Goal: Task Accomplishment & Management: Use online tool/utility

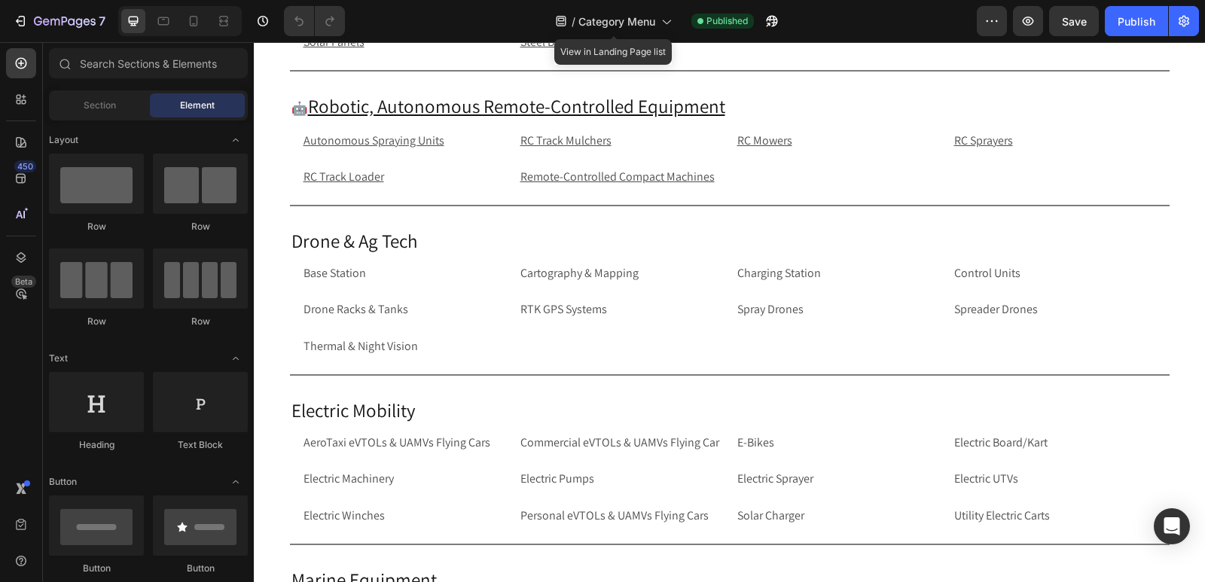
scroll to position [3221, 0]
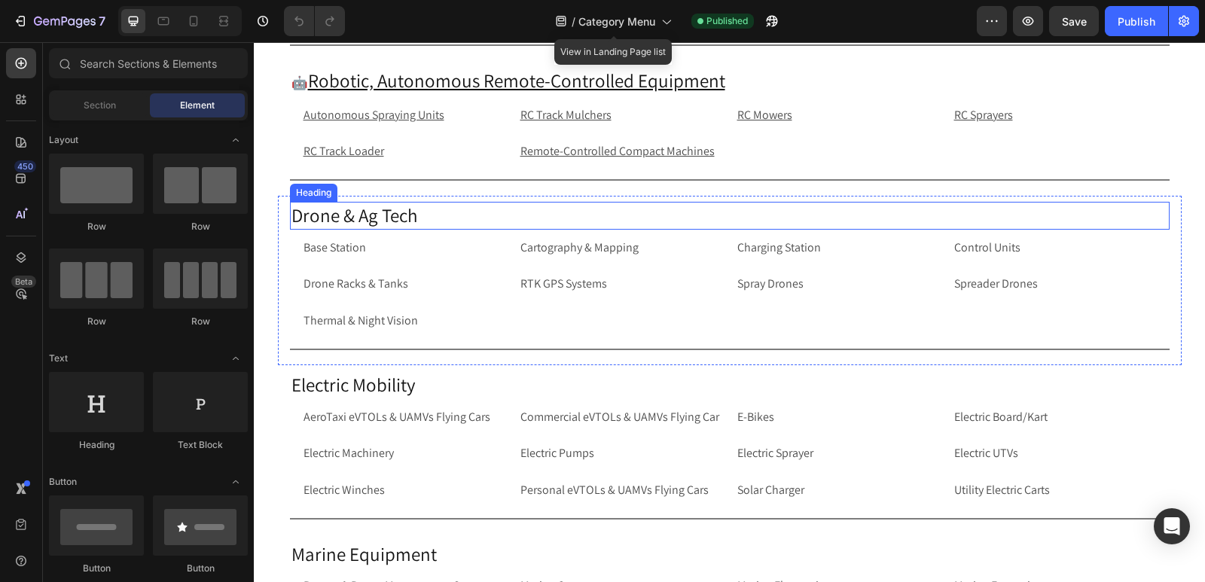
click at [377, 217] on h2 "Drone & Ag Tech" at bounding box center [730, 216] width 880 height 28
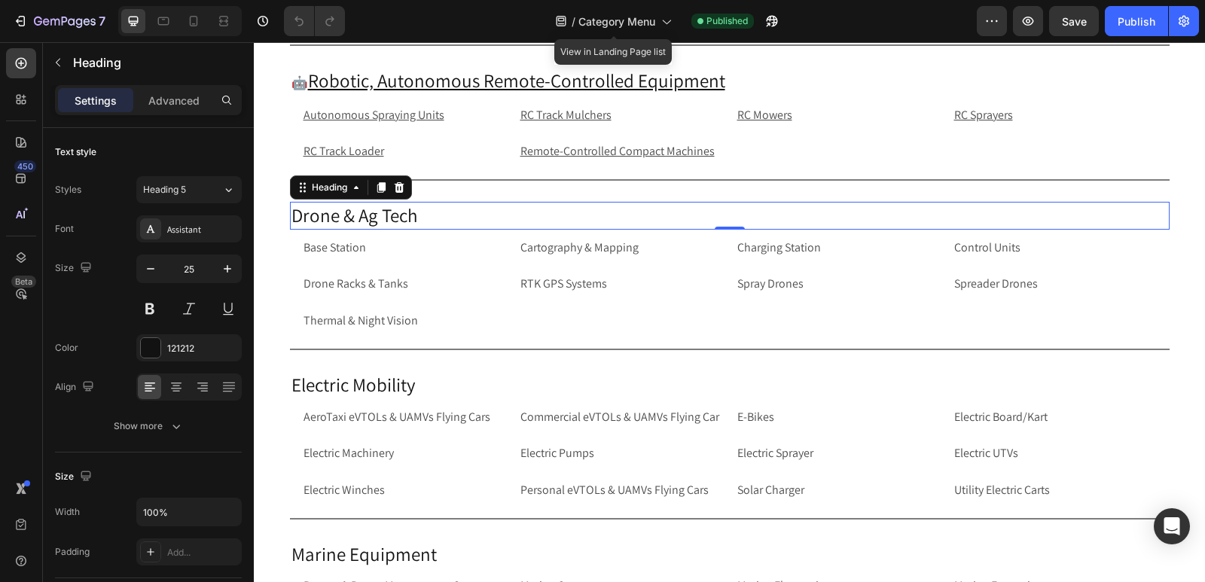
click at [290, 218] on h2 "Drone & Ag Tech" at bounding box center [730, 216] width 880 height 28
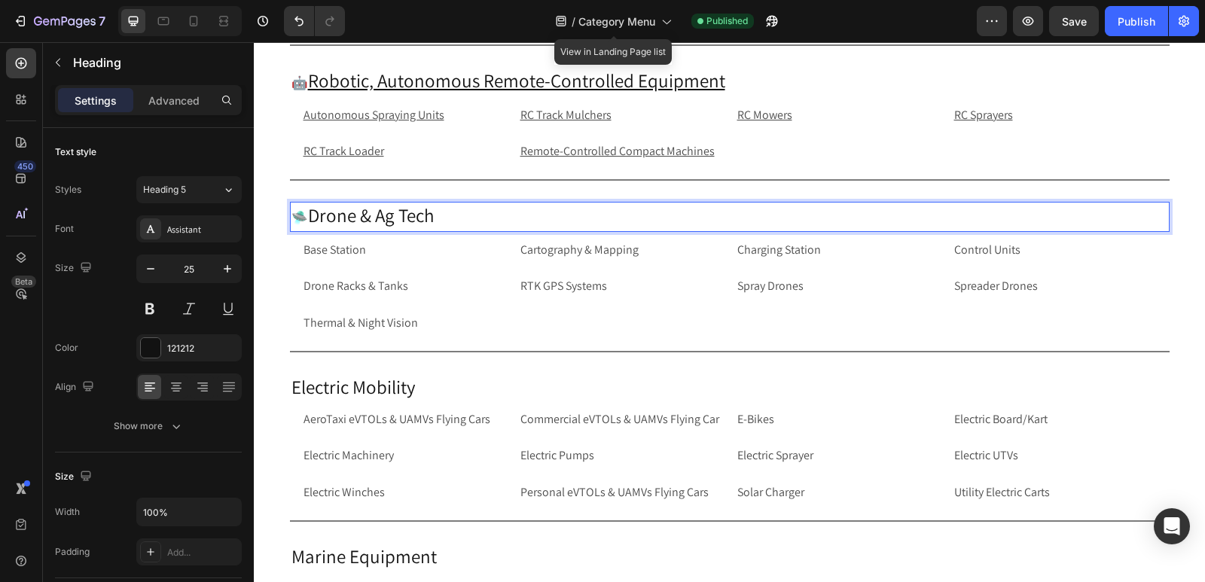
click at [435, 212] on p "🛸 Drone & Ag Tech" at bounding box center [730, 216] width 877 height 27
drag, startPoint x: 435, startPoint y: 212, endPoint x: 304, endPoint y: 217, distance: 131.2
click at [304, 217] on p "🛸 Drone & Ag Tech" at bounding box center [730, 216] width 877 height 27
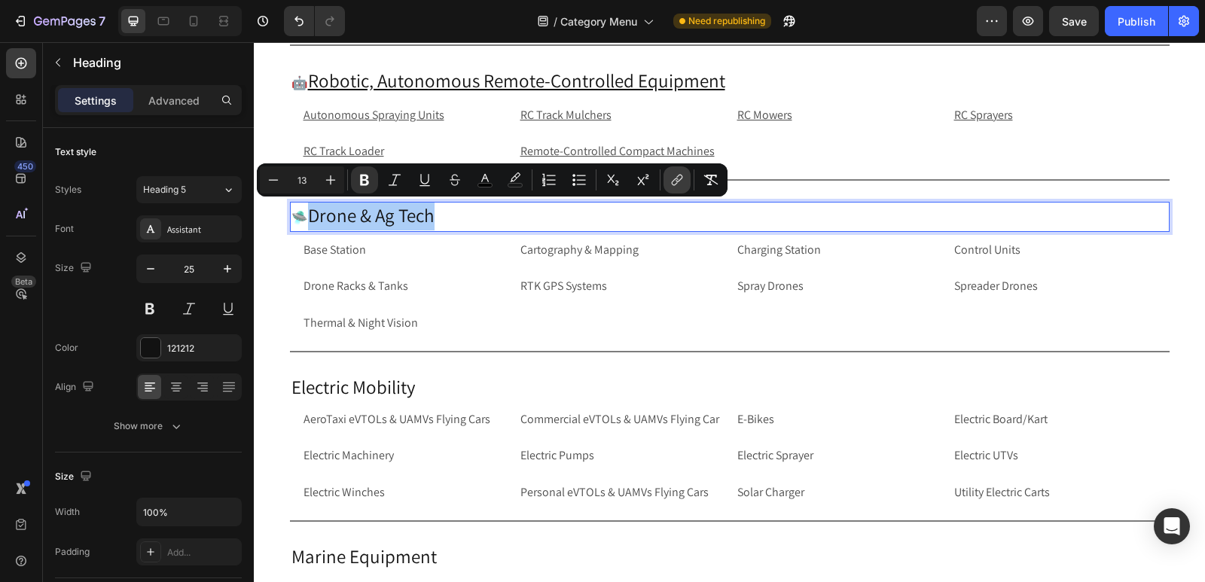
click at [681, 182] on icon "Editor contextual toolbar" at bounding box center [677, 180] width 15 height 15
click at [455, 224] on p "🛸 Drone & Ag Tech" at bounding box center [730, 216] width 877 height 27
drag, startPoint x: 455, startPoint y: 224, endPoint x: 310, endPoint y: 208, distance: 146.3
click at [310, 208] on p "🛸 Drone & Ag Tech" at bounding box center [730, 216] width 877 height 27
click at [674, 186] on icon "Editor contextual toolbar" at bounding box center [677, 180] width 15 height 15
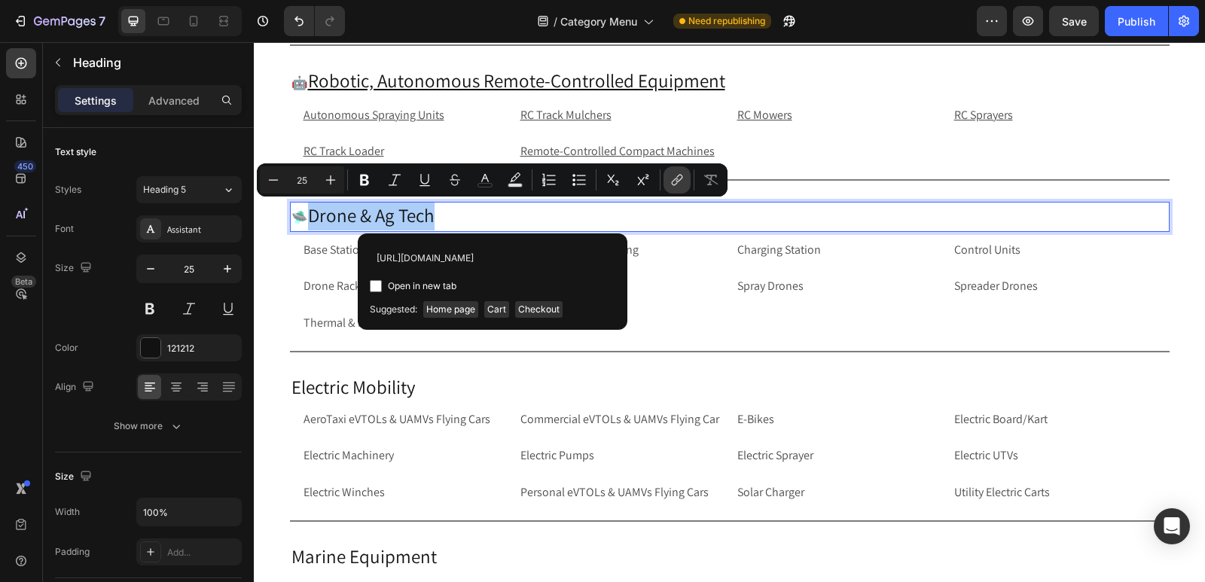
scroll to position [0, 38]
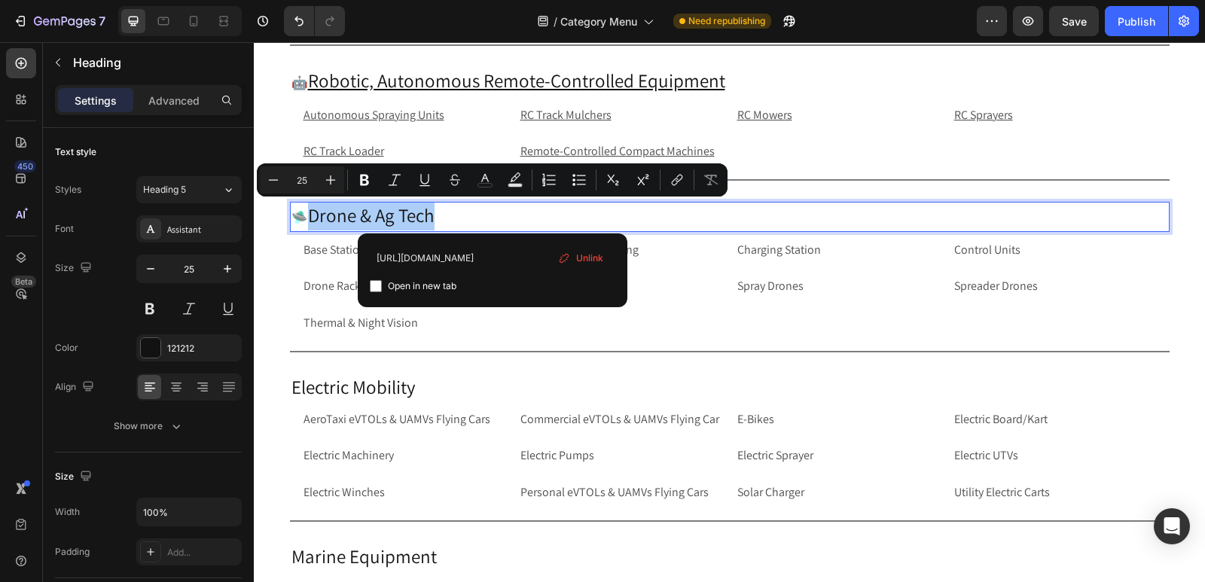
type input "[URL][DOMAIN_NAME]"
click at [379, 289] on input "Editor contextual toolbar" at bounding box center [376, 286] width 12 height 12
checkbox input "true"
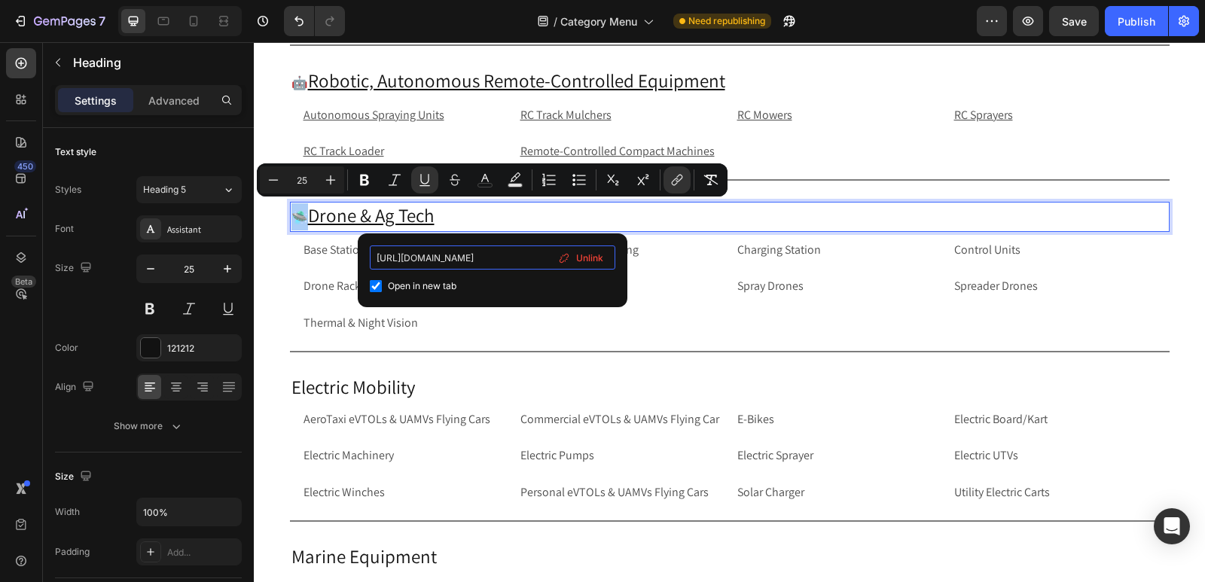
scroll to position [0, 38]
drag, startPoint x: 496, startPoint y: 259, endPoint x: 570, endPoint y: 271, distance: 74.8
click at [570, 271] on div "[URL][DOMAIN_NAME] Open in new tab Unlink" at bounding box center [493, 271] width 246 height 50
click at [339, 241] on p "Base Station" at bounding box center [405, 251] width 202 height 22
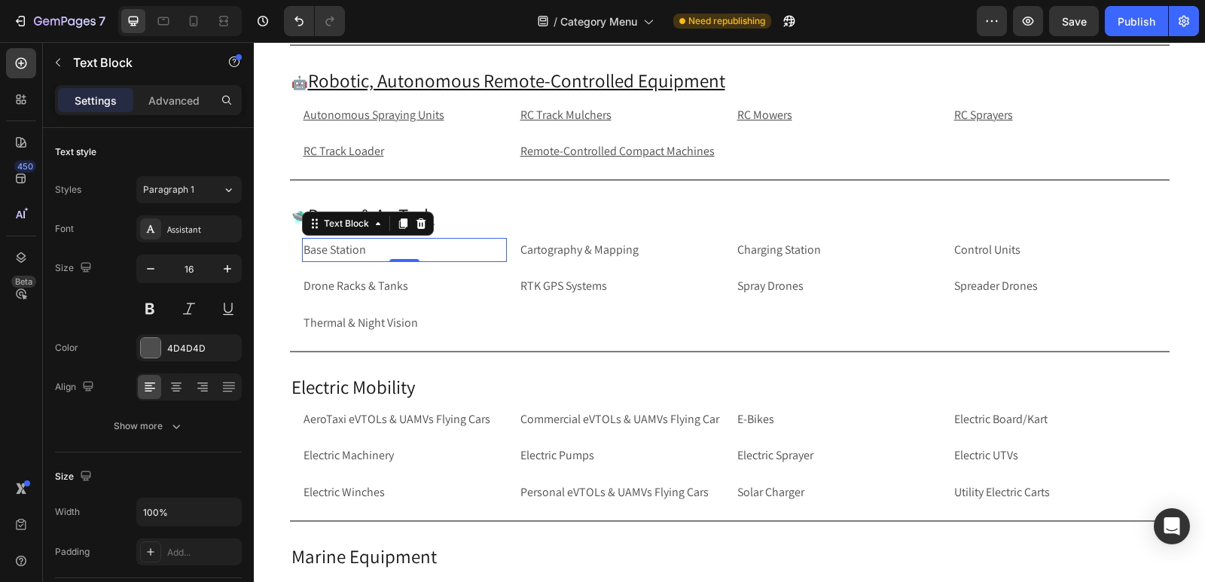
click at [440, 249] on p "Base Station" at bounding box center [405, 251] width 202 height 22
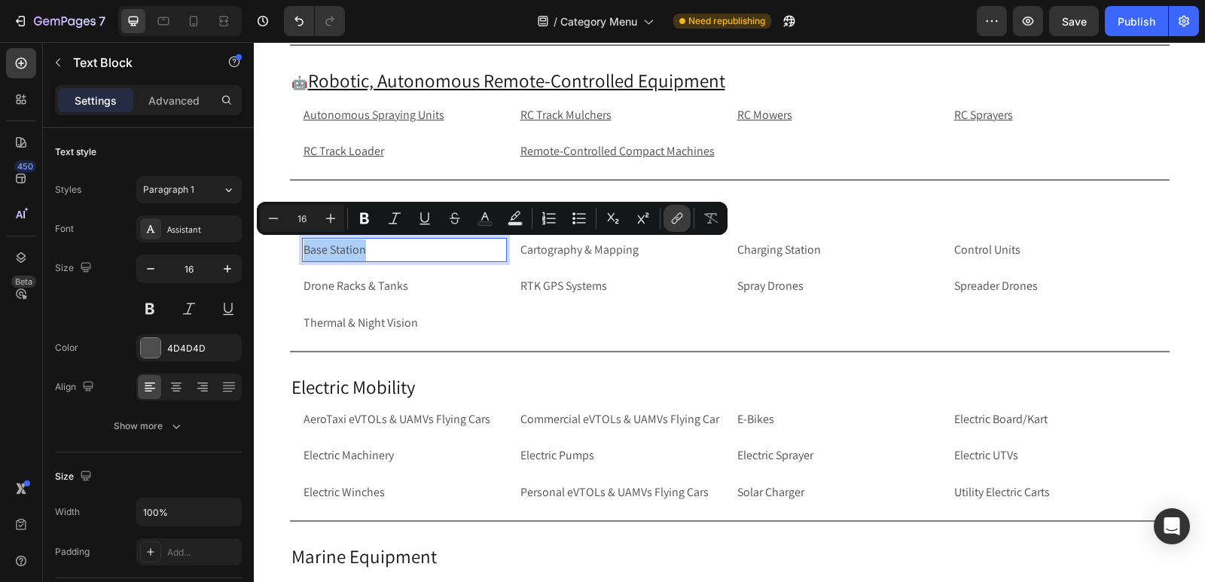
click at [680, 213] on icon "Editor contextual toolbar" at bounding box center [679, 217] width 7 height 8
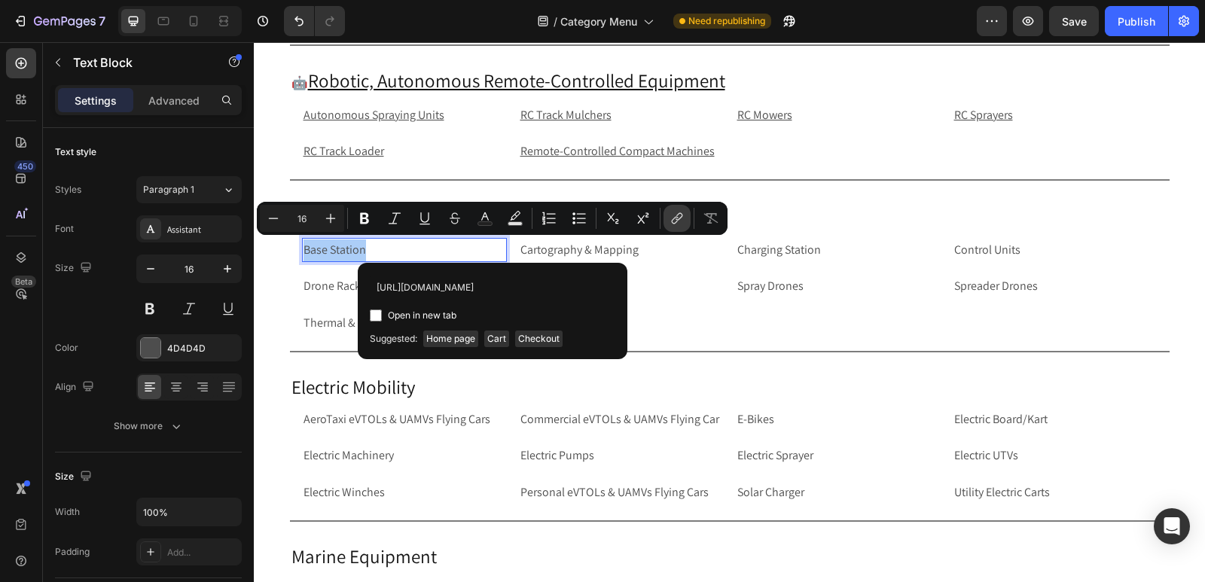
scroll to position [0, 63]
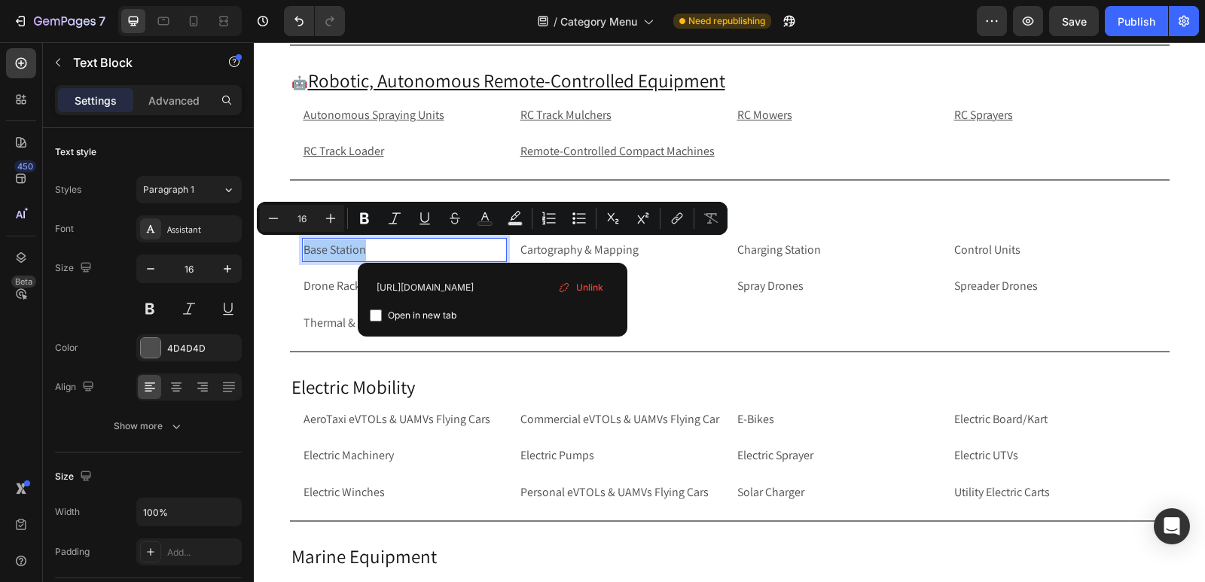
type input "[URL][DOMAIN_NAME]"
click at [375, 313] on input "Editor contextual toolbar" at bounding box center [376, 316] width 12 height 12
checkbox input "true"
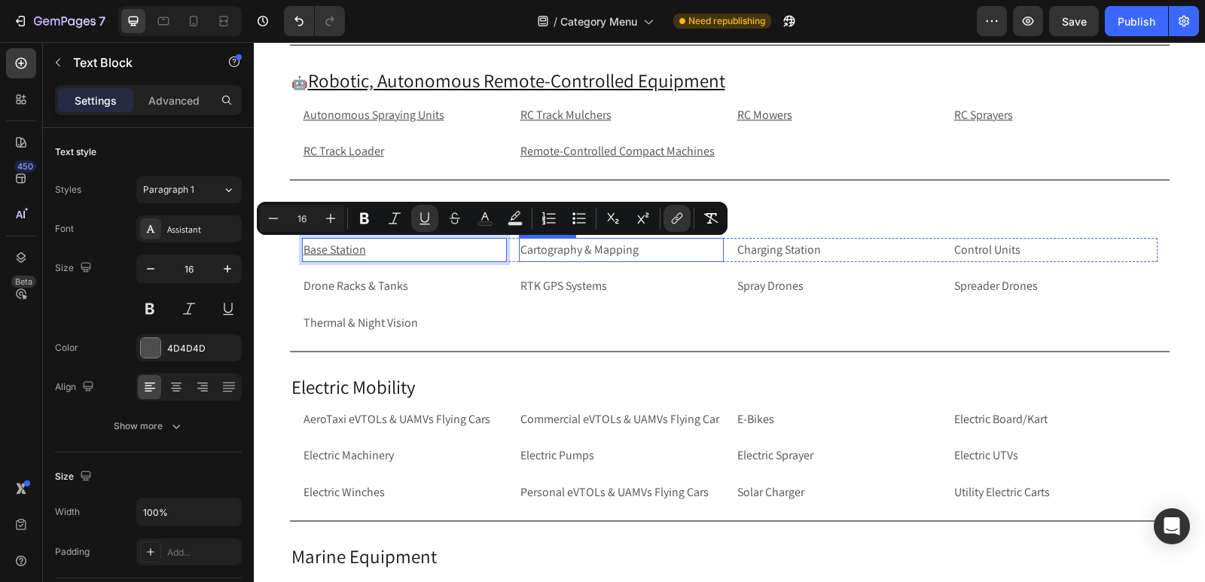
click at [651, 255] on p "Cartography & Mapping" at bounding box center [622, 251] width 202 height 22
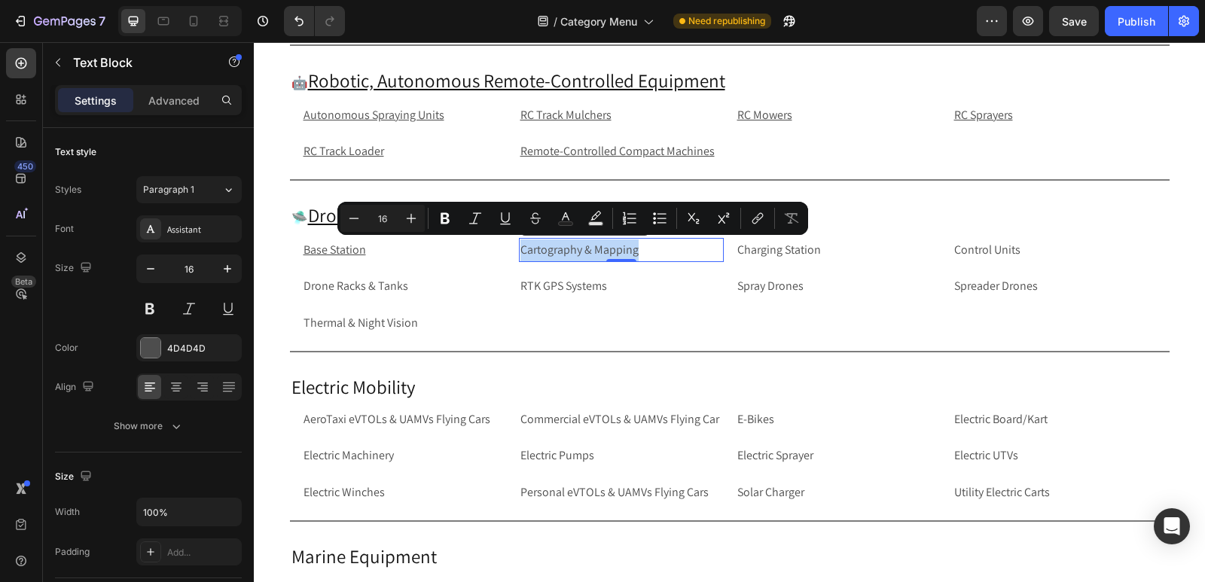
click at [651, 255] on p "Cartography & Mapping" at bounding box center [622, 251] width 202 height 22
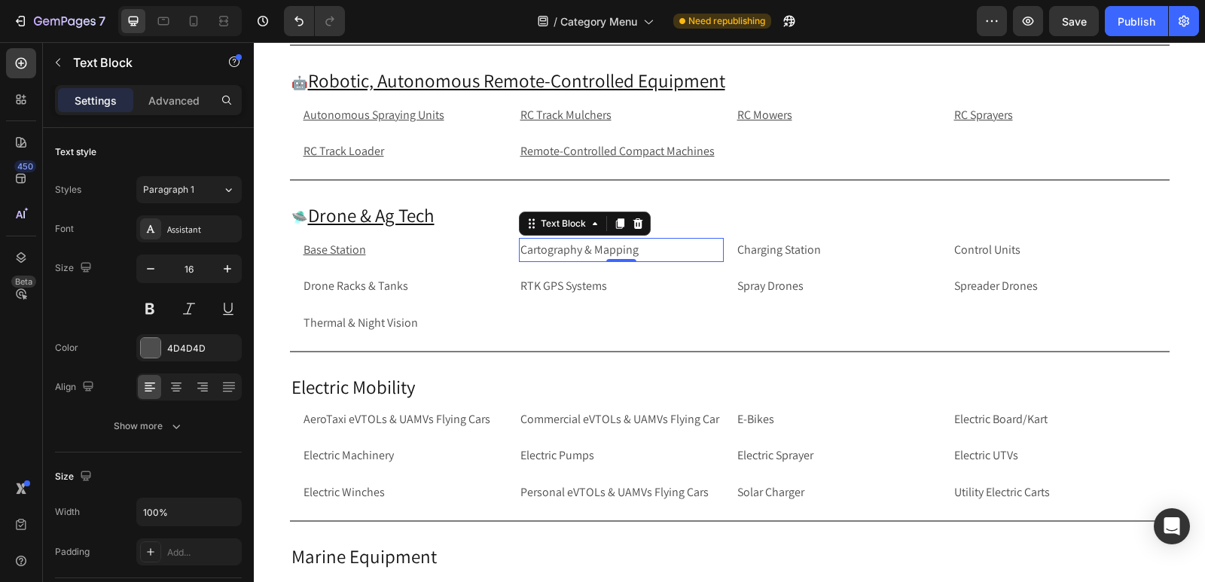
click at [651, 255] on p "Cartography & Mapping" at bounding box center [622, 251] width 202 height 22
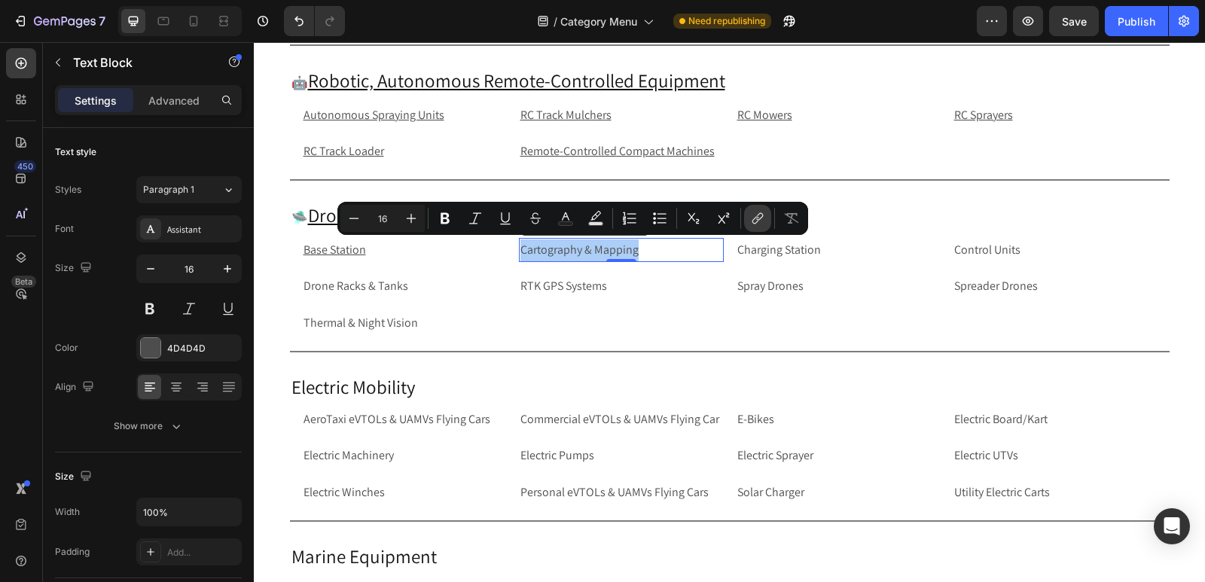
click at [757, 219] on icon "Editor contextual toolbar" at bounding box center [759, 217] width 7 height 8
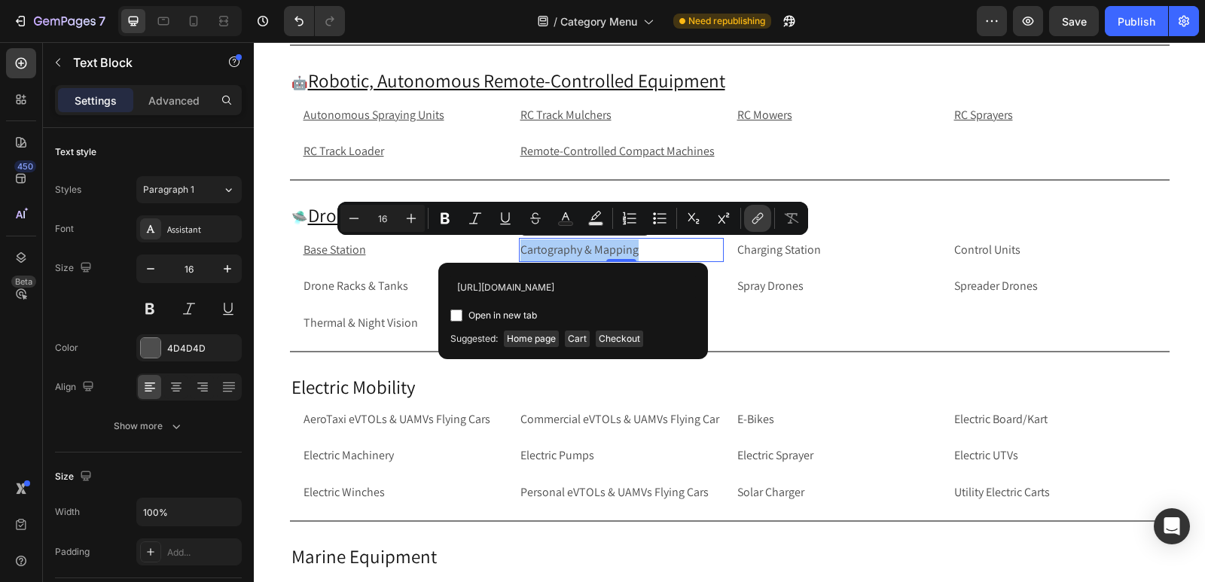
scroll to position [0, 122]
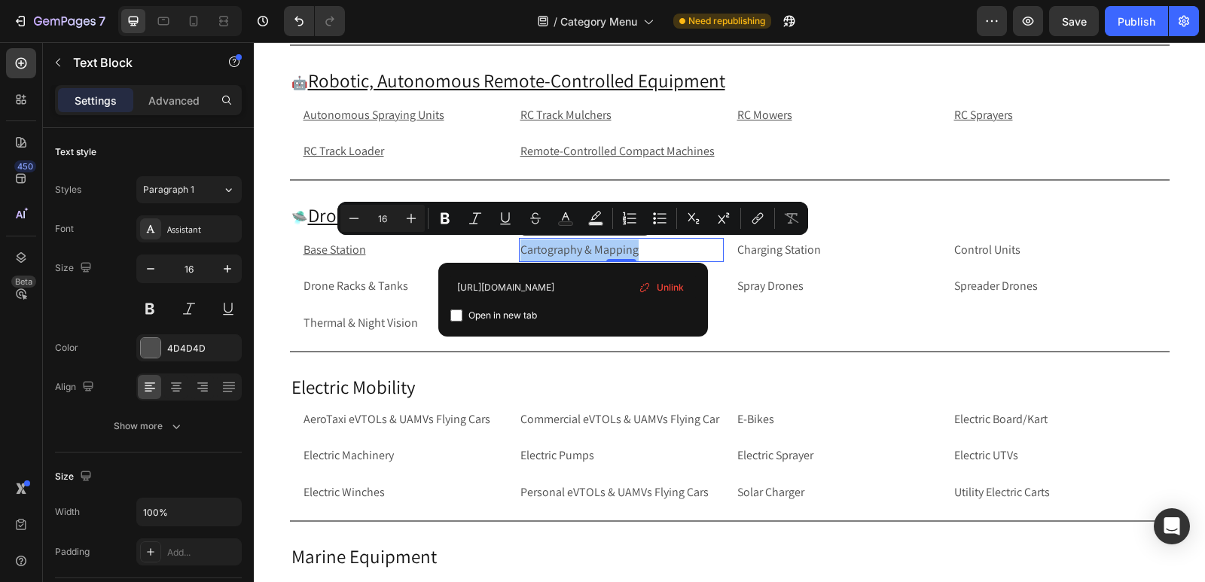
type input "[URL][DOMAIN_NAME]"
click at [457, 317] on input "Editor contextual toolbar" at bounding box center [457, 316] width 12 height 12
checkbox input "true"
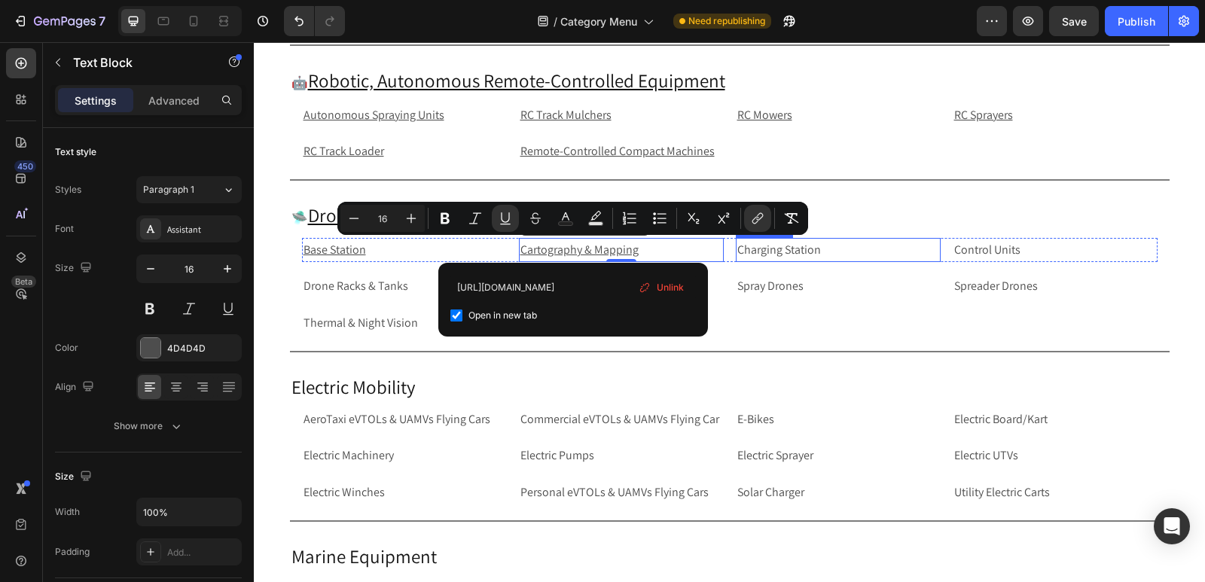
click at [848, 252] on p "Charging Station" at bounding box center [839, 251] width 202 height 22
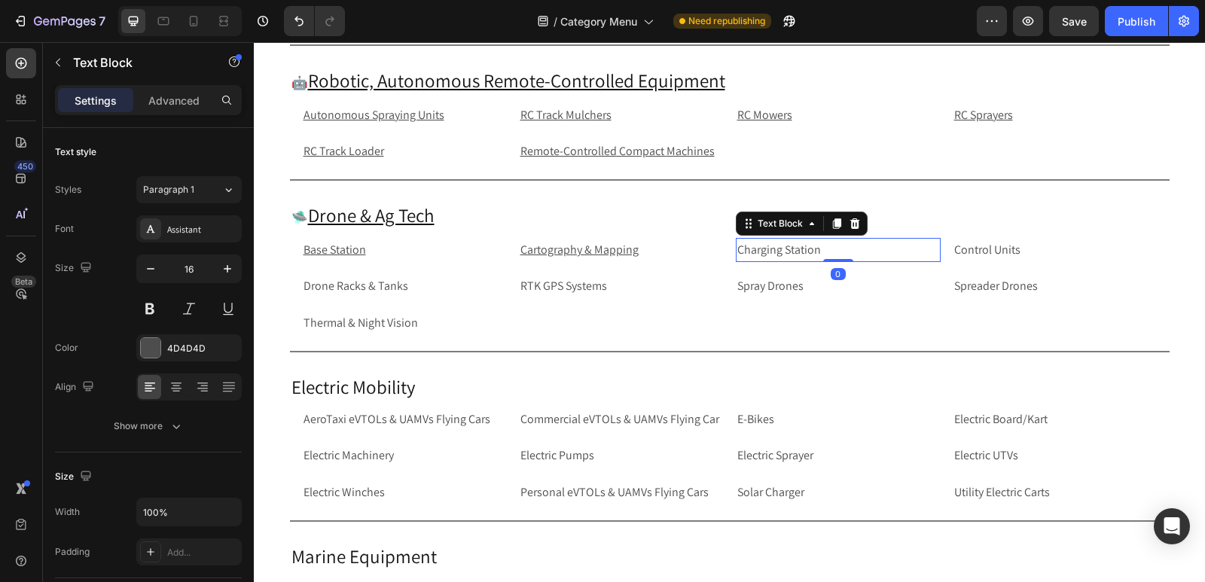
click at [848, 252] on p "Charging Station" at bounding box center [839, 251] width 202 height 22
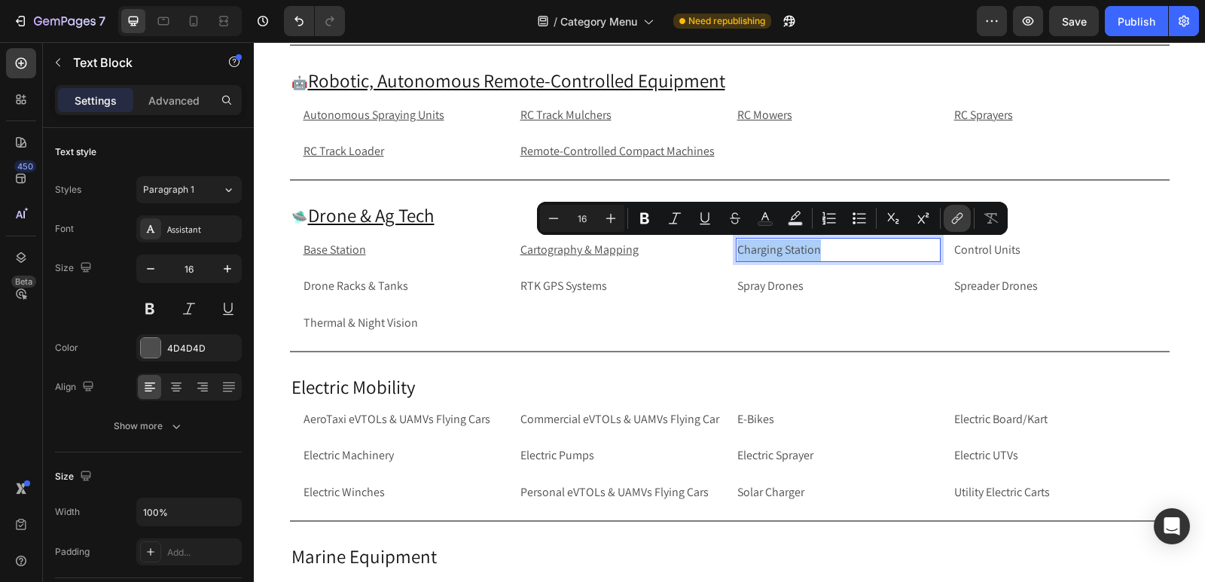
click at [952, 225] on icon "Editor contextual toolbar" at bounding box center [957, 218] width 15 height 15
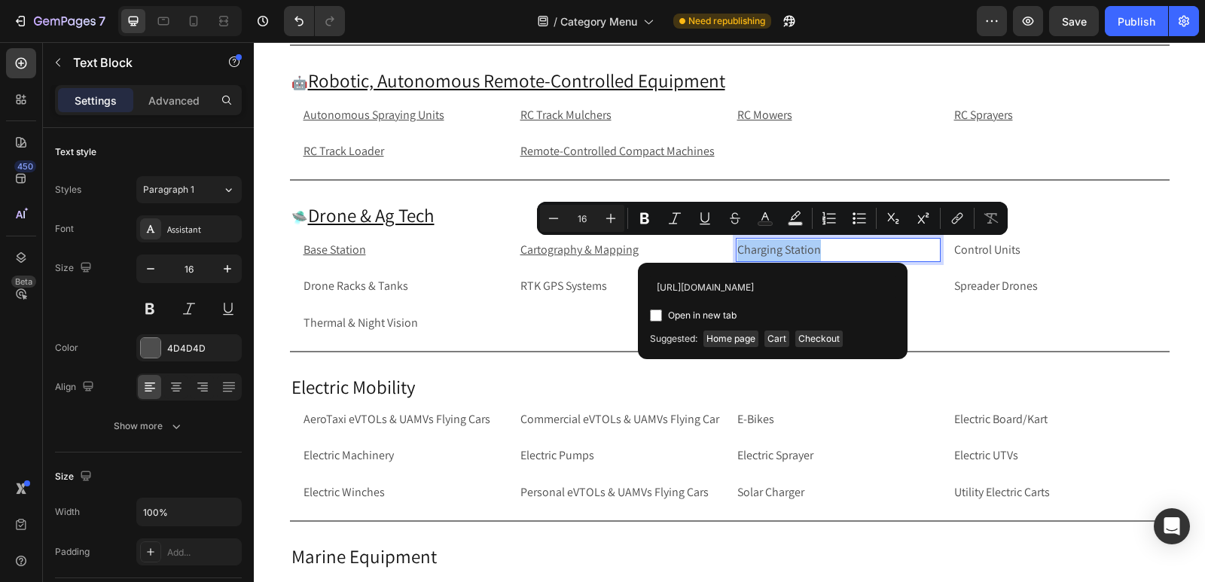
scroll to position [0, 79]
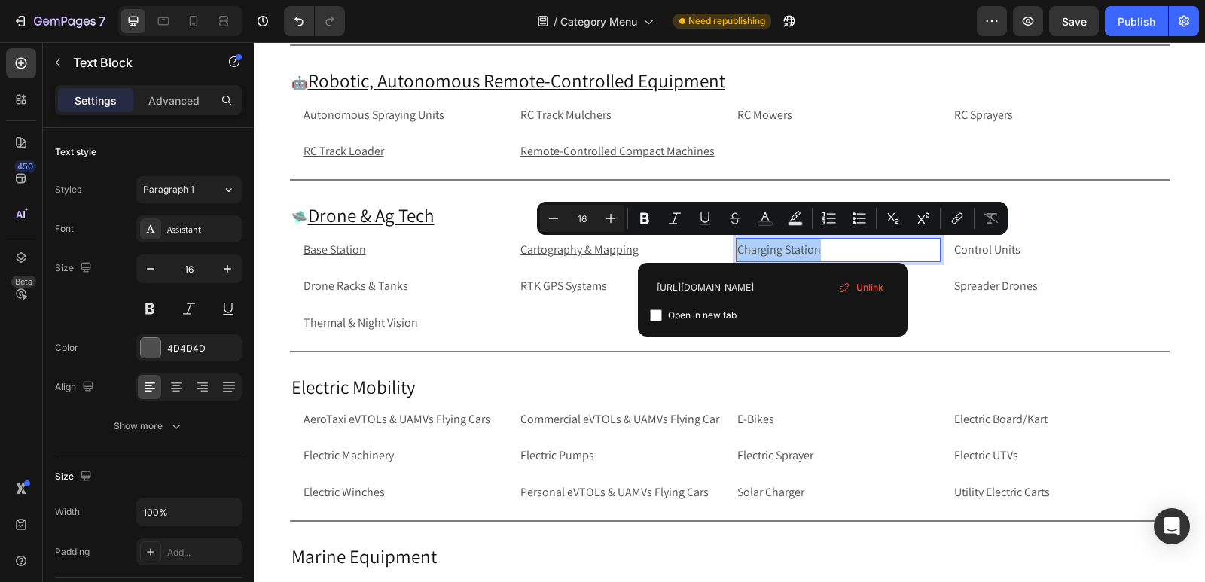
type input "[URL][DOMAIN_NAME]"
click at [655, 318] on input "Editor contextual toolbar" at bounding box center [656, 316] width 12 height 12
checkbox input "true"
click at [1046, 245] on p "Control Units" at bounding box center [1055, 251] width 202 height 22
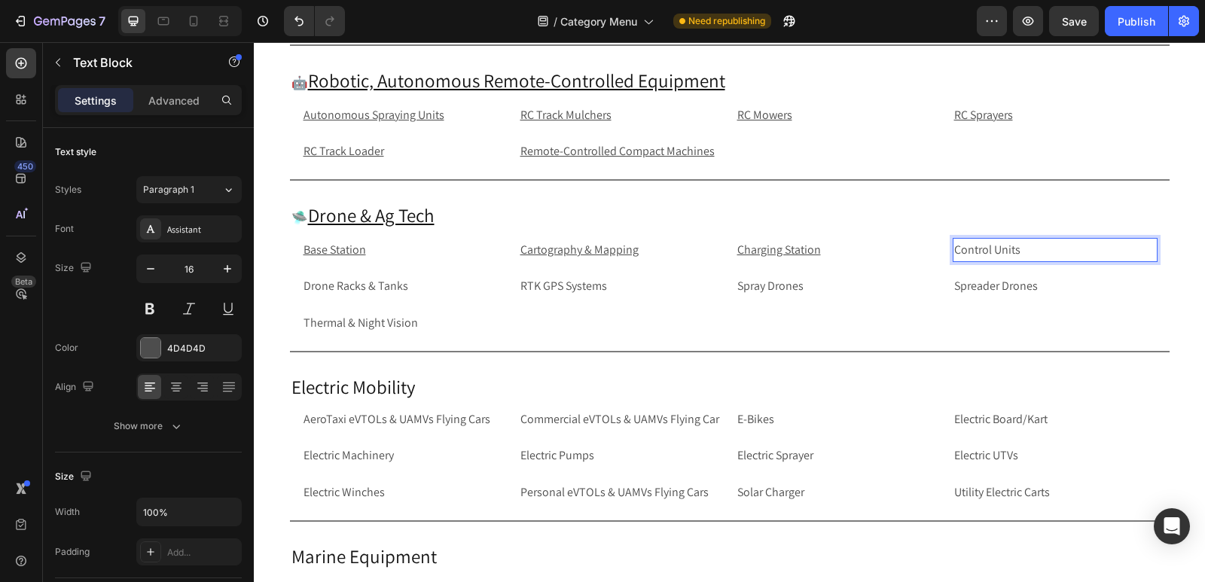
click at [1098, 249] on p "Control Units" at bounding box center [1055, 251] width 202 height 22
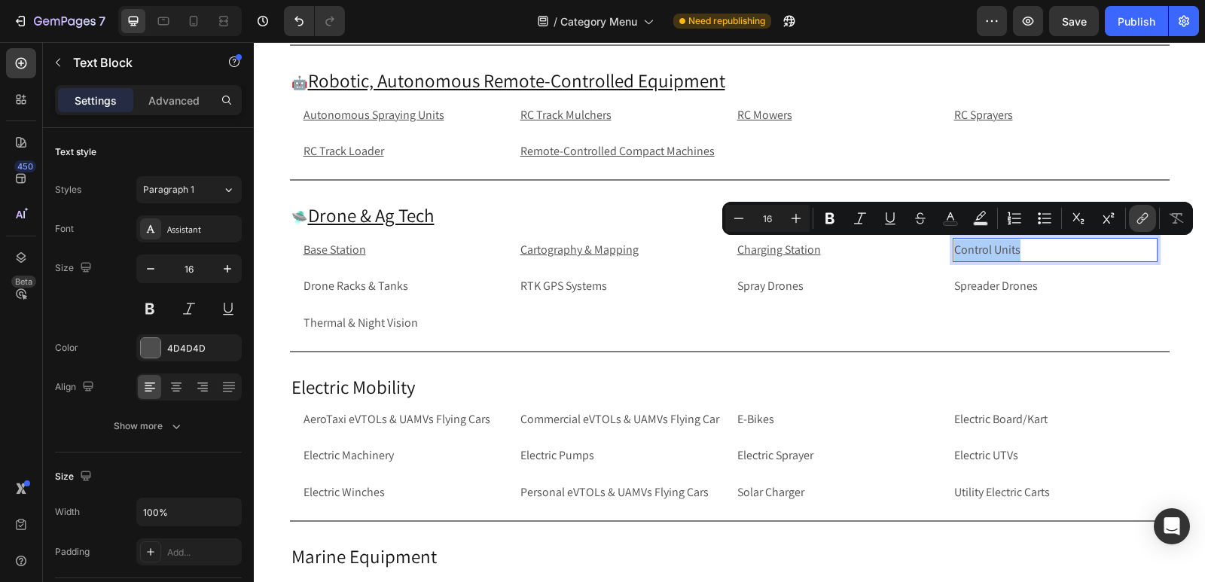
click at [1141, 221] on icon "Editor contextual toolbar" at bounding box center [1142, 218] width 15 height 15
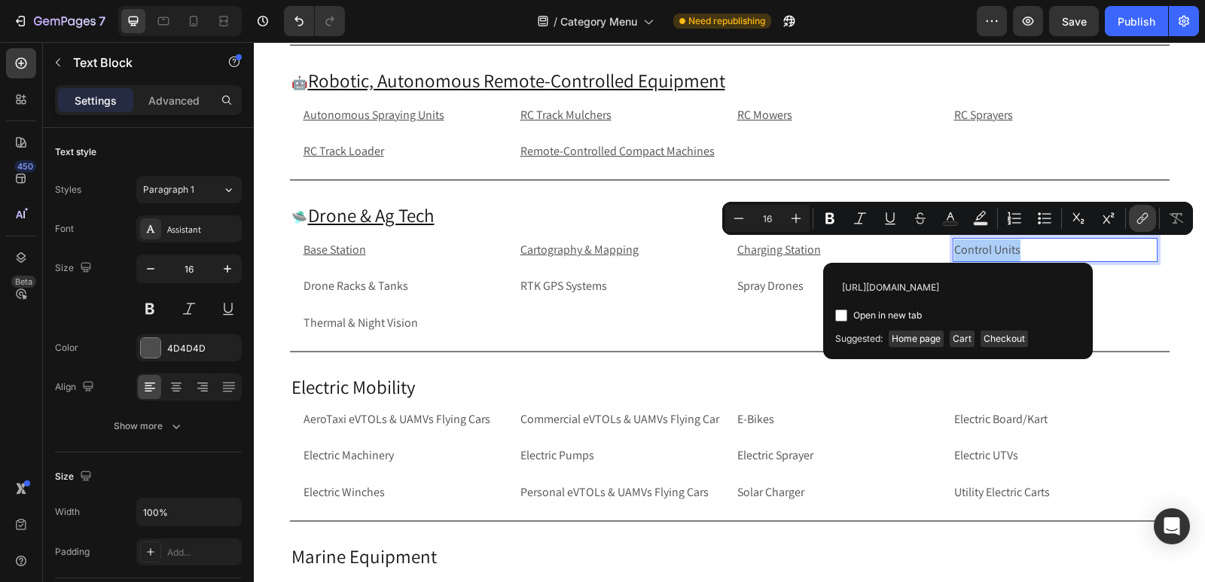
scroll to position [0, 63]
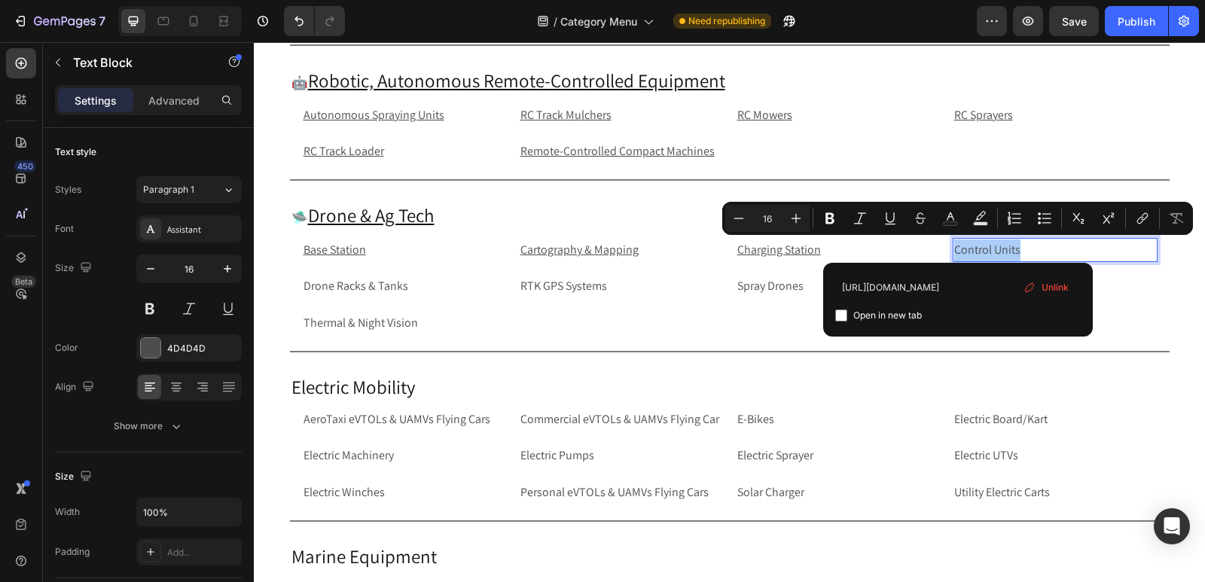
type input "[URL][DOMAIN_NAME]"
click at [837, 310] on input "Editor contextual toolbar" at bounding box center [841, 316] width 12 height 12
checkbox input "true"
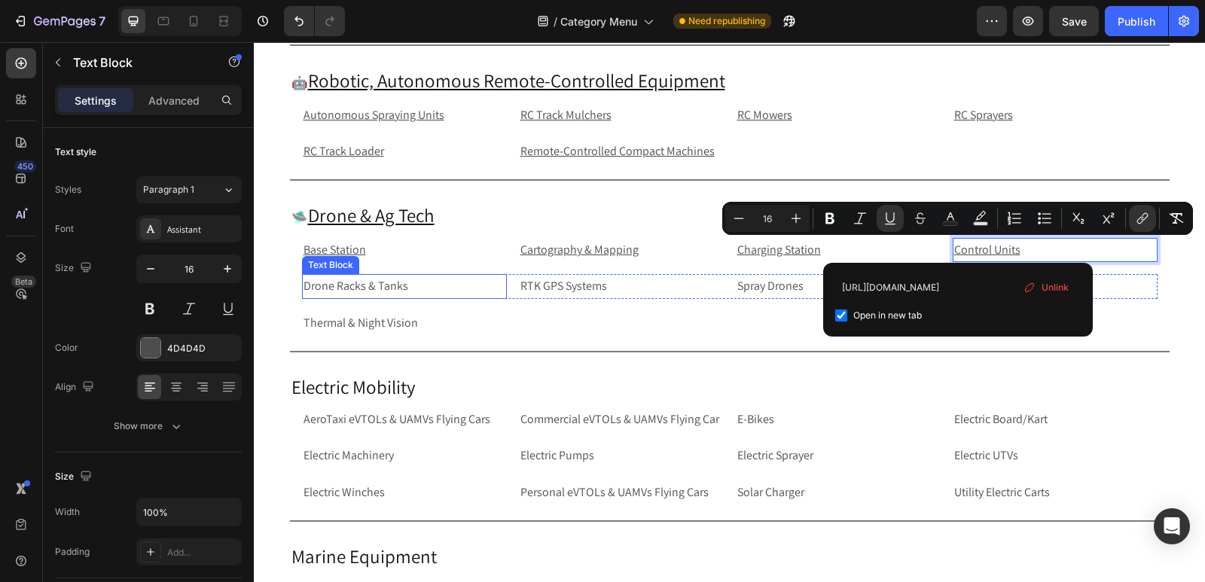
click at [426, 285] on p "Drone Racks & Tanks" at bounding box center [405, 287] width 202 height 22
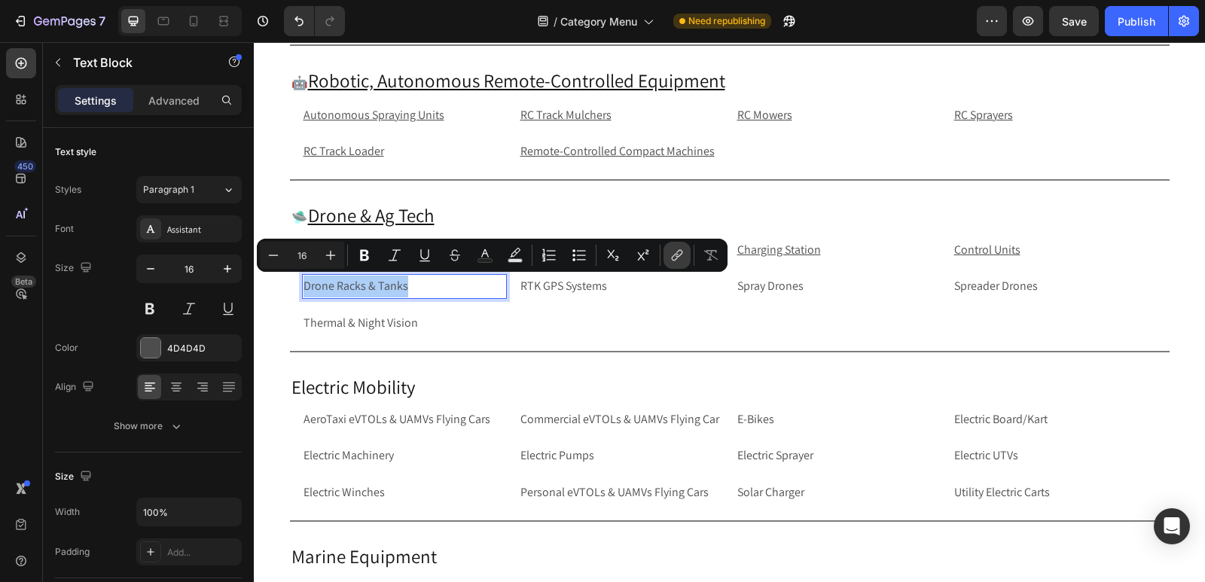
click at [672, 253] on icon "Editor contextual toolbar" at bounding box center [677, 255] width 15 height 15
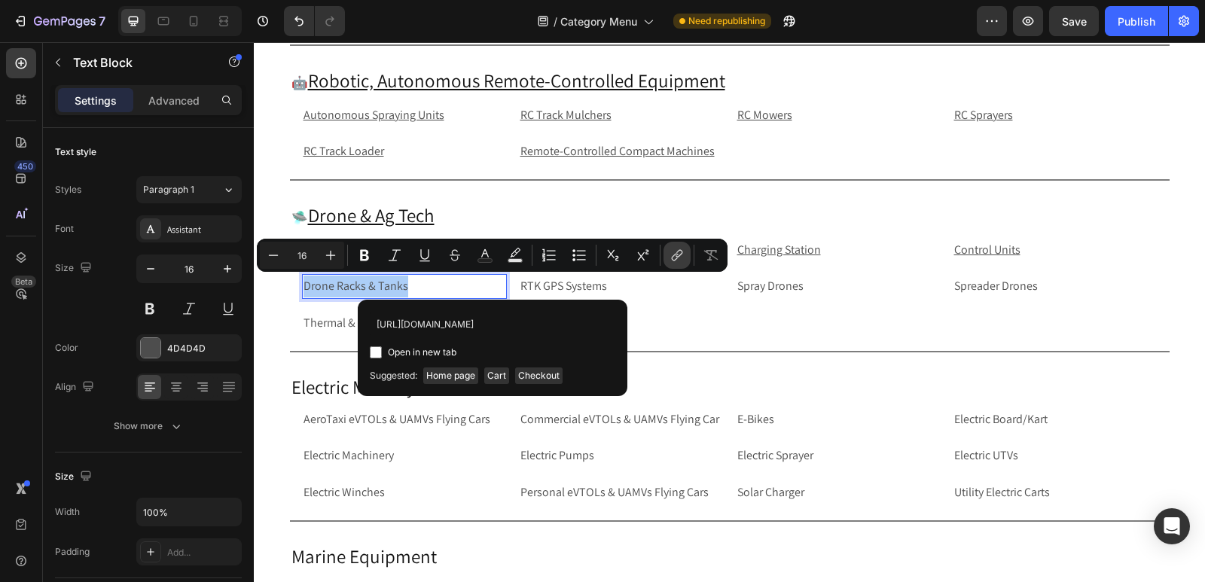
scroll to position [0, 88]
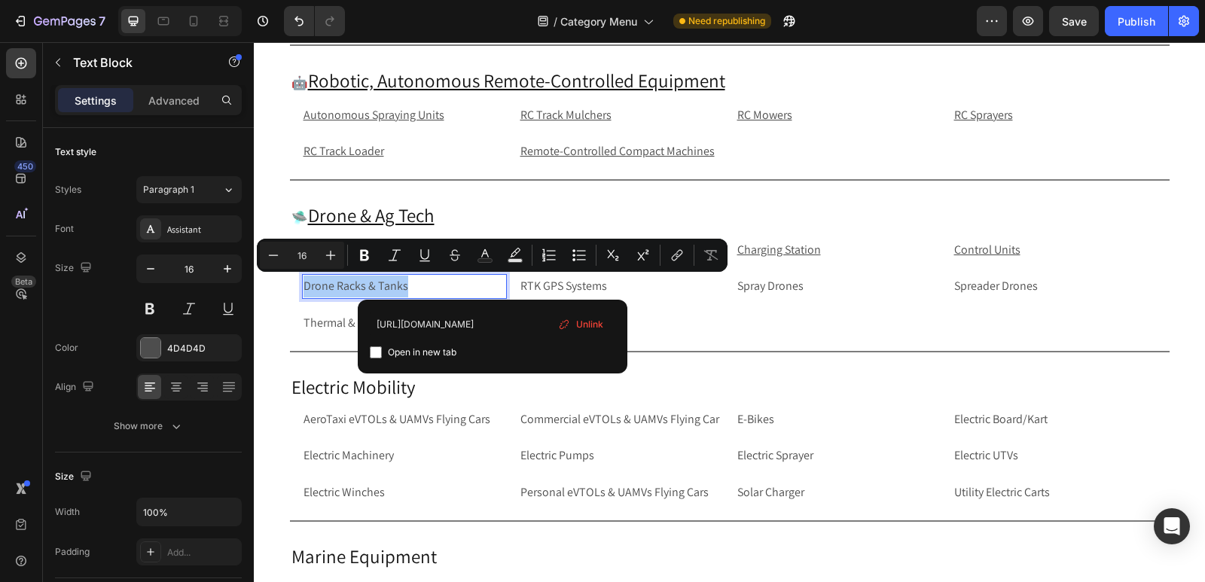
type input "[URL][DOMAIN_NAME]"
click at [374, 351] on input "Editor contextual toolbar" at bounding box center [376, 353] width 12 height 12
checkbox input "true"
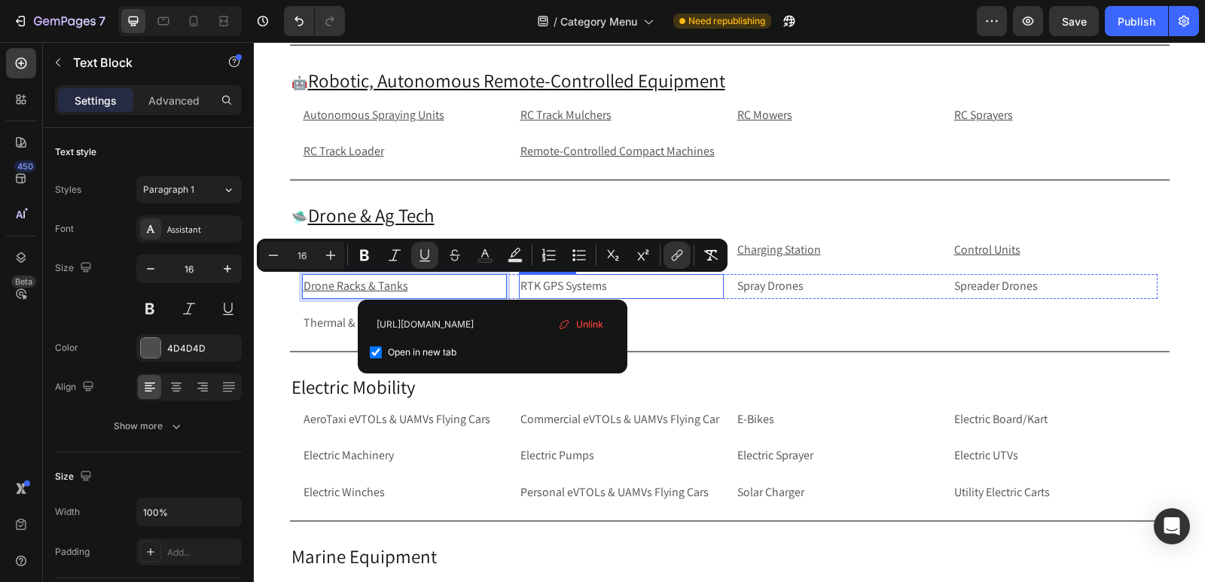
click at [646, 294] on p "RTK GPS Systems" at bounding box center [622, 287] width 202 height 22
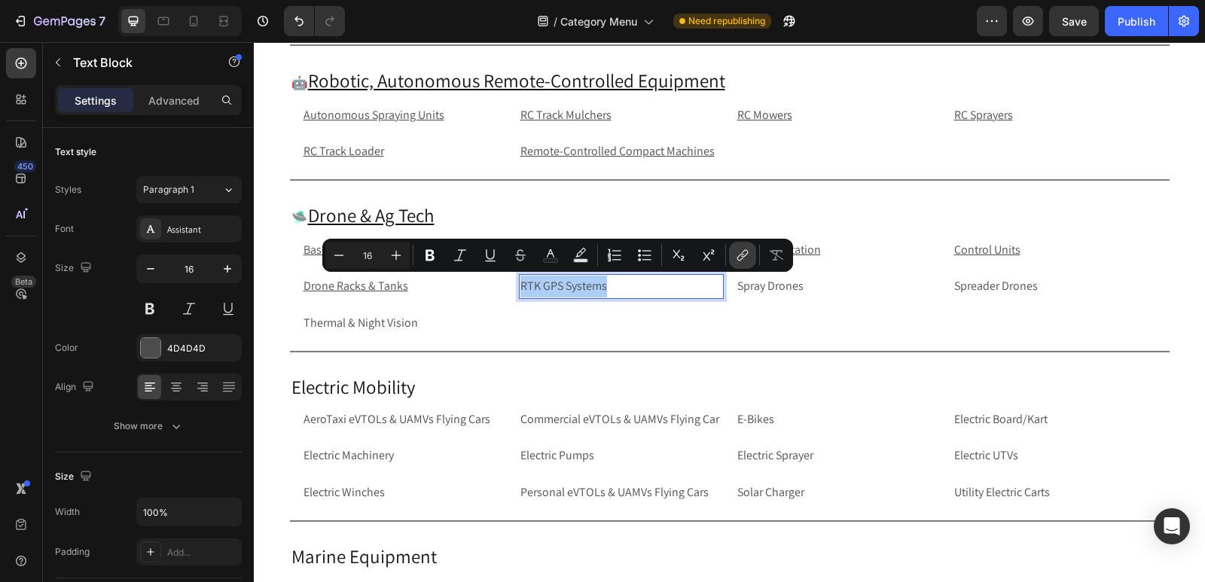
click at [735, 256] on icon "Editor contextual toolbar" at bounding box center [742, 255] width 15 height 15
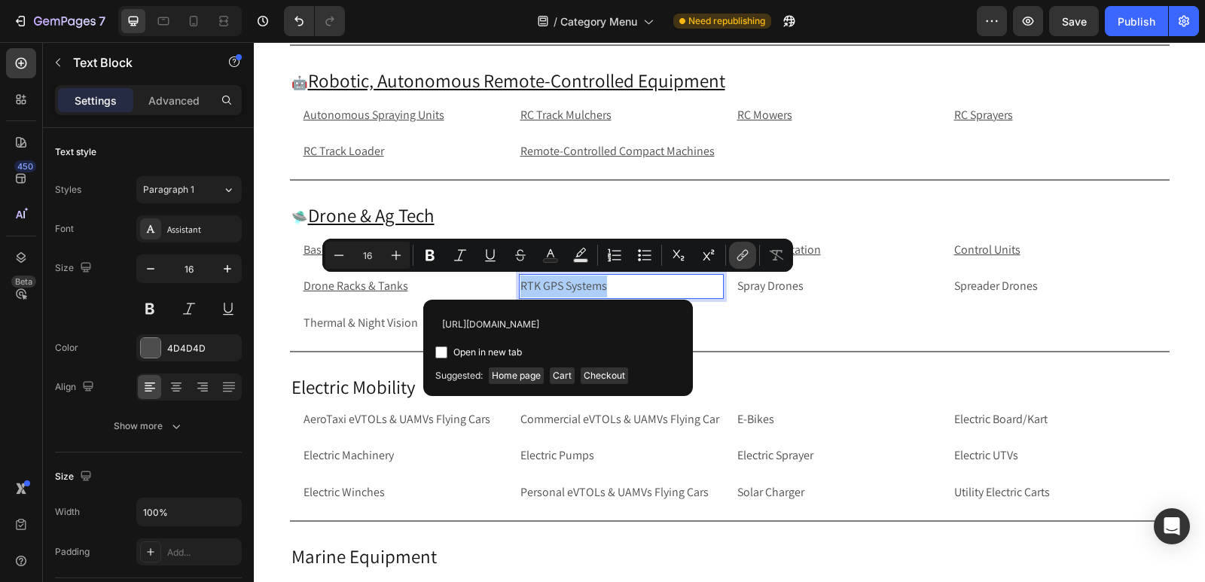
scroll to position [0, 79]
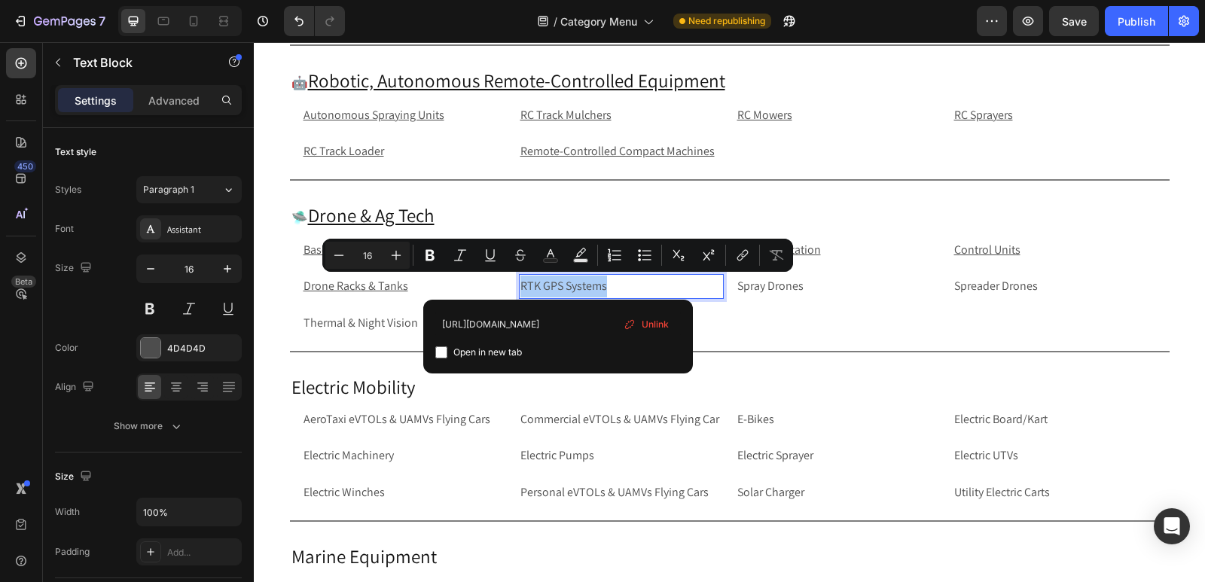
type input "[URL][DOMAIN_NAME]"
click at [442, 354] on input "Editor contextual toolbar" at bounding box center [441, 353] width 12 height 12
checkbox input "true"
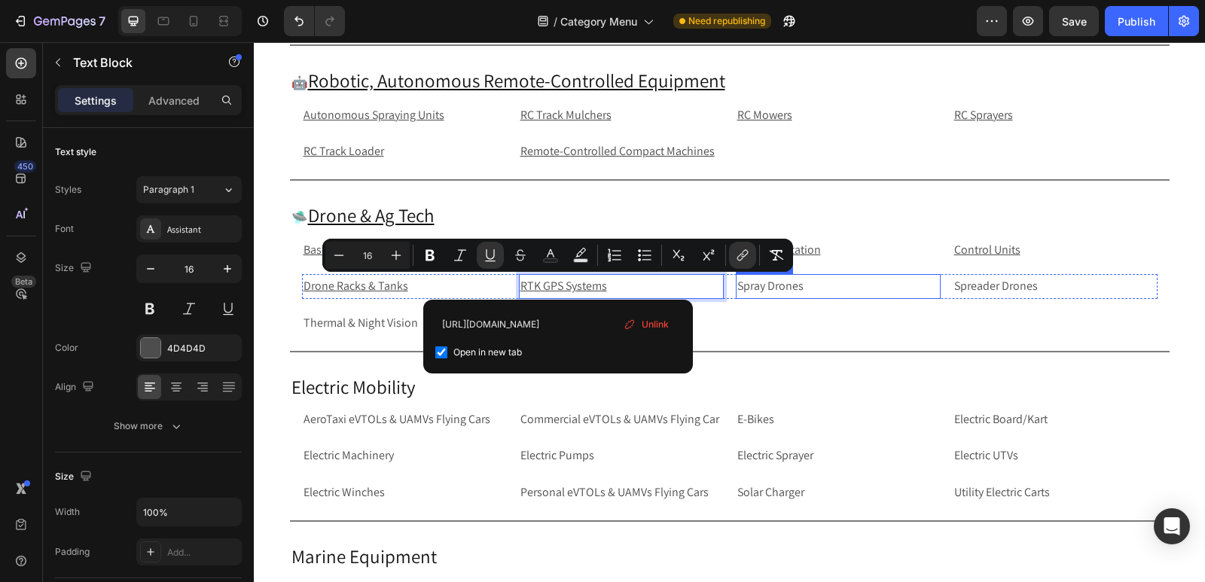
click at [819, 291] on p "Spray Drones" at bounding box center [839, 287] width 202 height 22
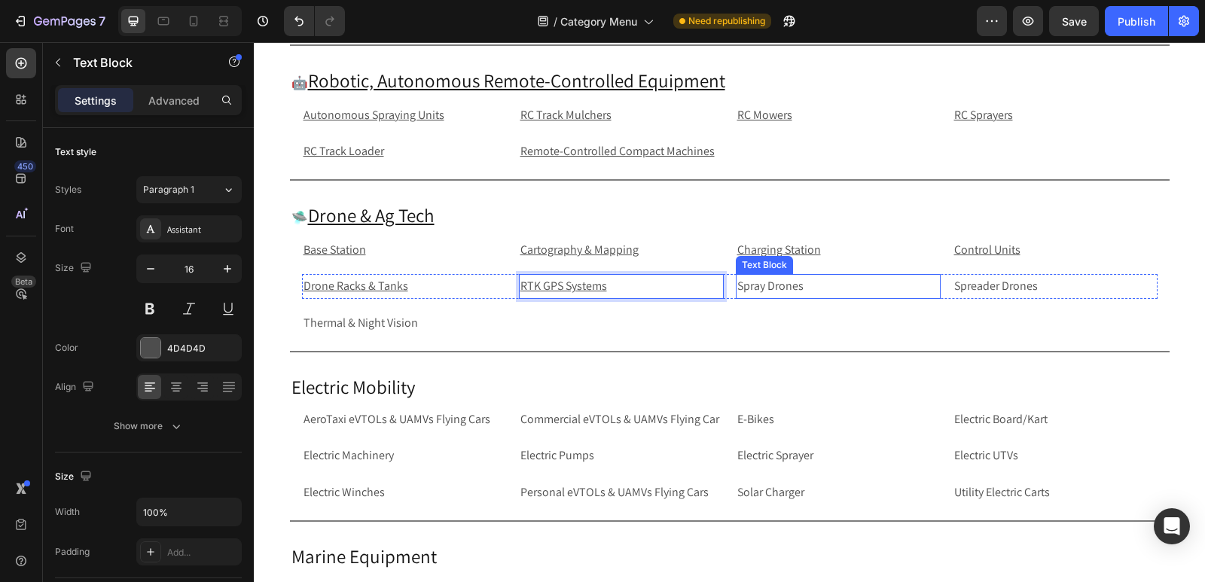
click at [819, 291] on p "Spray Drones" at bounding box center [839, 287] width 202 height 22
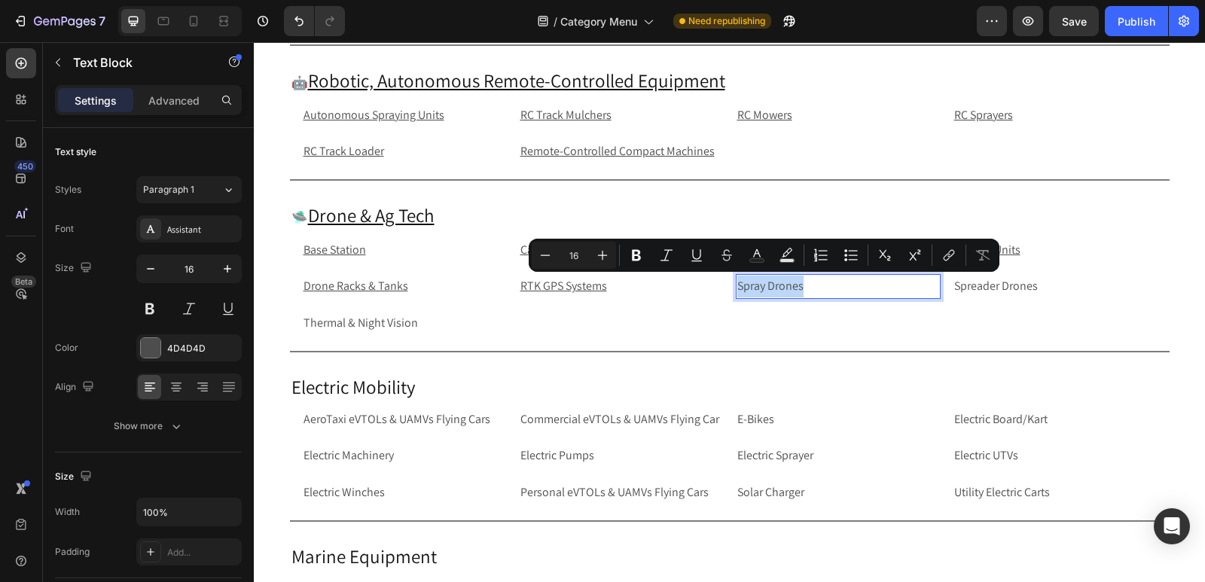
click at [819, 291] on p "Spray Drones" at bounding box center [839, 287] width 202 height 22
click at [950, 254] on icon "Editor contextual toolbar" at bounding box center [949, 255] width 15 height 15
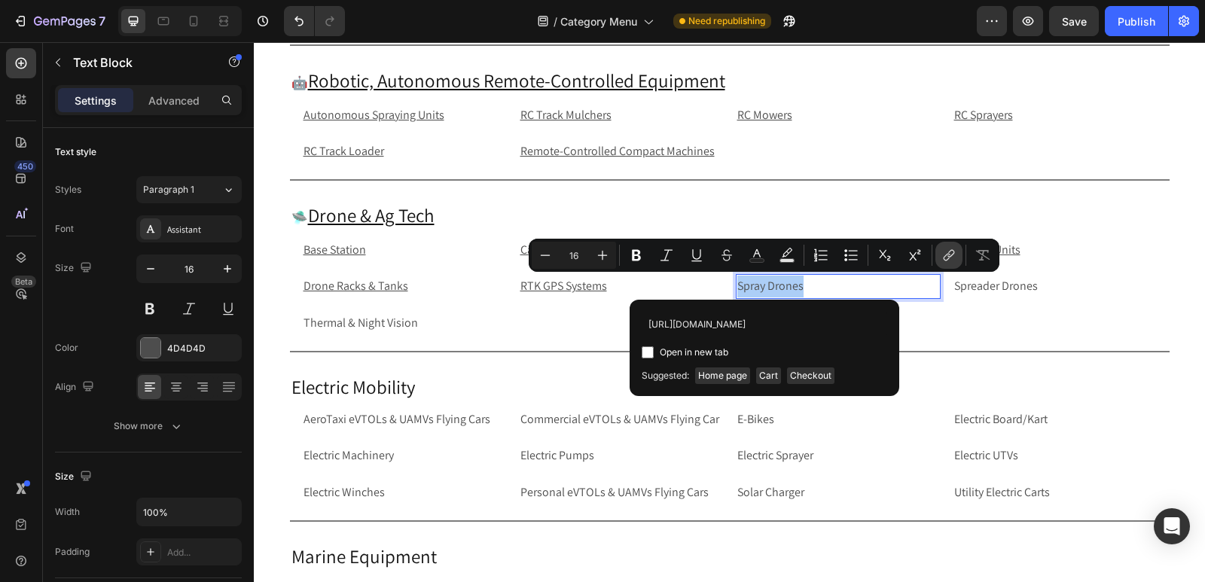
scroll to position [0, 66]
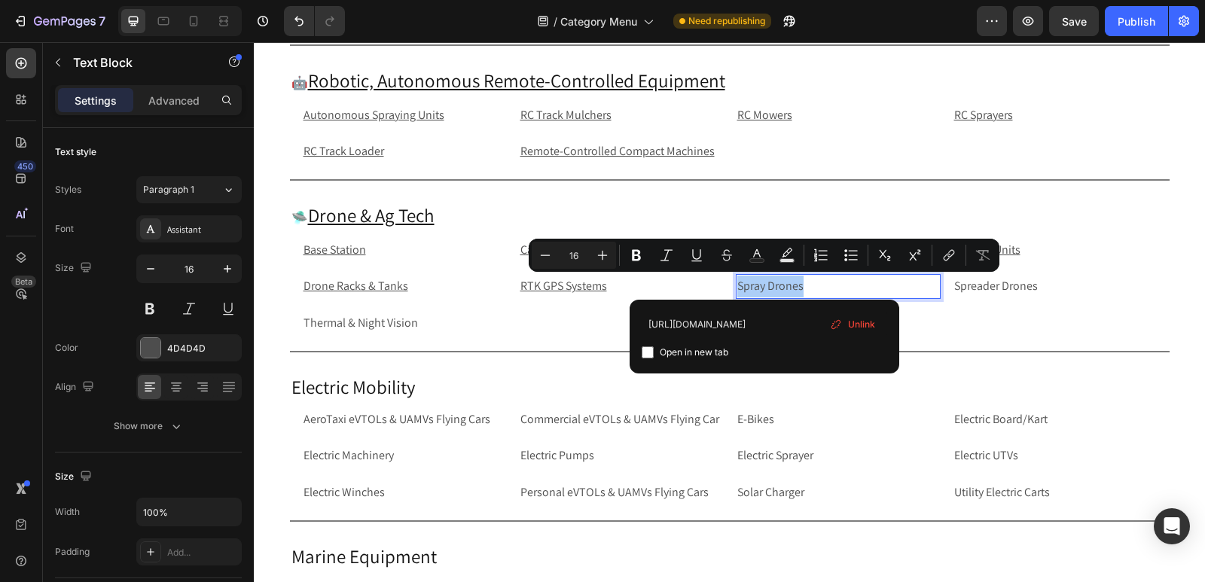
type input "[URL][DOMAIN_NAME]"
click at [649, 351] on input "Editor contextual toolbar" at bounding box center [648, 353] width 12 height 12
checkbox input "true"
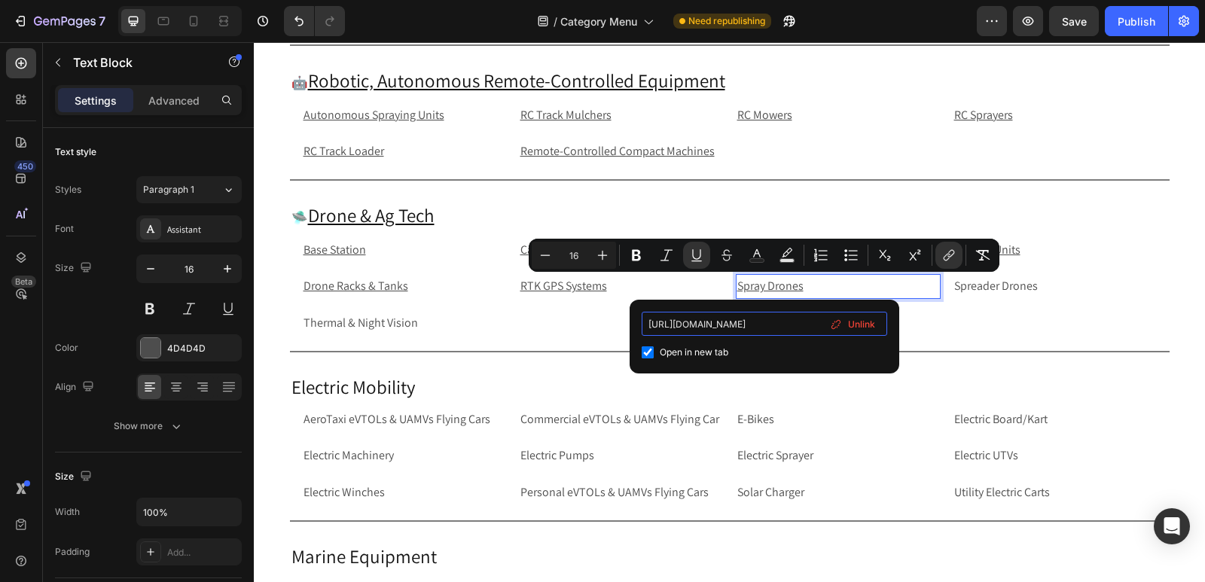
scroll to position [0, 66]
drag, startPoint x: 772, startPoint y: 325, endPoint x: 811, endPoint y: 328, distance: 39.3
click at [811, 328] on input "[URL][DOMAIN_NAME]" at bounding box center [765, 324] width 246 height 24
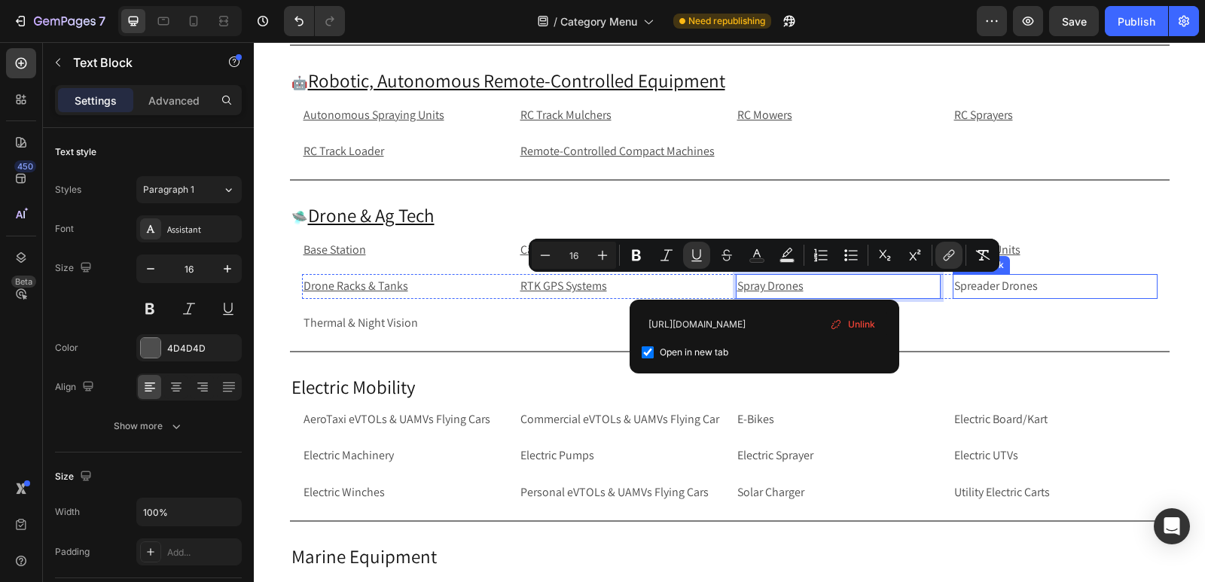
click at [1033, 283] on p "Spreader Drones" at bounding box center [1055, 287] width 202 height 22
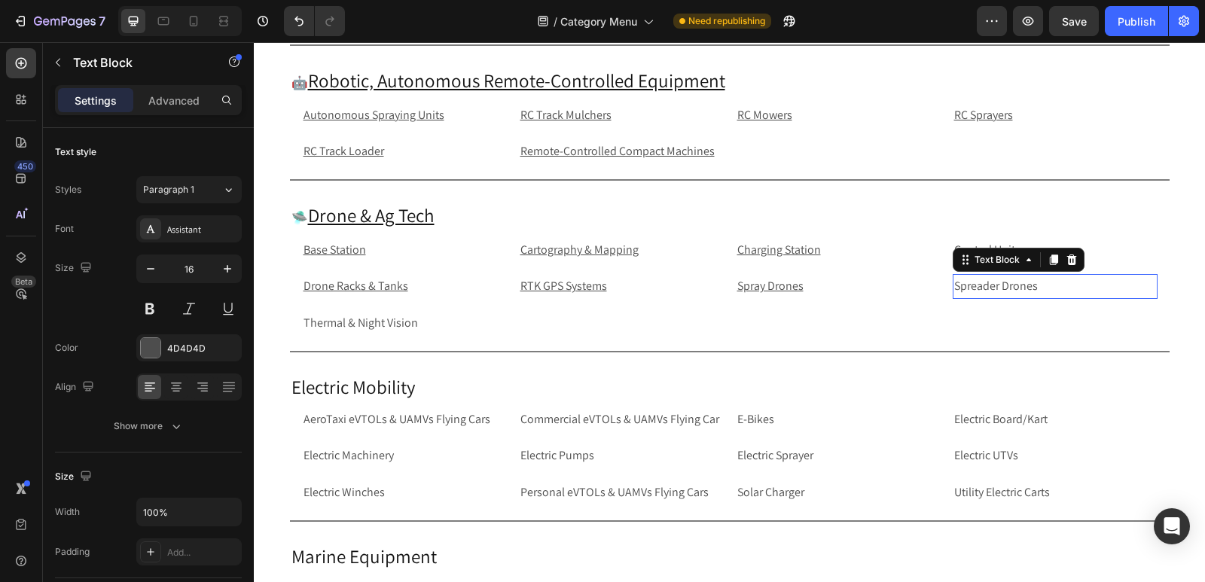
click at [1033, 283] on p "Spreader Drones" at bounding box center [1055, 287] width 202 height 22
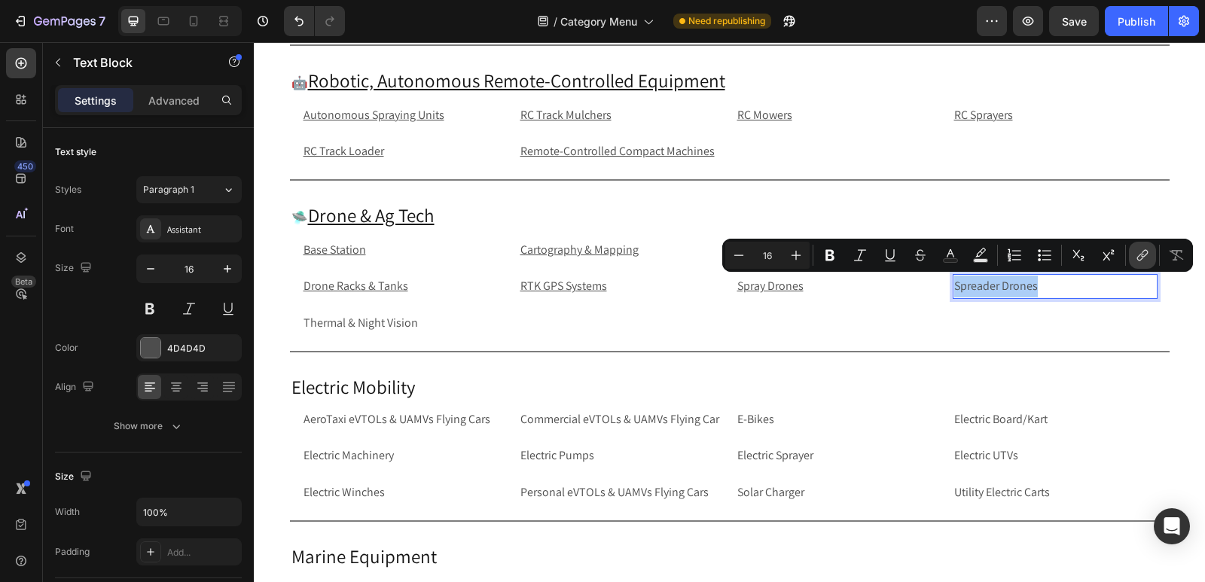
click at [1141, 261] on icon "Editor contextual toolbar" at bounding box center [1142, 255] width 15 height 15
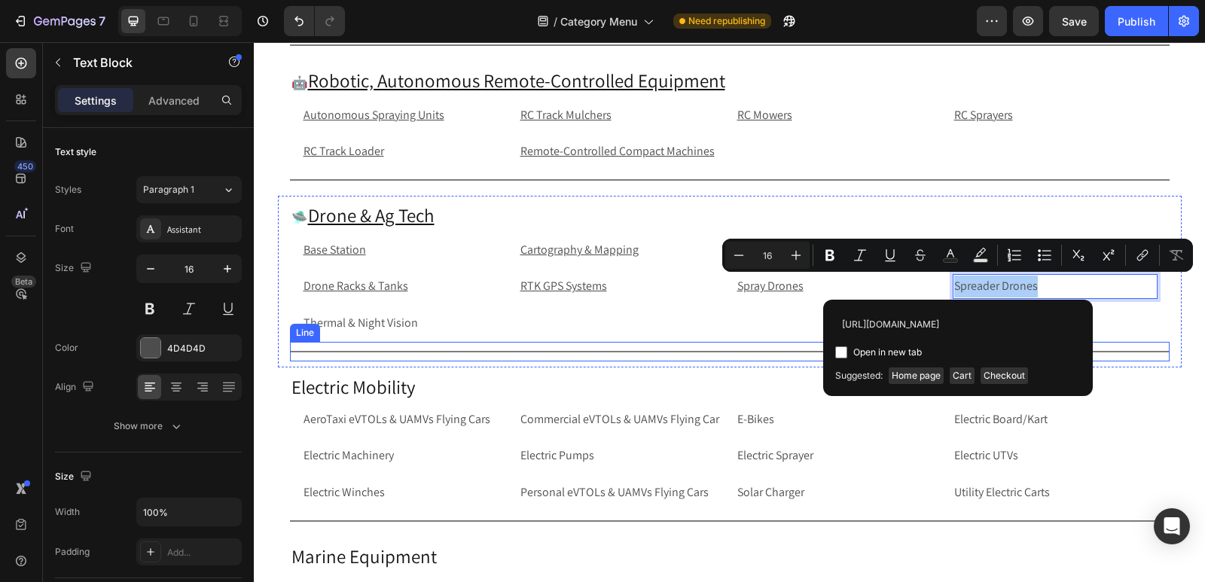
scroll to position [0, 81]
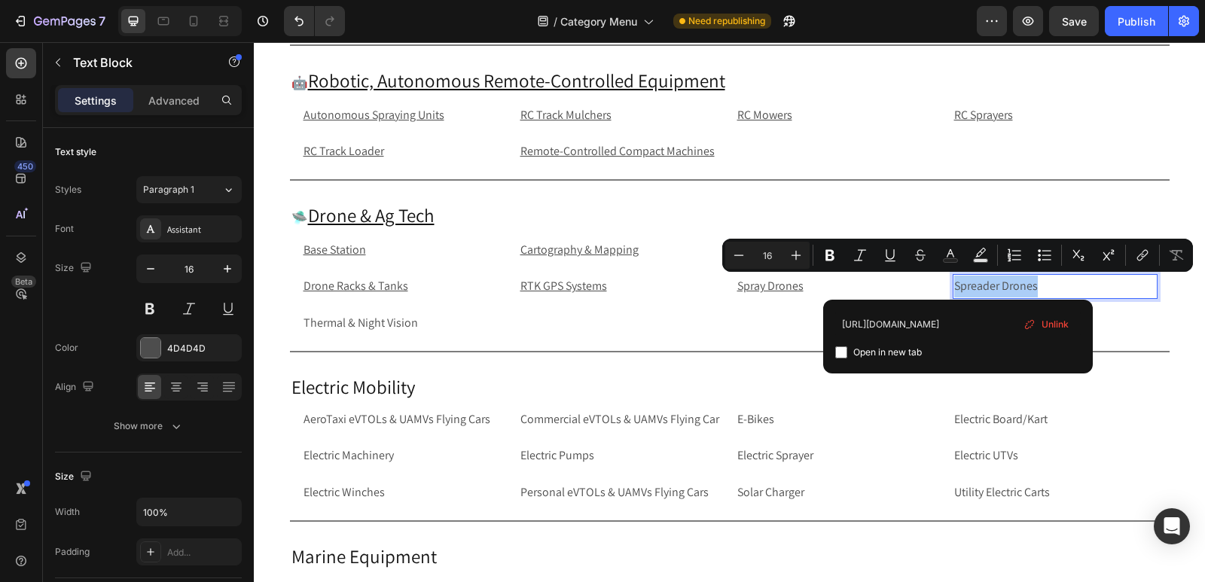
type input "[URL][DOMAIN_NAME]"
click at [842, 353] on input "Editor contextual toolbar" at bounding box center [841, 353] width 12 height 12
checkbox input "true"
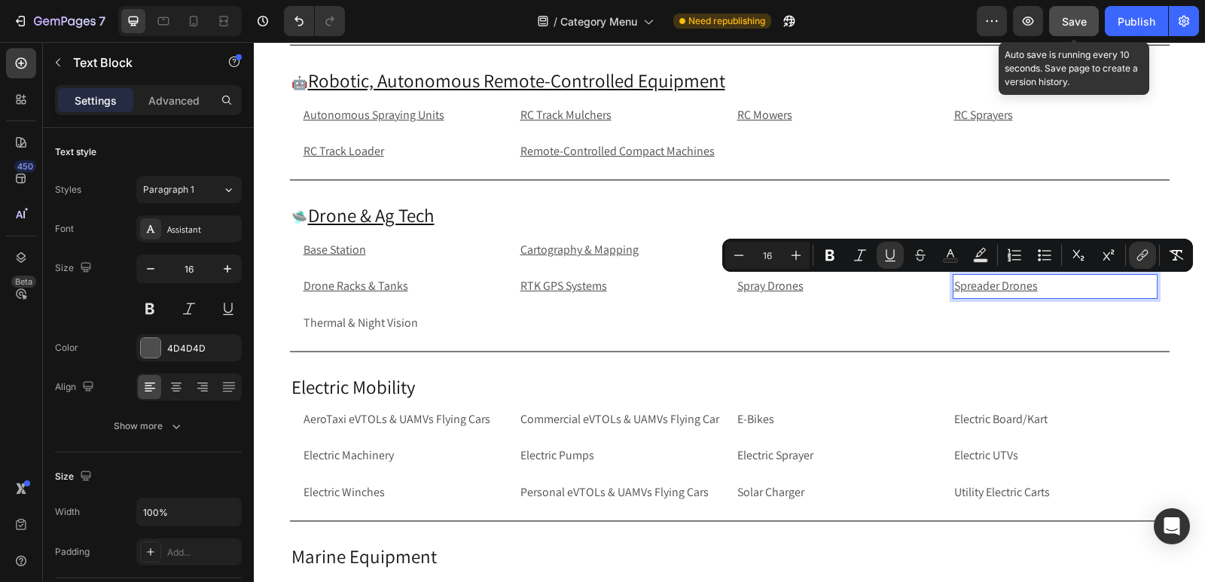
click at [1081, 18] on span "Save" at bounding box center [1074, 21] width 25 height 13
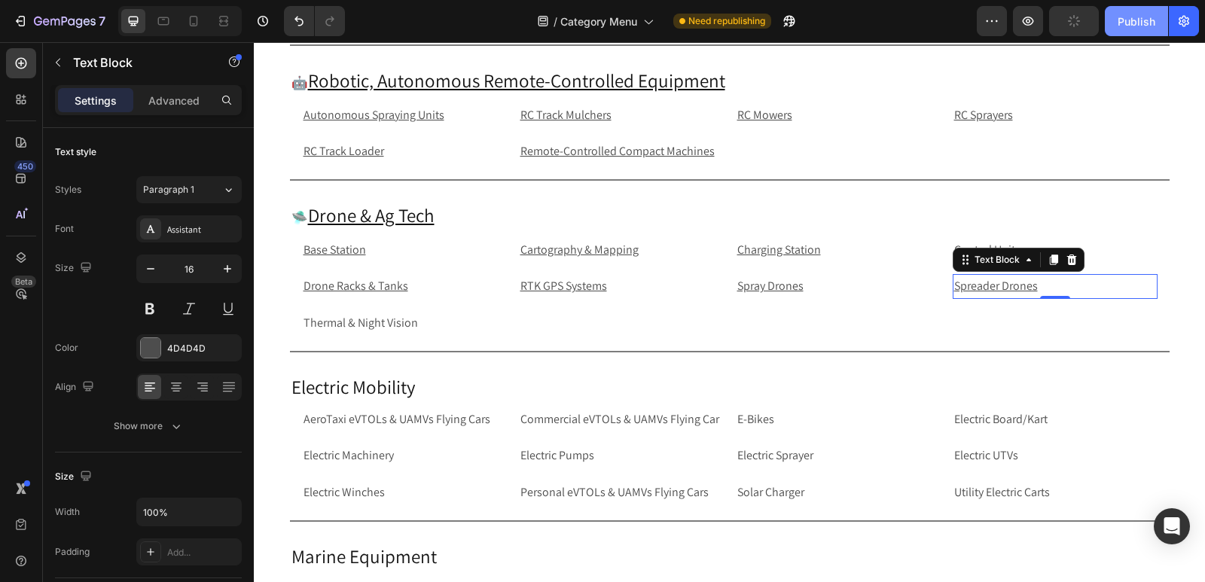
click at [1134, 23] on div "Publish" at bounding box center [1137, 22] width 38 height 16
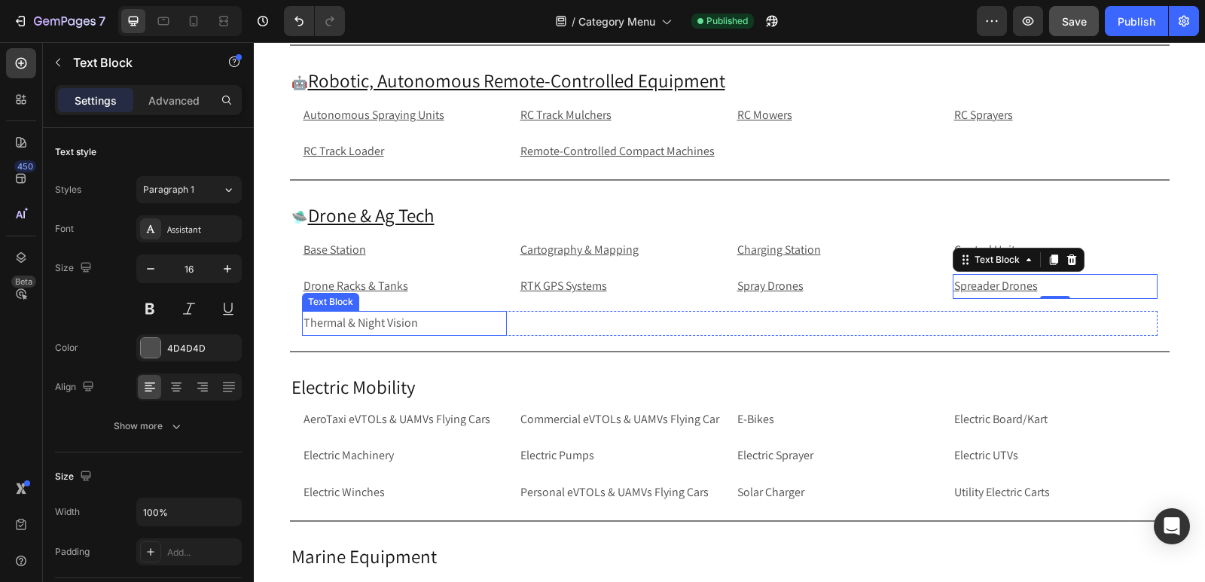
click at [487, 320] on p "Thermal & Night Vision" at bounding box center [405, 324] width 202 height 22
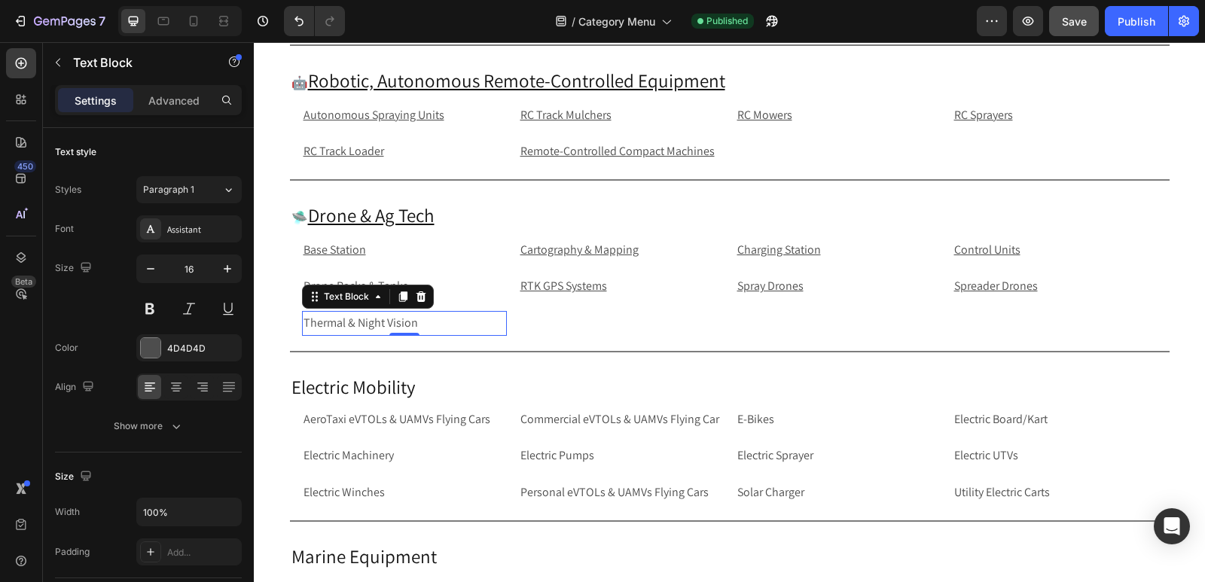
click at [487, 320] on p "Thermal & Night Vision" at bounding box center [405, 324] width 202 height 22
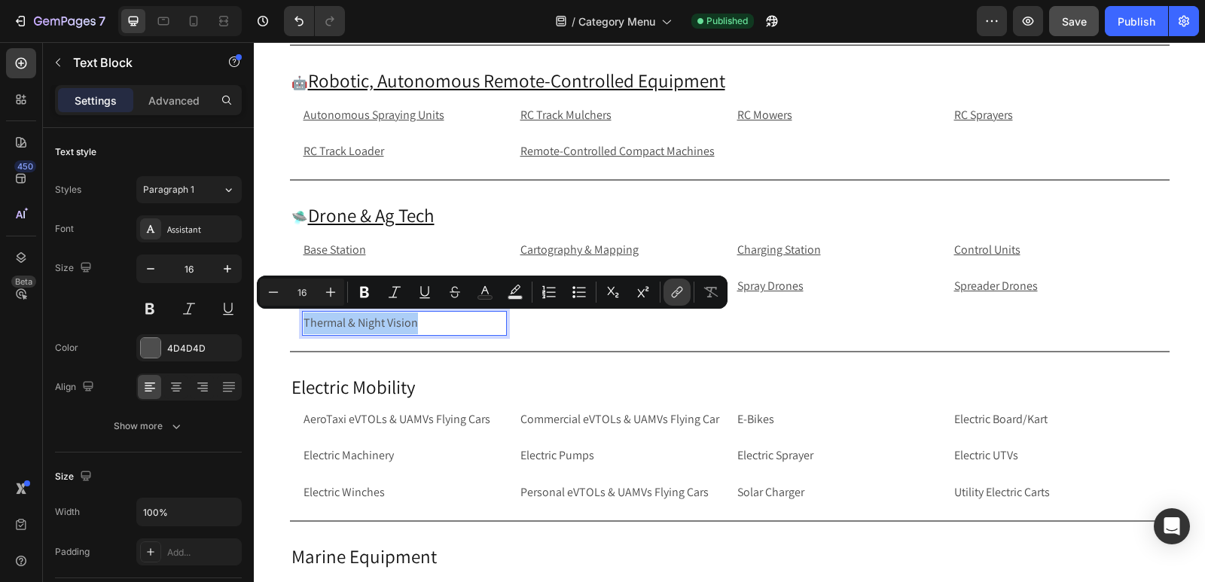
click at [685, 292] on button "link" at bounding box center [677, 292] width 27 height 27
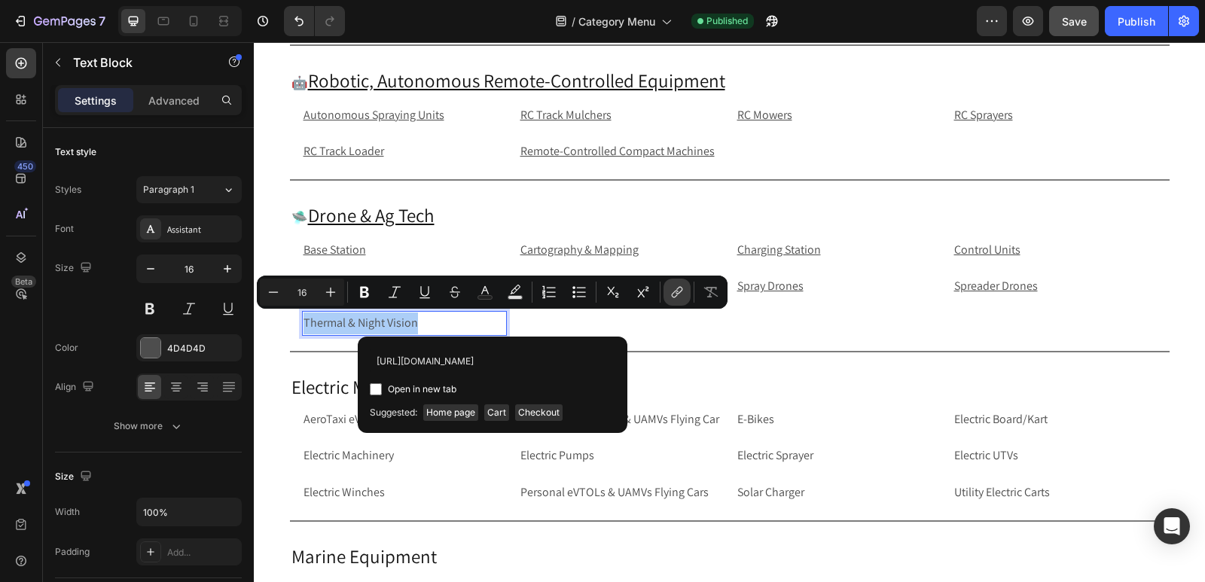
scroll to position [0, 116]
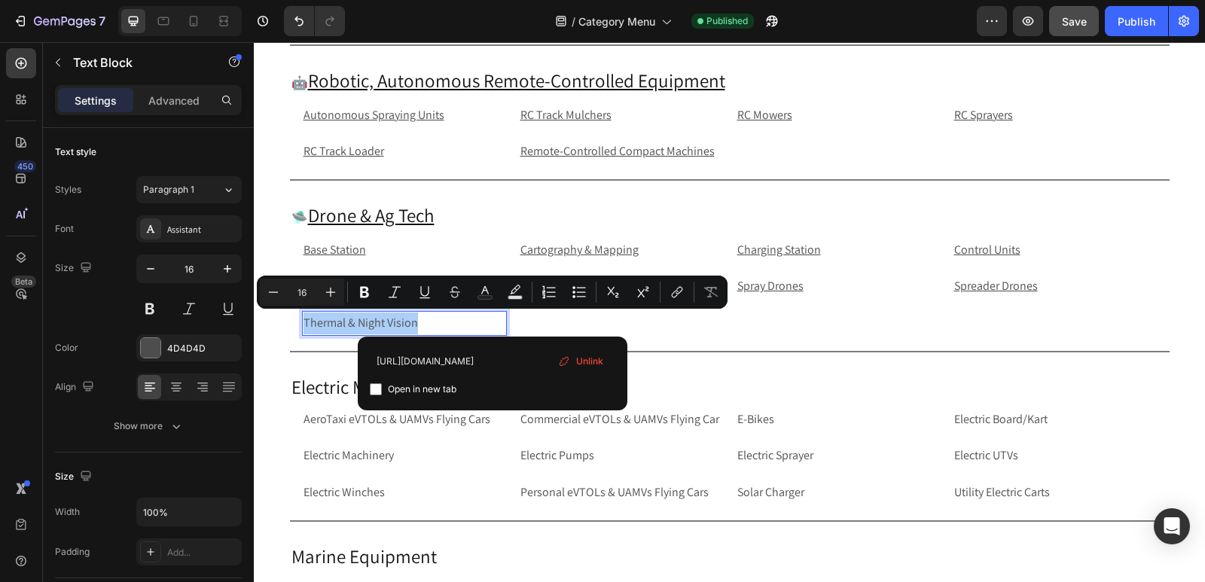
type input "[URL][DOMAIN_NAME]"
click at [371, 393] on input "Editor contextual toolbar" at bounding box center [376, 389] width 12 height 12
checkbox input "true"
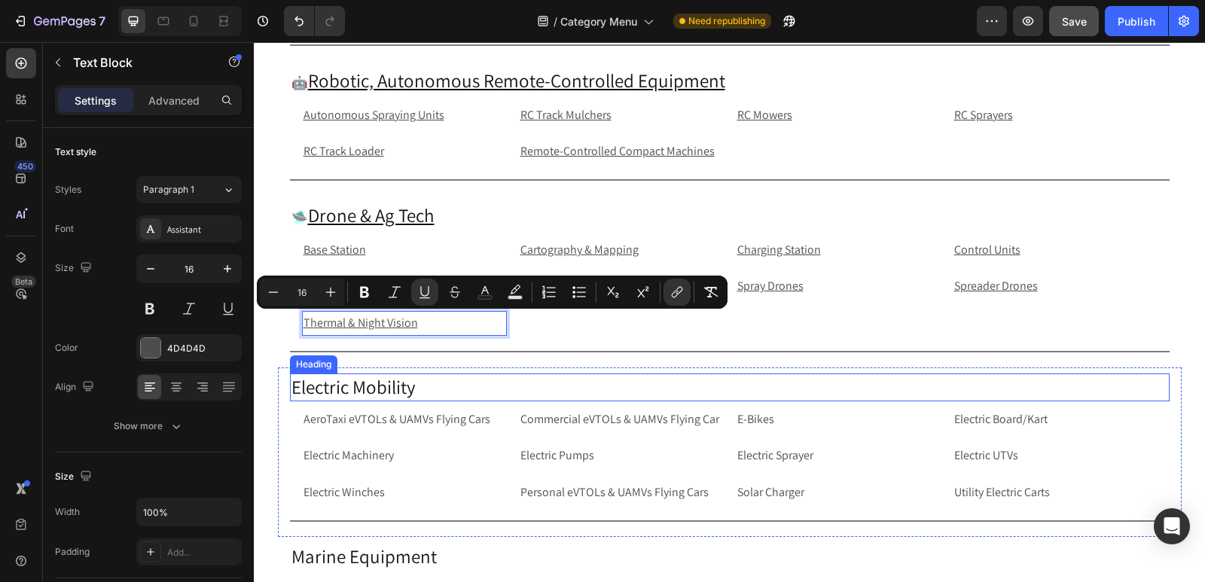
click at [362, 391] on h2 "Electric Mobility" at bounding box center [730, 388] width 880 height 28
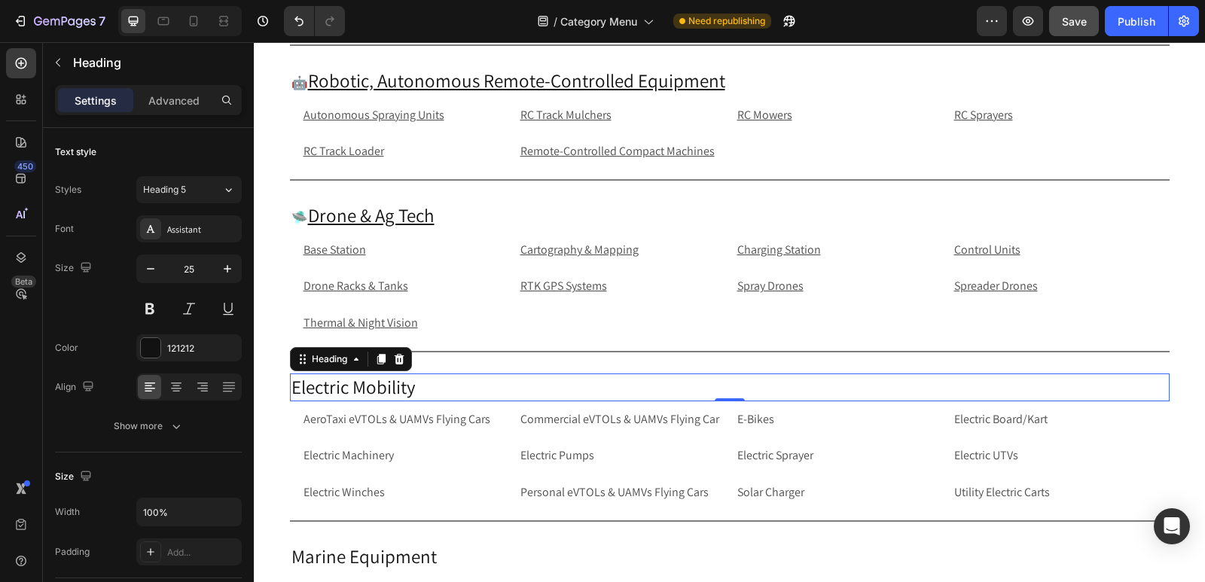
click at [338, 383] on h2 "Electric Mobility" at bounding box center [730, 388] width 880 height 28
click at [292, 386] on p "Electric Mobility" at bounding box center [730, 387] width 877 height 25
drag, startPoint x: 449, startPoint y: 394, endPoint x: 305, endPoint y: 386, distance: 144.1
click at [305, 386] on p "⚡ Electric Mobility" at bounding box center [730, 388] width 877 height 27
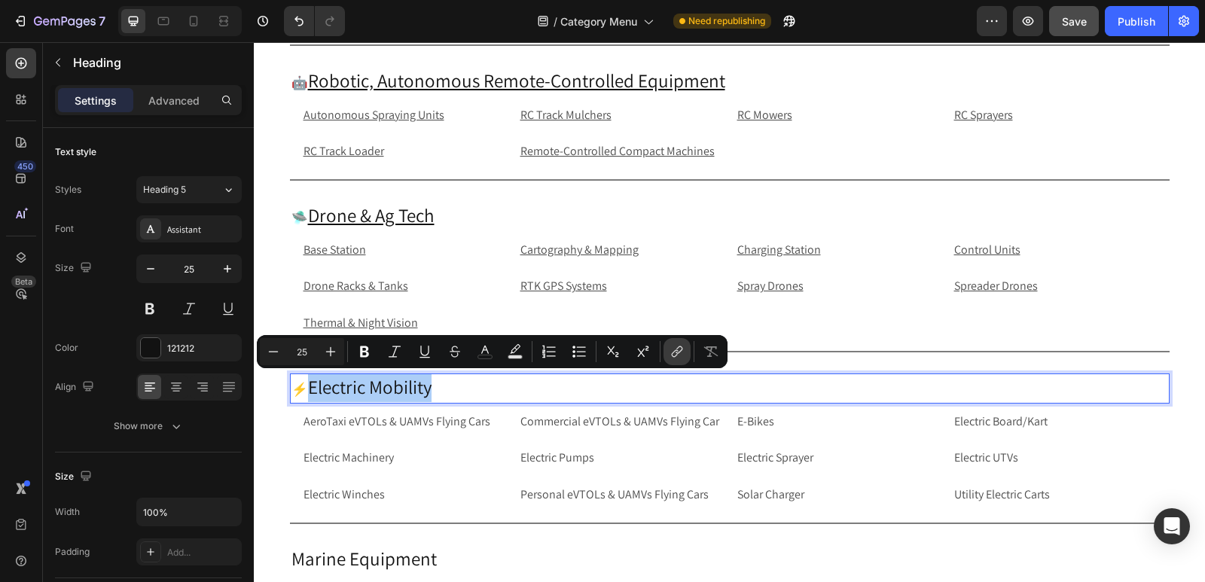
click at [677, 354] on icon "Editor contextual toolbar" at bounding box center [677, 351] width 15 height 15
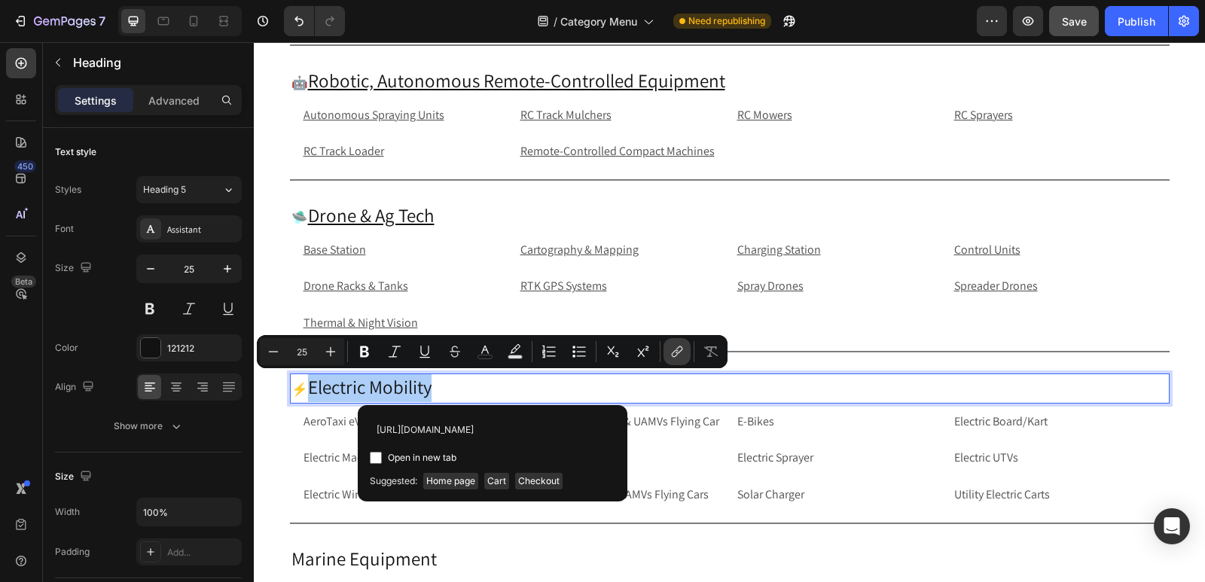
scroll to position [0, 78]
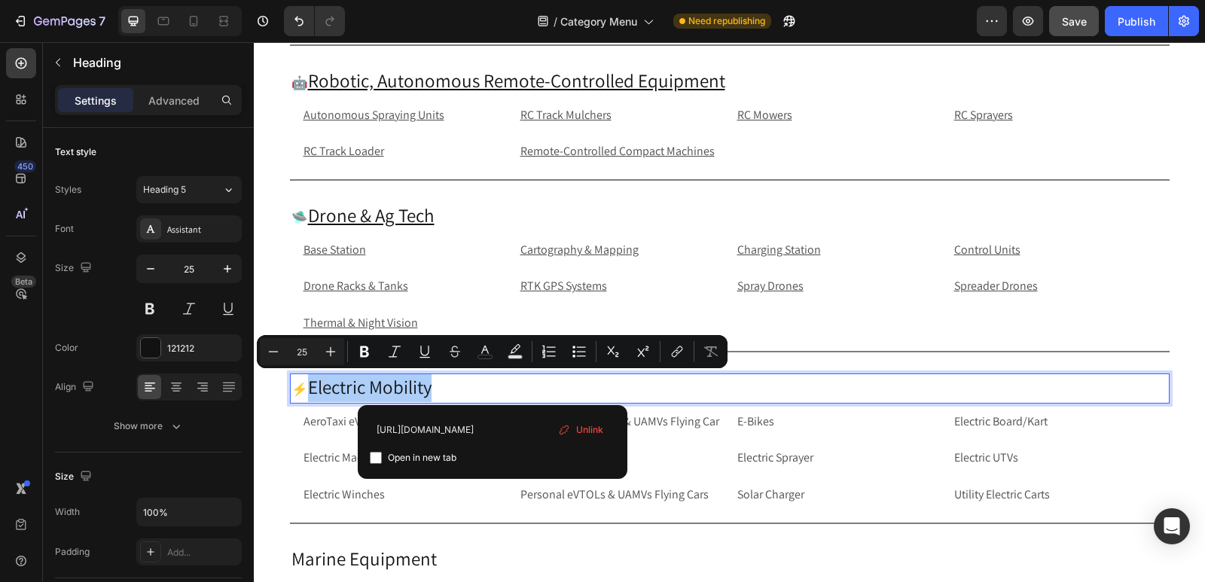
type input "[URL][DOMAIN_NAME]"
click at [375, 462] on input "Editor contextual toolbar" at bounding box center [376, 458] width 12 height 12
checkbox input "true"
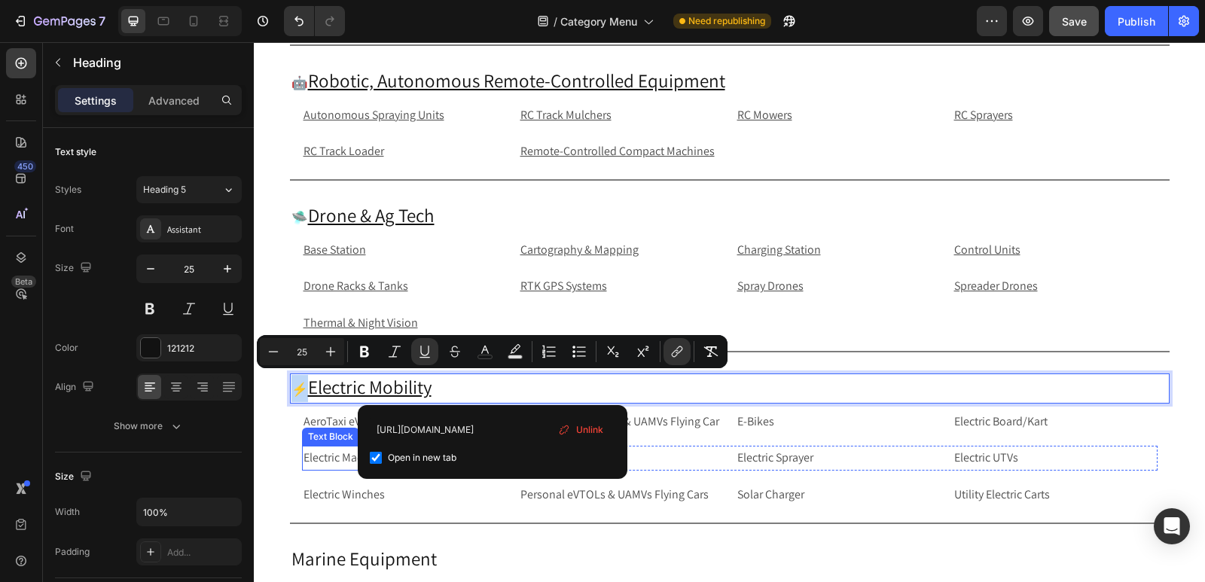
click at [325, 433] on div "Text Block" at bounding box center [330, 437] width 51 height 14
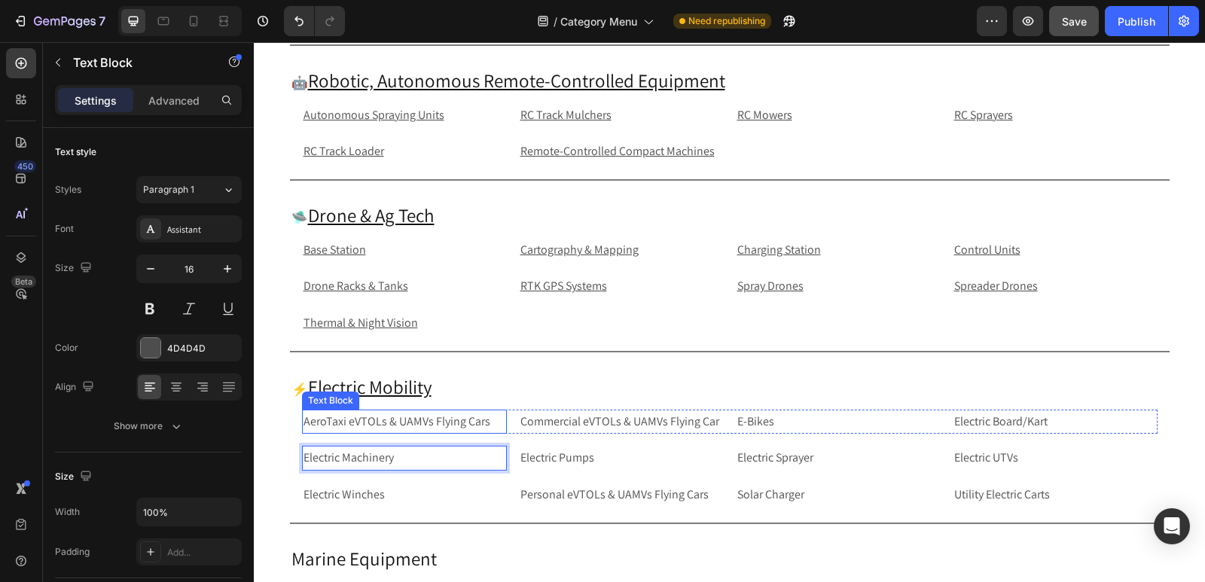
click at [474, 423] on p "AeroTaxi eVTOLs & UAMVs Flying Cars" at bounding box center [405, 422] width 202 height 22
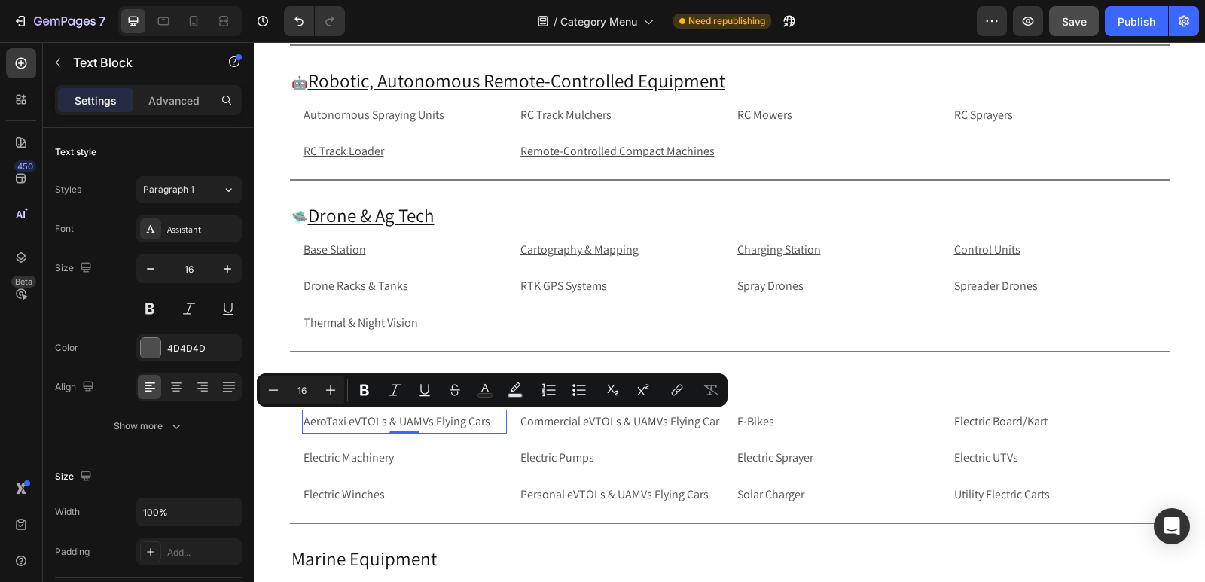
click at [486, 427] on p "AeroTaxi eVTOLs & UAMVs Flying Cars" at bounding box center [405, 422] width 202 height 22
click at [673, 389] on icon "Editor contextual toolbar" at bounding box center [677, 390] width 15 height 15
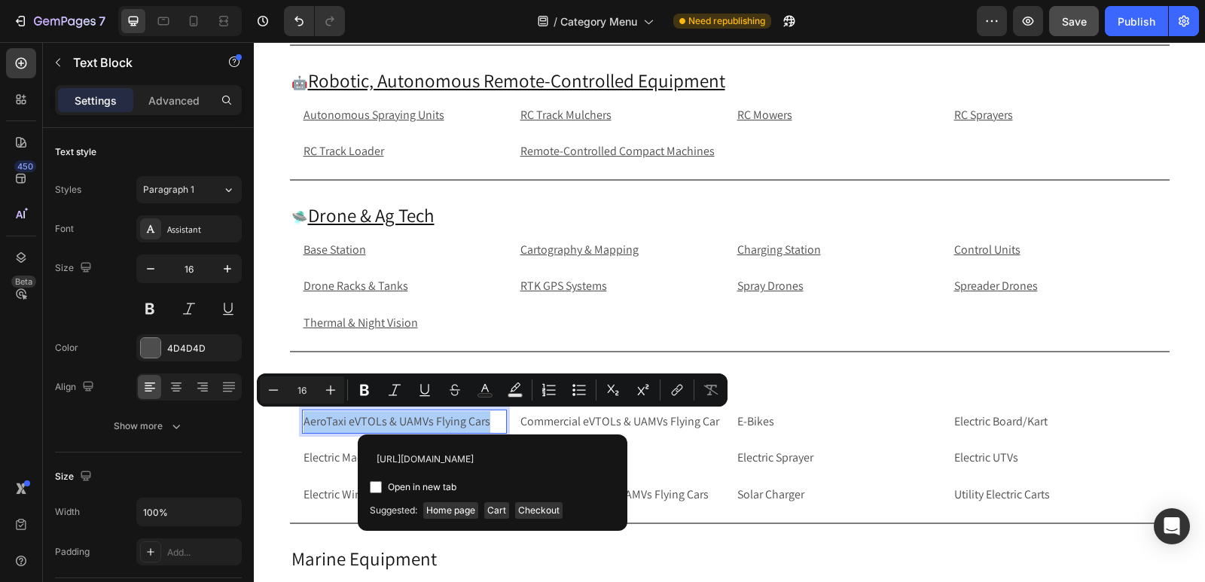
scroll to position [0, 155]
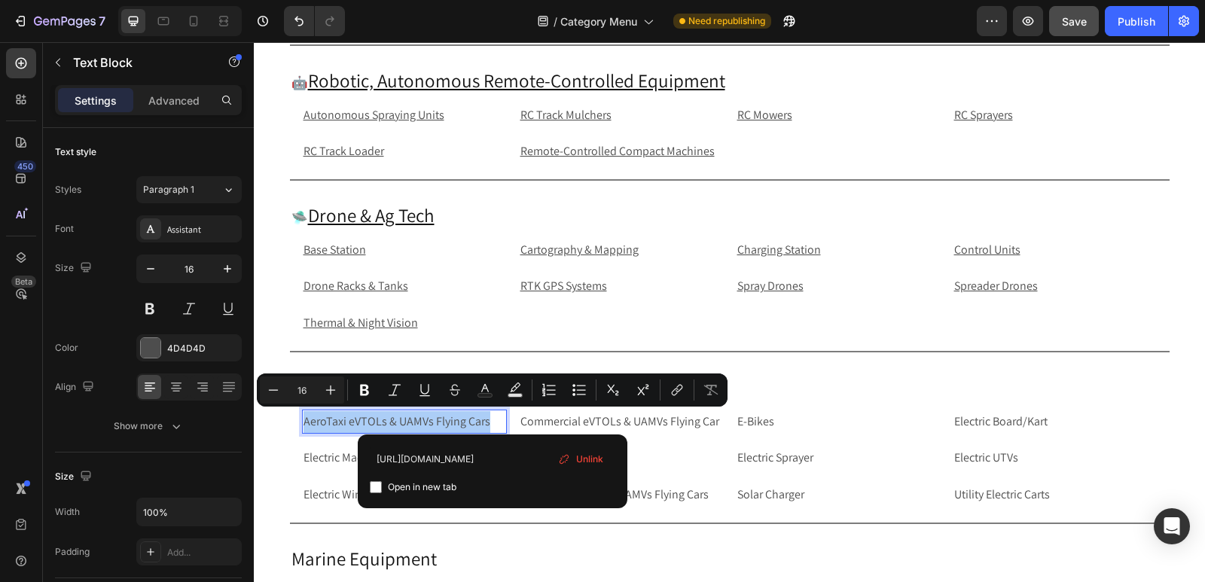
type input "[URL][DOMAIN_NAME]"
click at [374, 487] on input "Editor contextual toolbar" at bounding box center [376, 487] width 12 height 12
checkbox input "true"
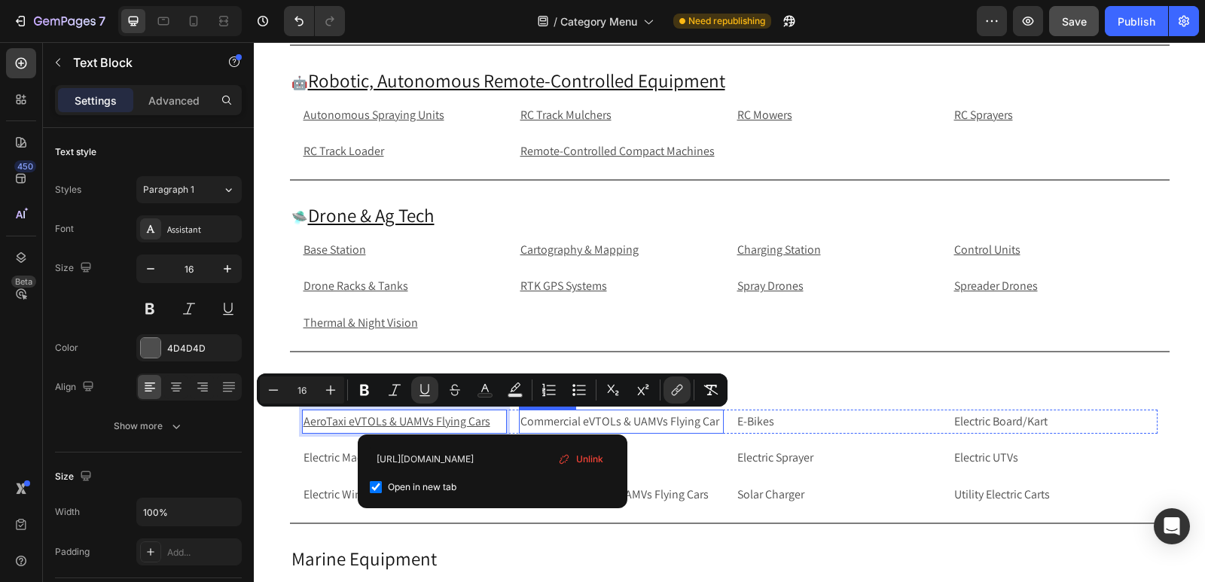
click at [647, 426] on p "Commercial eVTOLs & UAMVs Flying Car" at bounding box center [622, 422] width 202 height 22
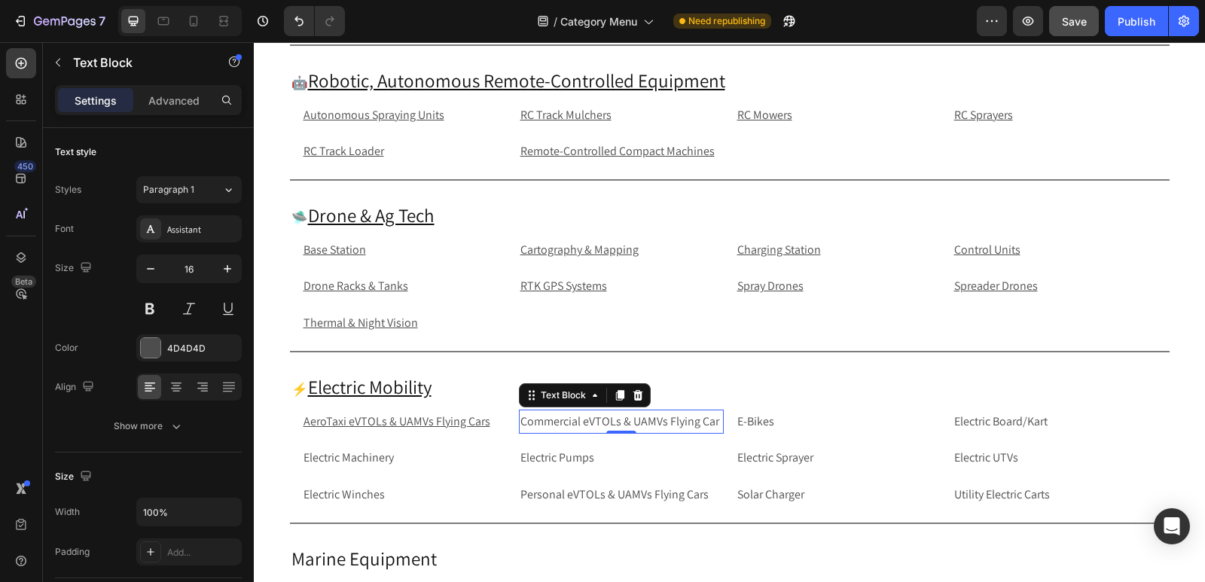
click at [584, 425] on p "Commercial eVTOLs & UAMVs Flying Car" at bounding box center [622, 422] width 202 height 22
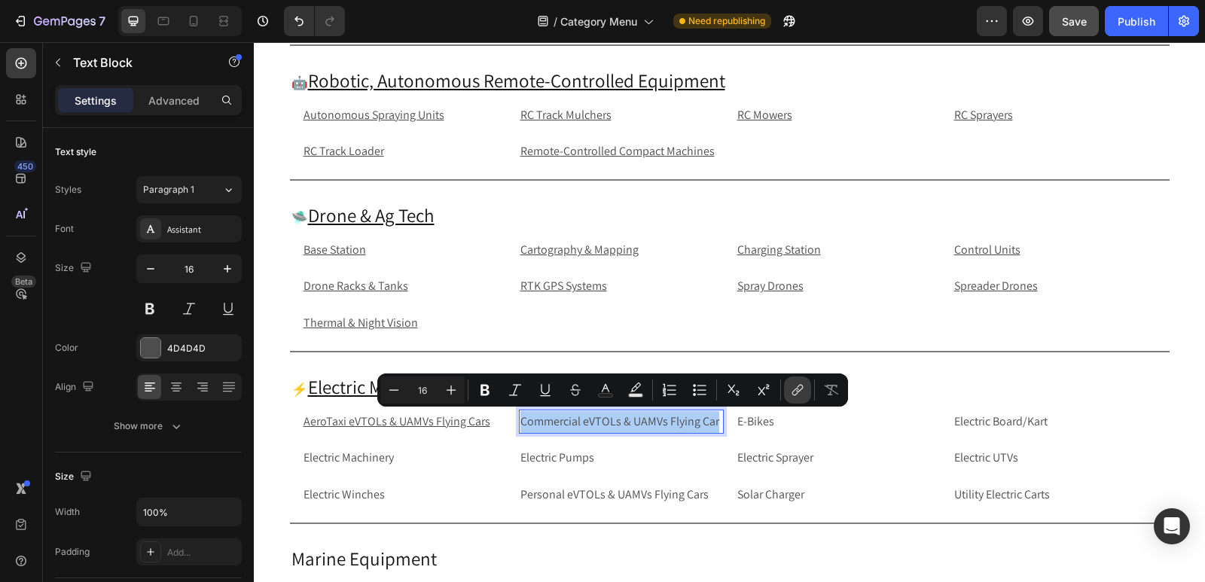
click at [802, 390] on icon "Editor contextual toolbar" at bounding box center [797, 390] width 15 height 15
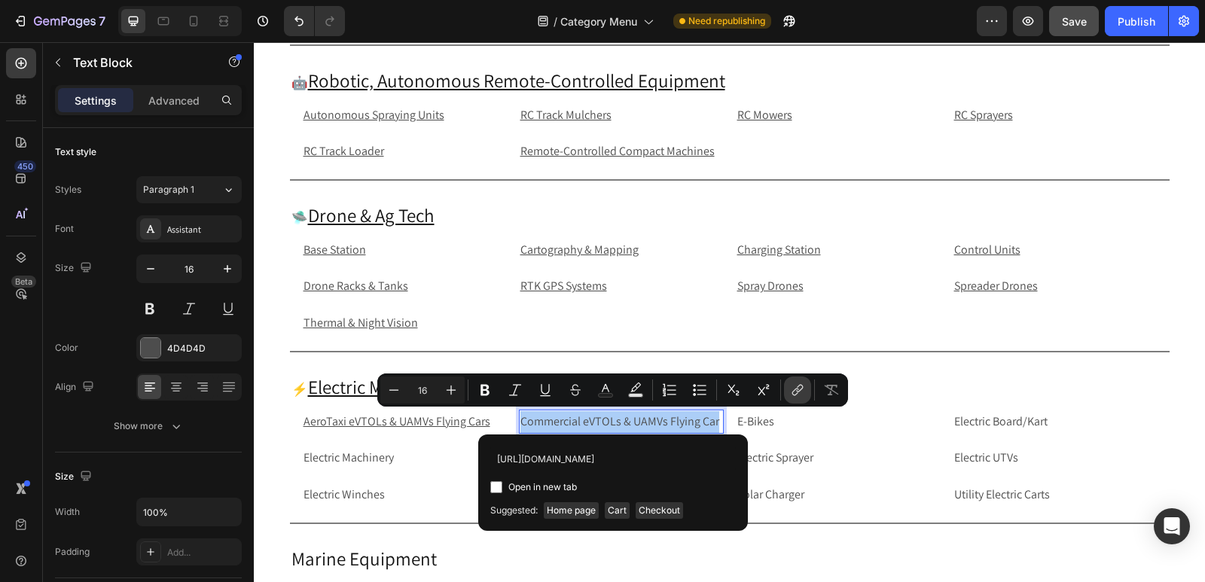
scroll to position [0, 171]
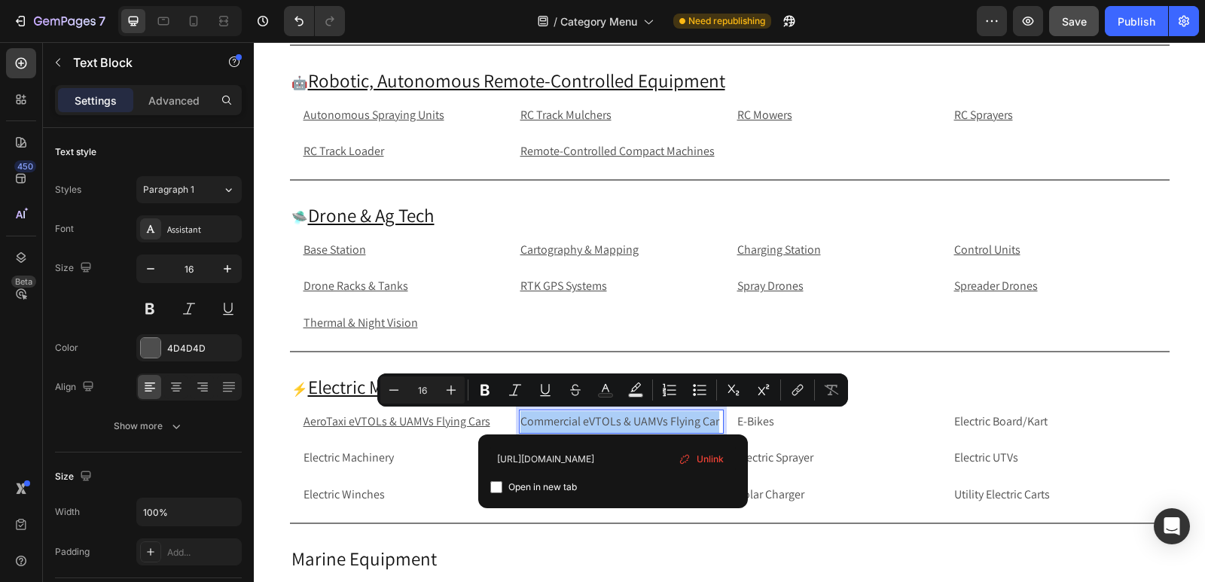
type input "[URL][DOMAIN_NAME]"
click at [497, 490] on input "Editor contextual toolbar" at bounding box center [496, 487] width 12 height 12
checkbox input "true"
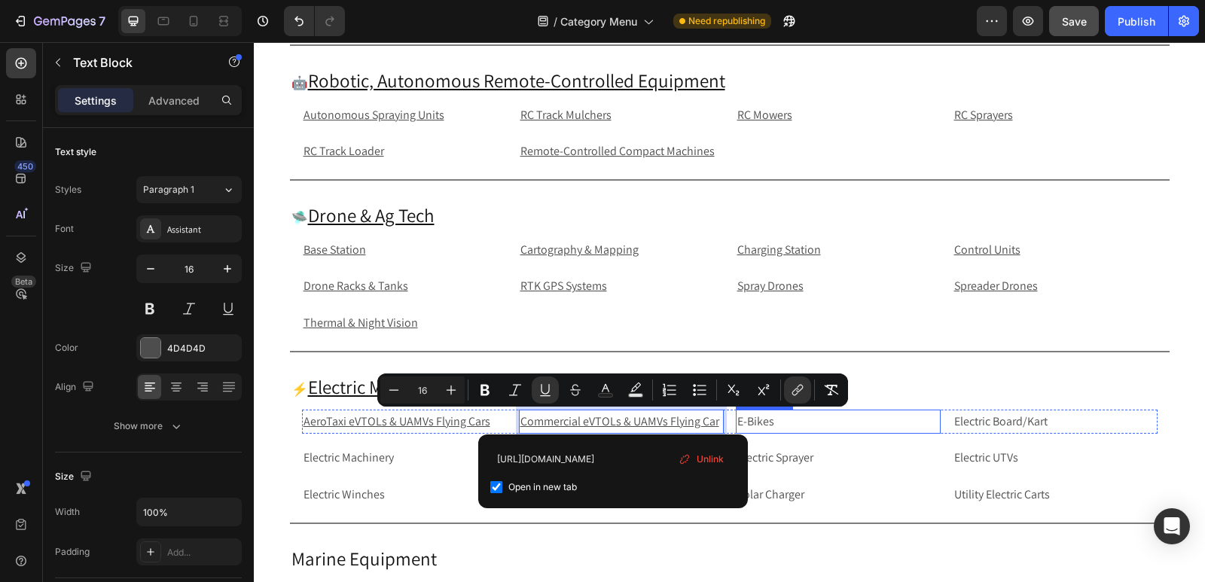
click at [835, 427] on p "E-Bikes" at bounding box center [839, 422] width 202 height 22
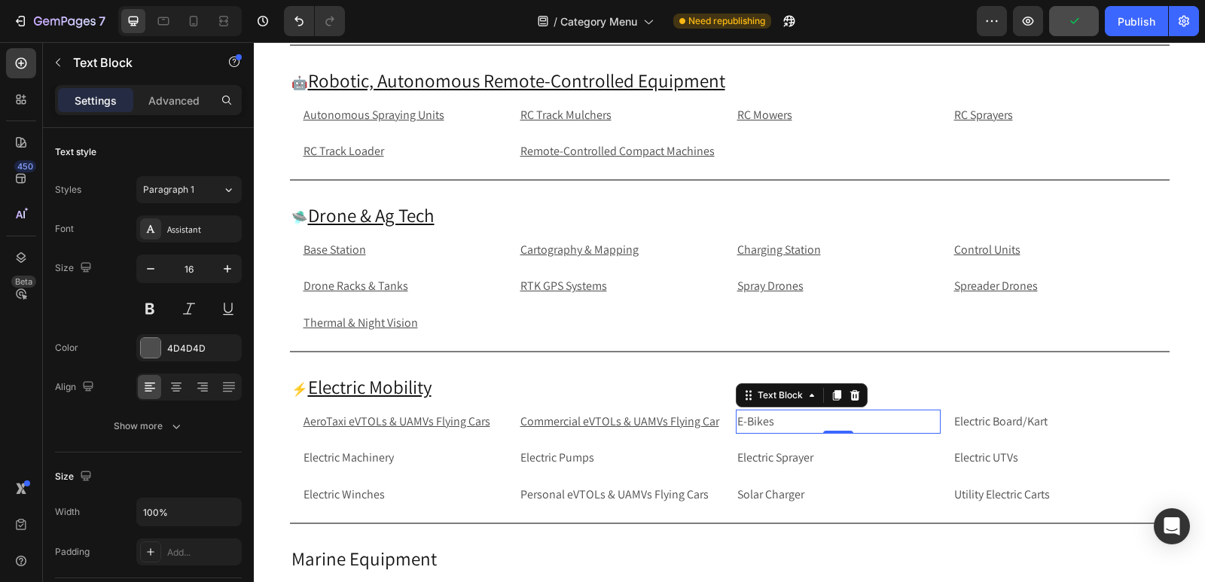
click at [847, 417] on p "E-Bikes" at bounding box center [839, 422] width 202 height 22
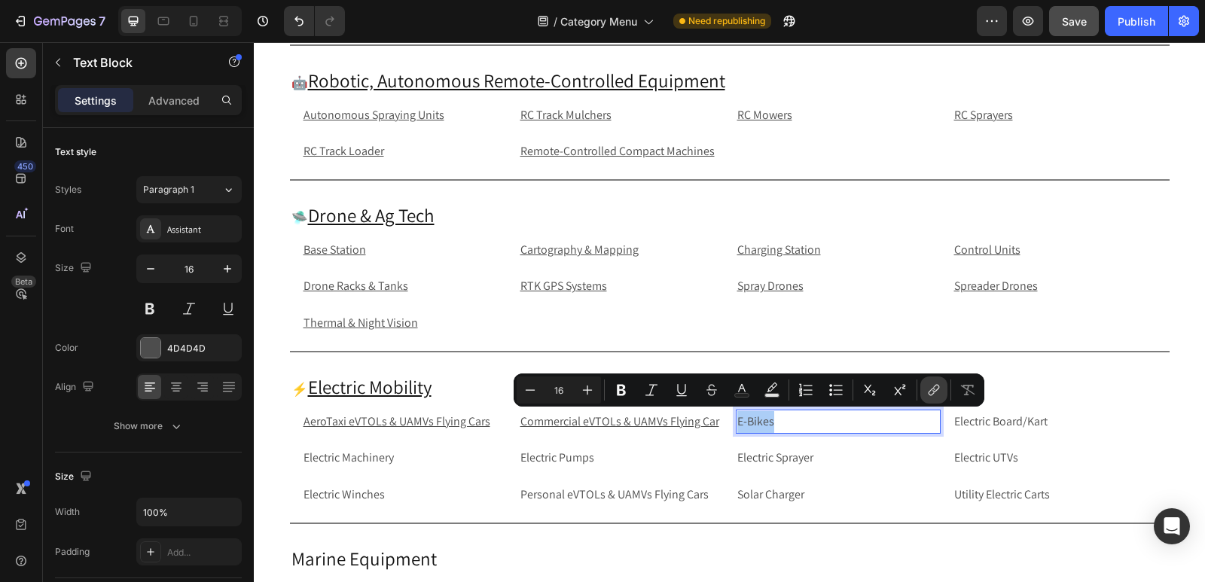
click at [940, 387] on icon "Editor contextual toolbar" at bounding box center [934, 390] width 15 height 15
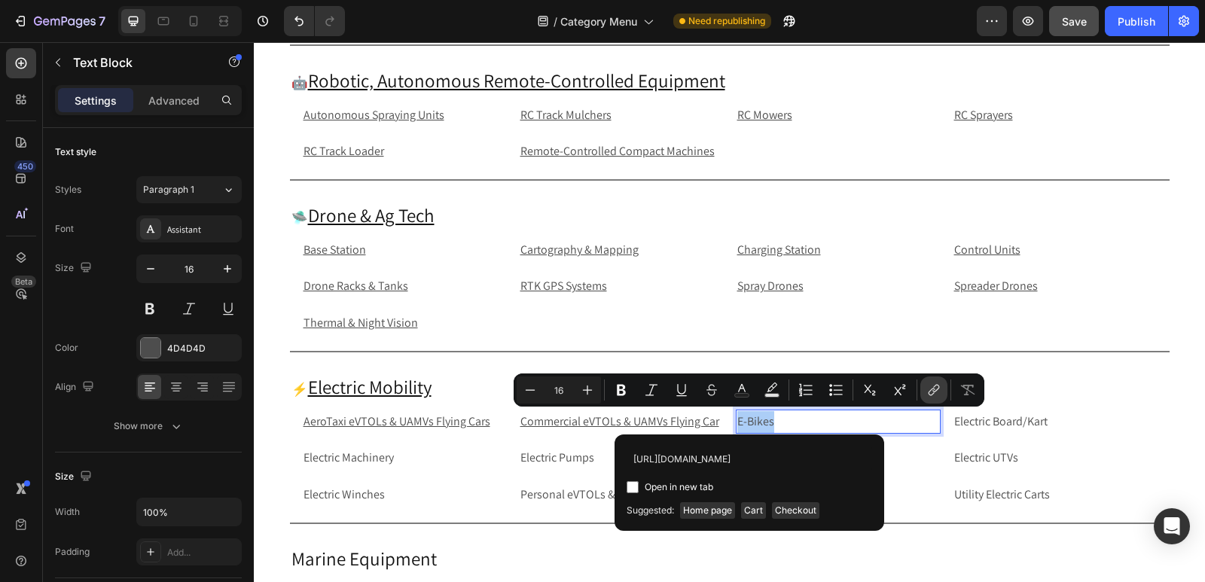
scroll to position [0, 41]
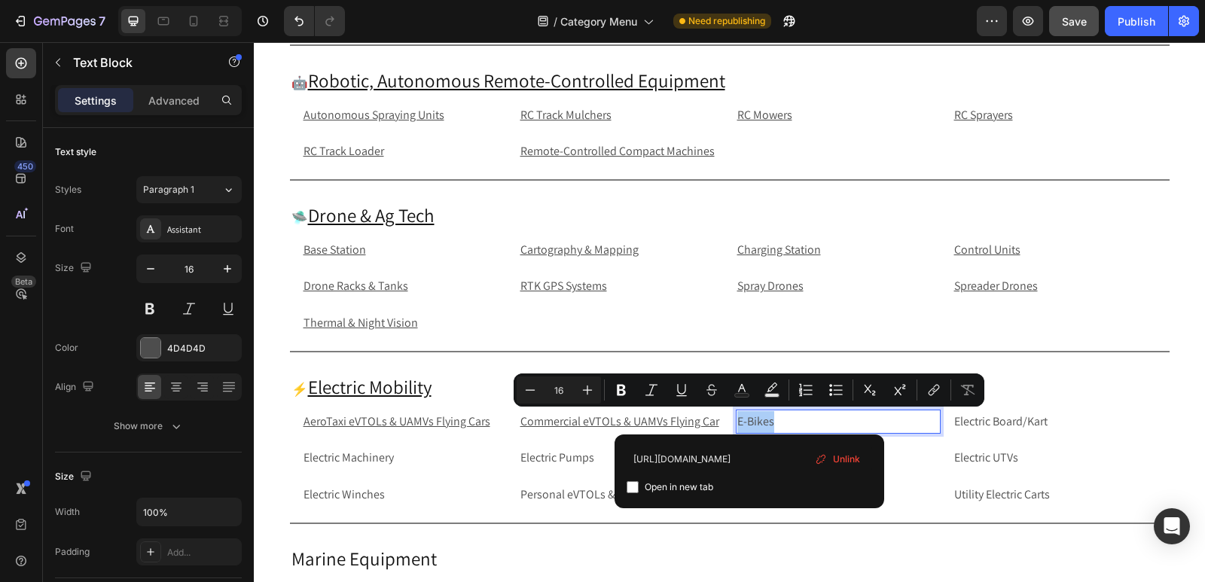
type input "[URL][DOMAIN_NAME]"
click at [628, 489] on input "Editor contextual toolbar" at bounding box center [633, 487] width 12 height 12
checkbox input "true"
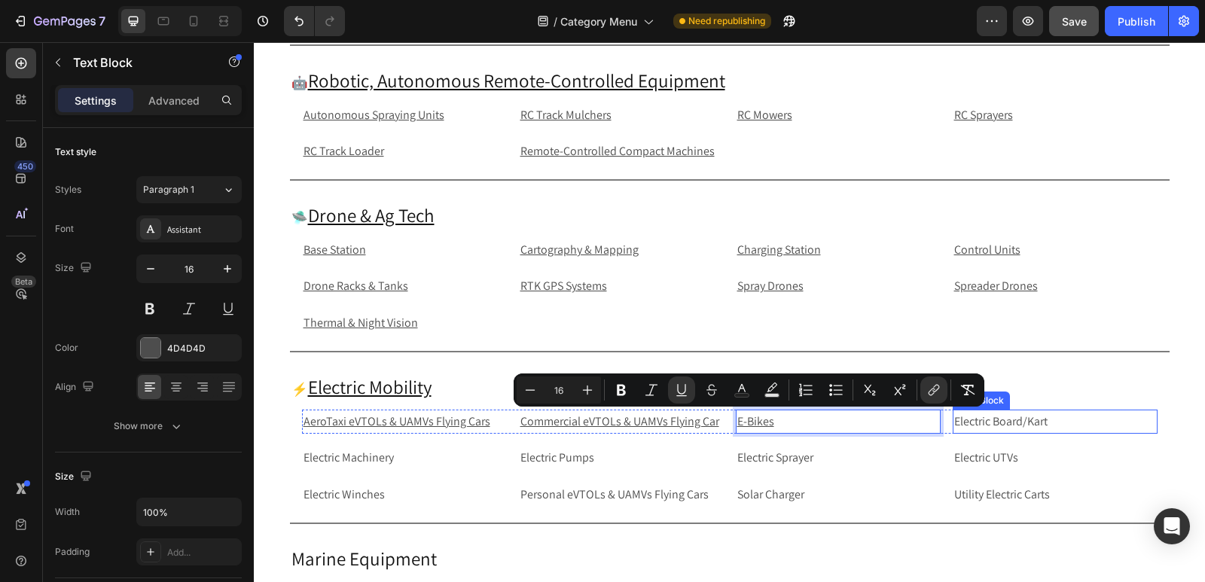
click at [1079, 420] on p "Electric Board/Kart" at bounding box center [1055, 422] width 202 height 22
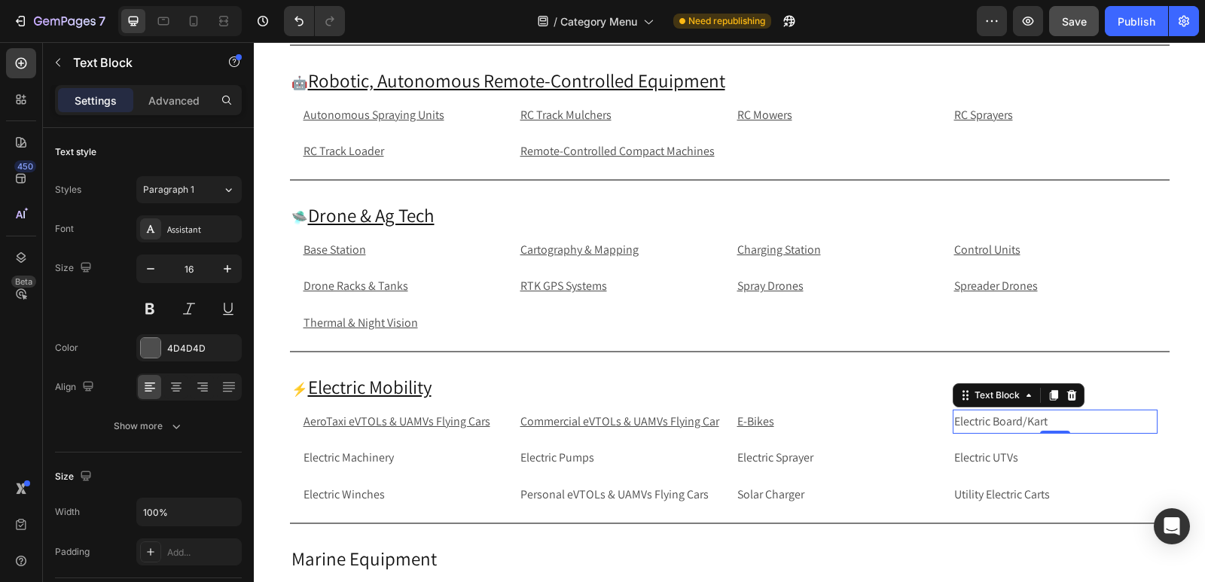
click at [1113, 423] on p "Electric Board/Kart" at bounding box center [1055, 422] width 202 height 22
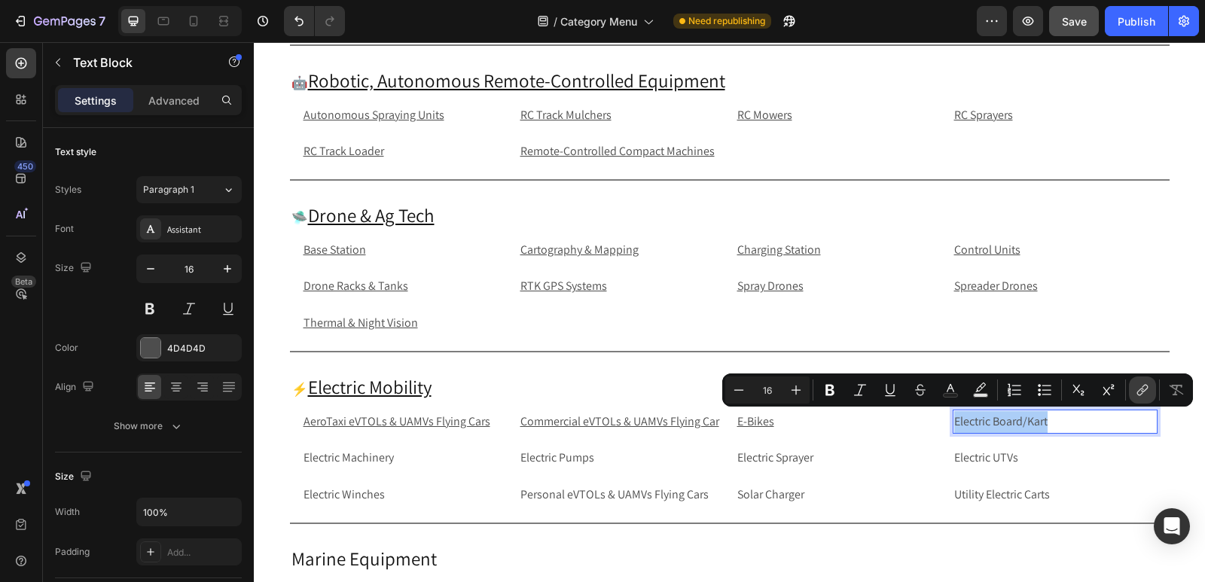
click at [1141, 387] on icon "Editor contextual toolbar" at bounding box center [1142, 390] width 15 height 15
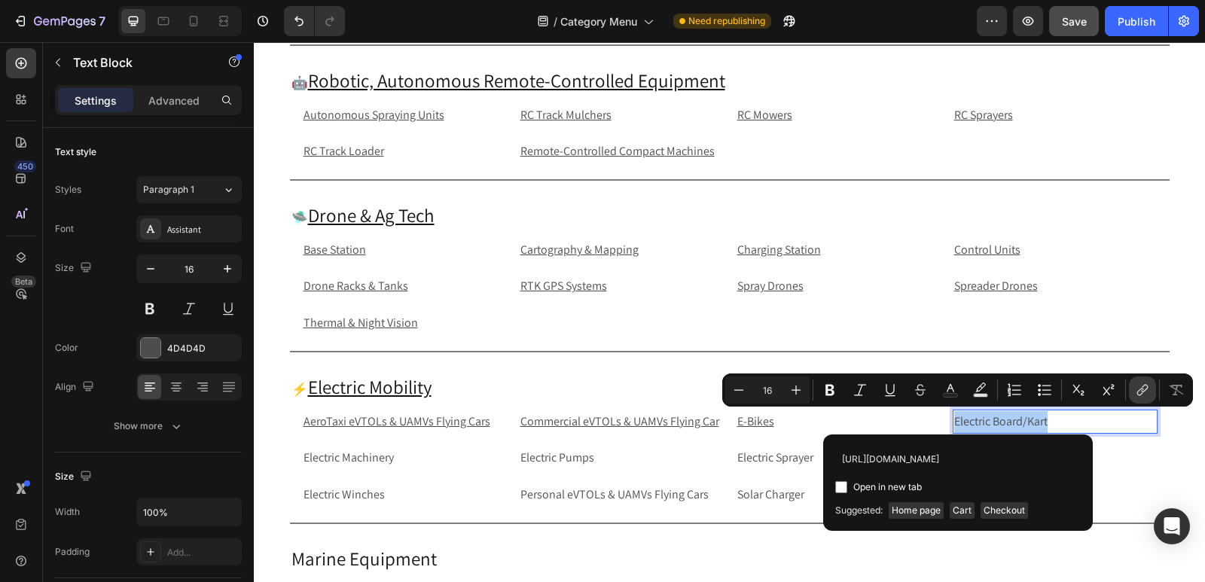
scroll to position [0, 90]
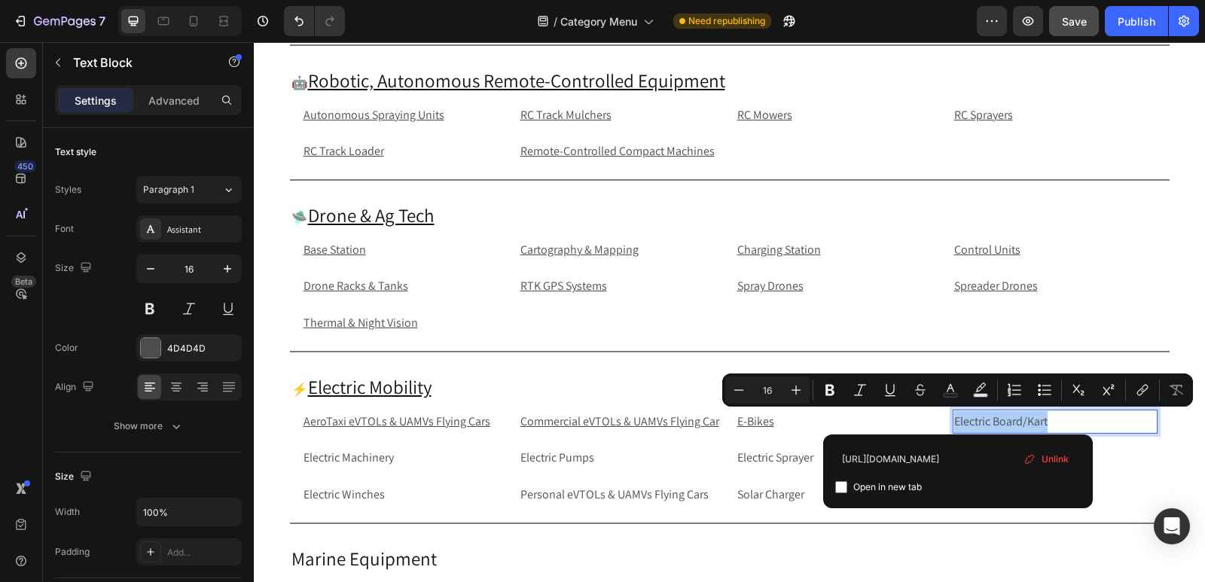
type input "[URL][DOMAIN_NAME]"
click at [841, 485] on input "Editor contextual toolbar" at bounding box center [841, 487] width 12 height 12
checkbox input "true"
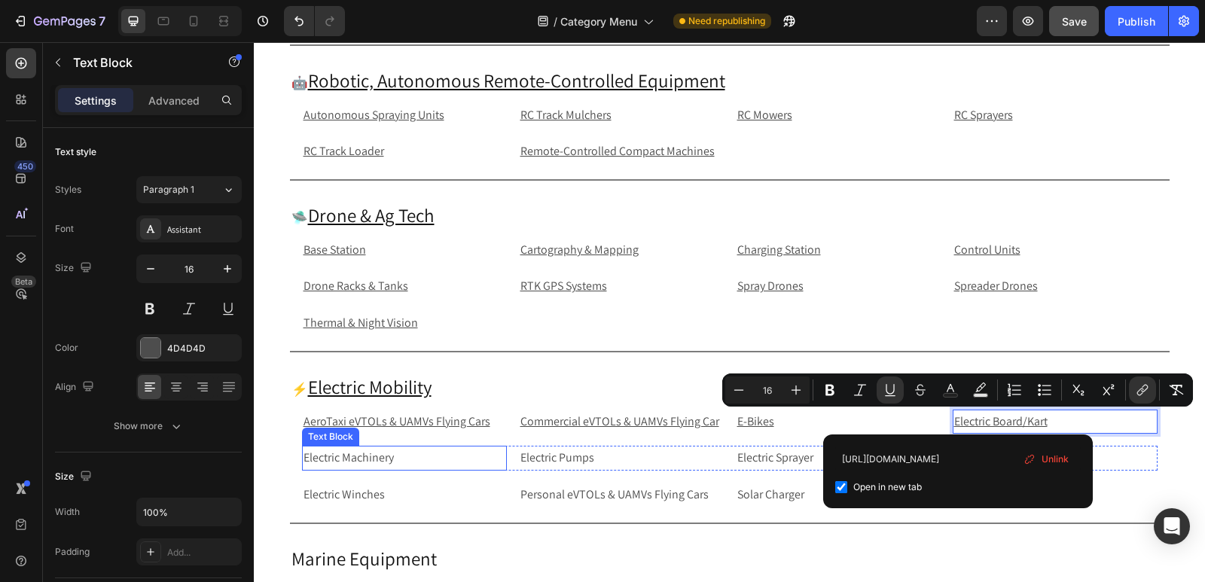
click at [409, 461] on p "Electric Machinery" at bounding box center [405, 458] width 202 height 22
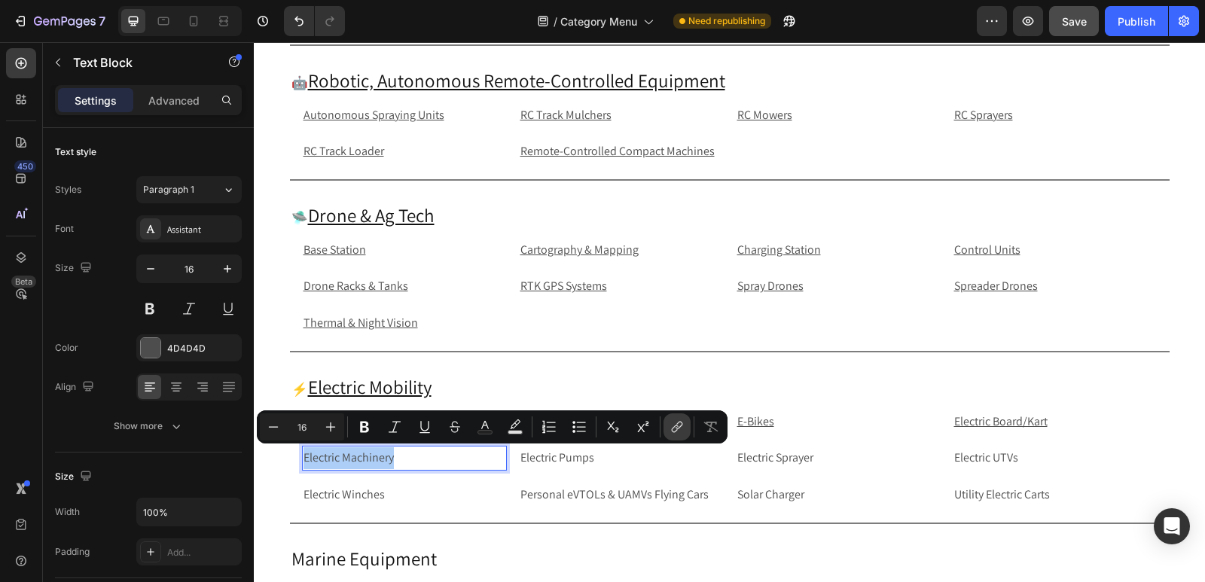
click at [682, 429] on icon "Editor contextual toolbar" at bounding box center [677, 427] width 15 height 15
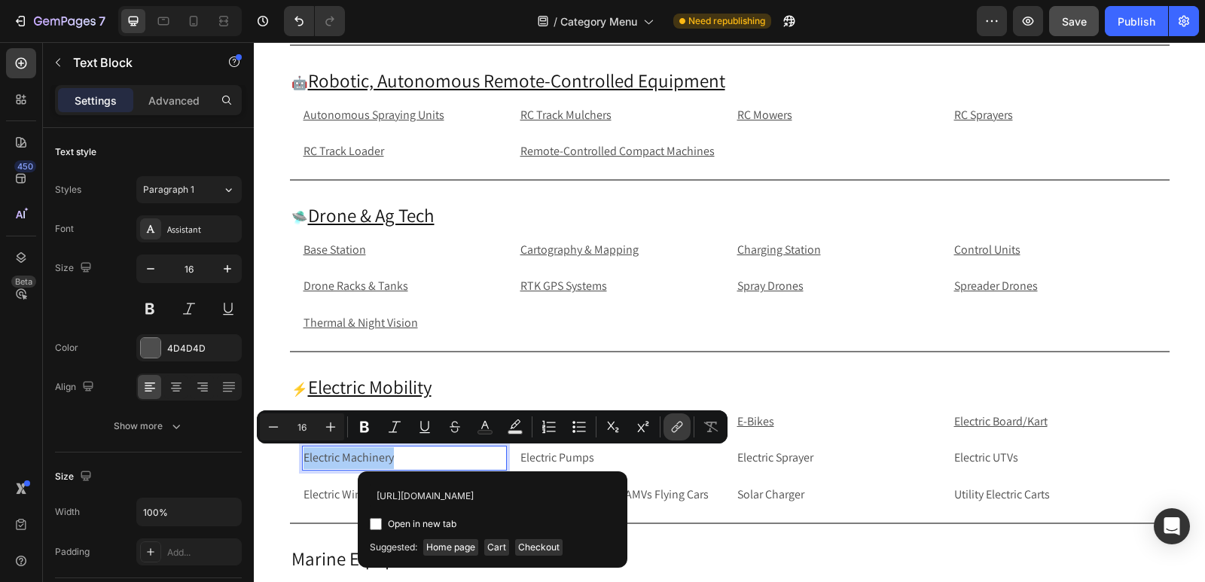
scroll to position [0, 90]
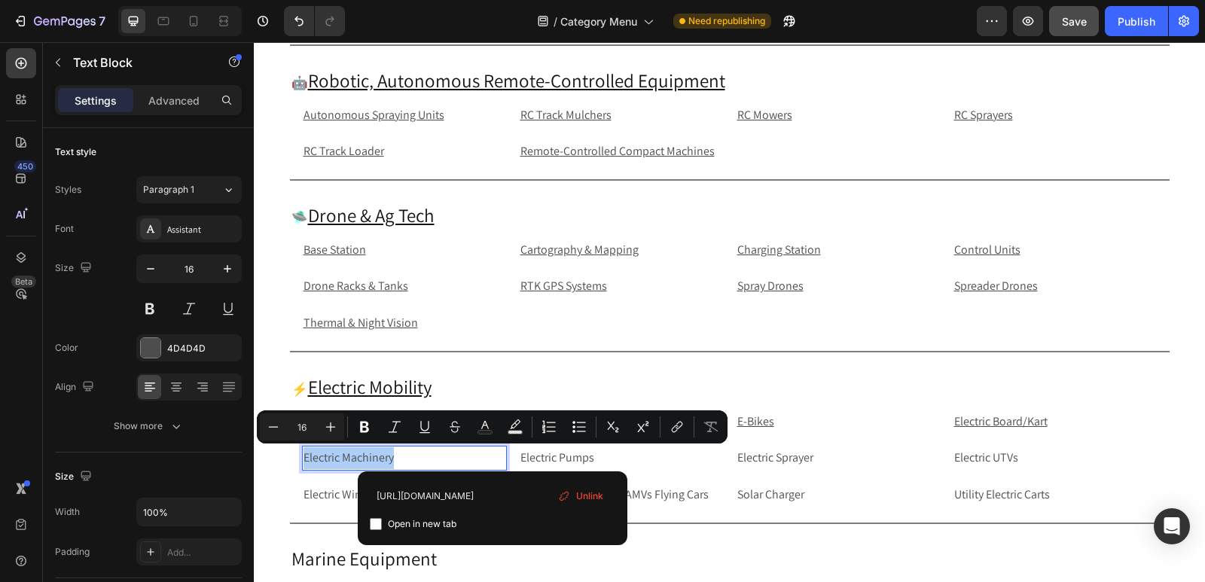
type input "[URL][DOMAIN_NAME]"
click at [373, 525] on input "Editor contextual toolbar" at bounding box center [376, 524] width 12 height 12
checkbox input "true"
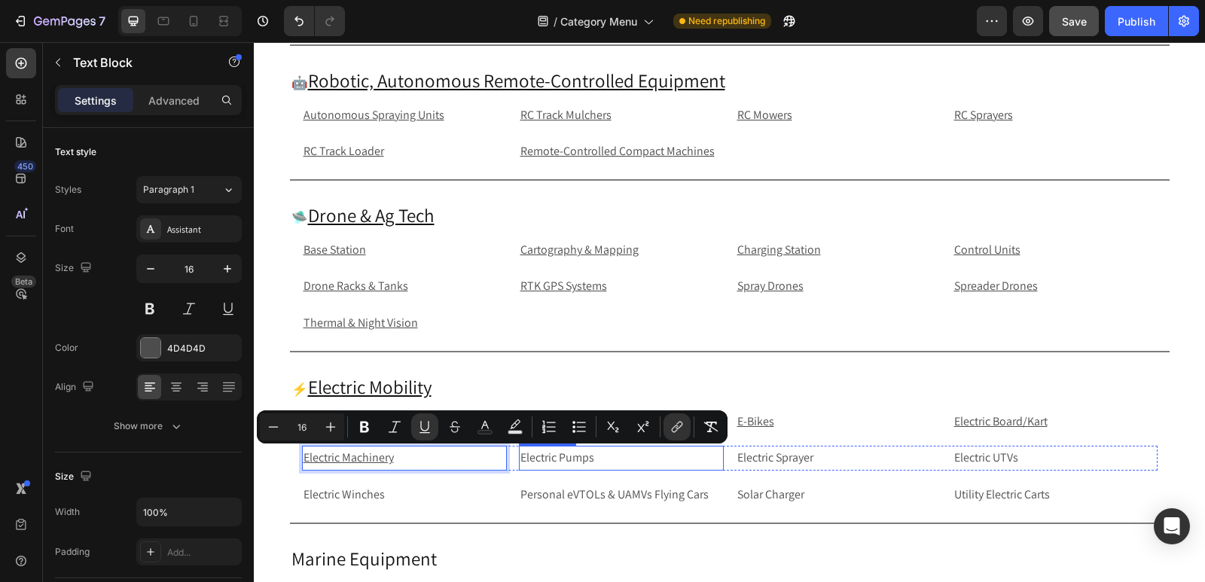
click at [634, 457] on p "Electric Pumps" at bounding box center [622, 458] width 202 height 22
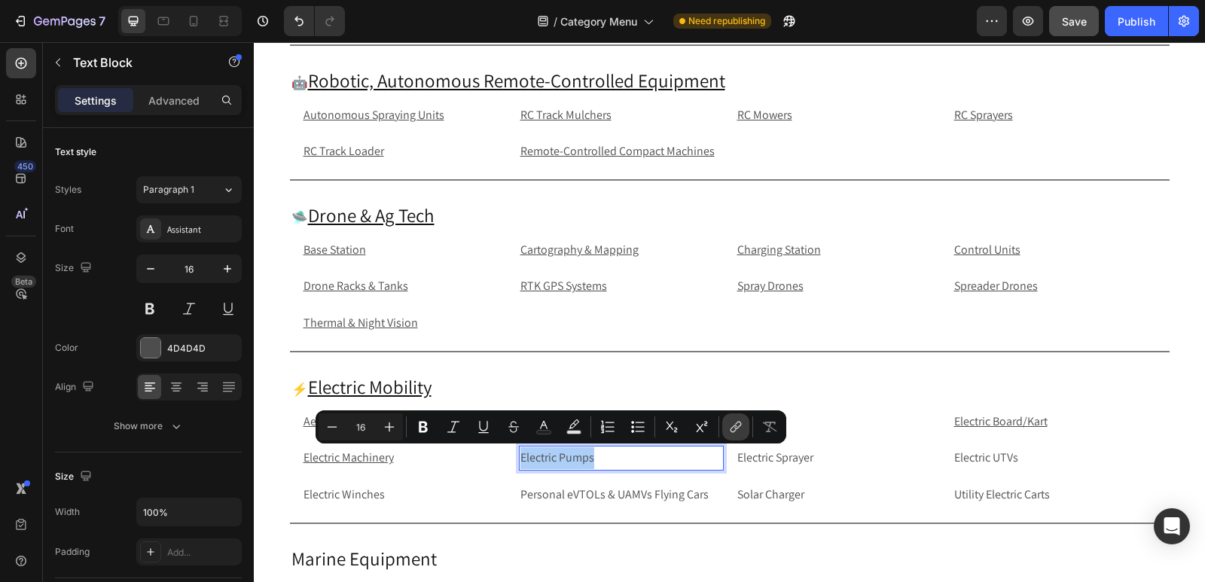
click at [741, 422] on icon "Editor contextual toolbar" at bounding box center [735, 427] width 15 height 15
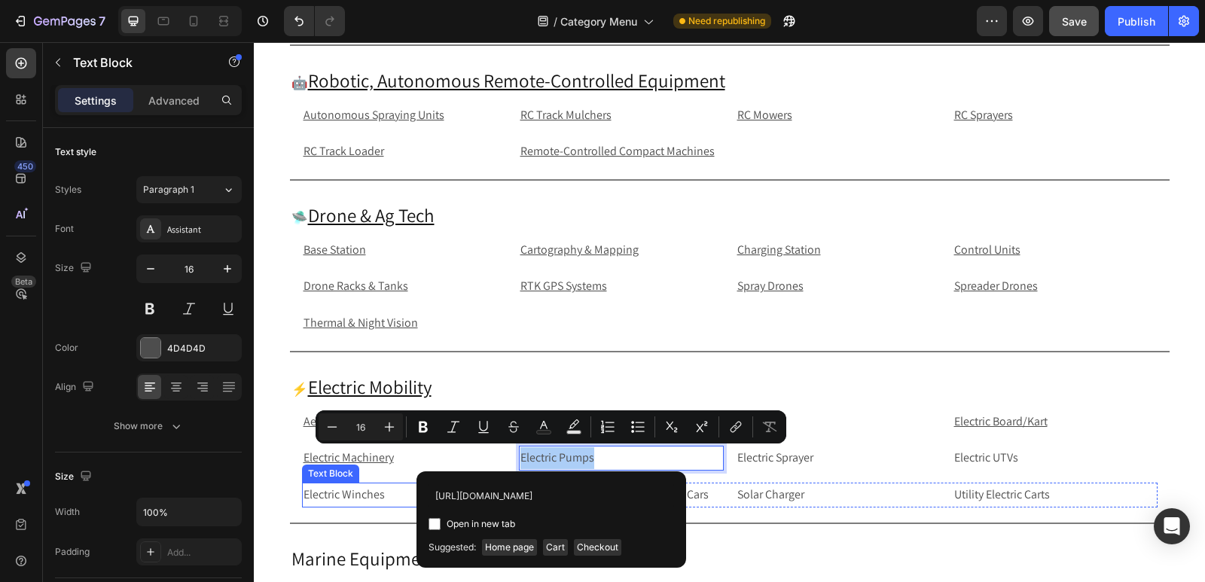
scroll to position [0, 74]
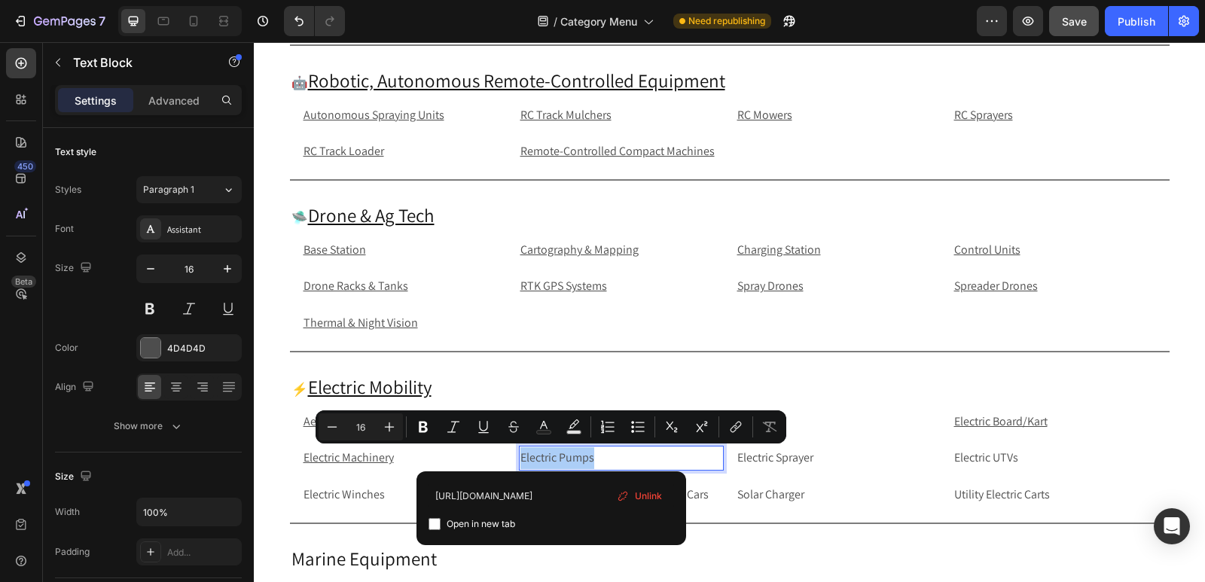
type input "[URL][DOMAIN_NAME]"
click at [439, 526] on input "Editor contextual toolbar" at bounding box center [435, 524] width 12 height 12
checkbox input "true"
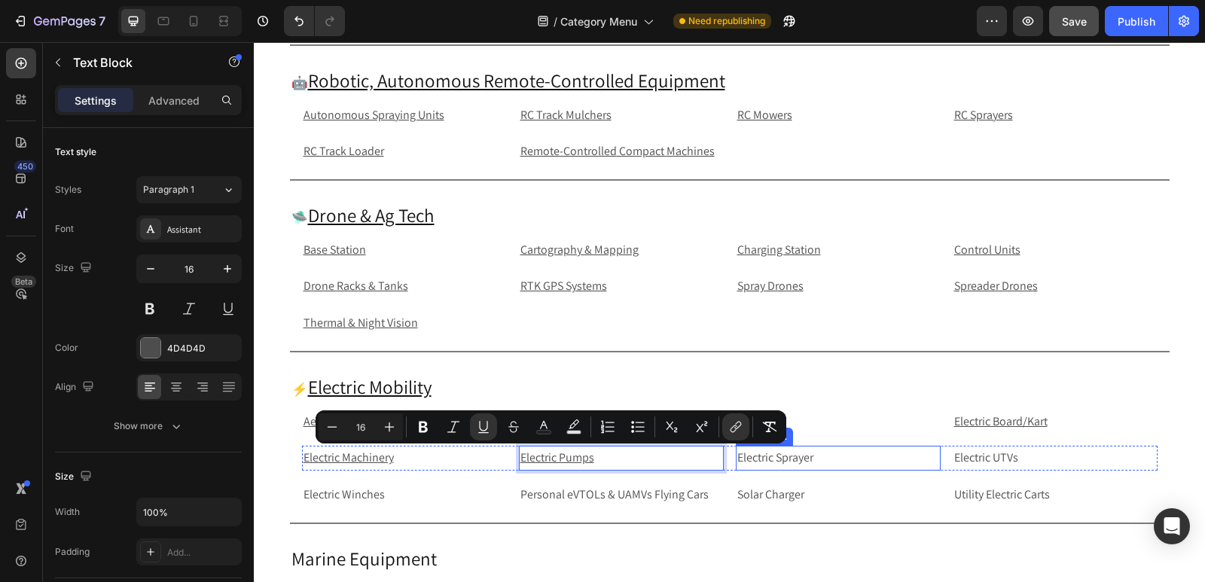
click at [783, 463] on p "Electric Sprayer" at bounding box center [839, 458] width 202 height 22
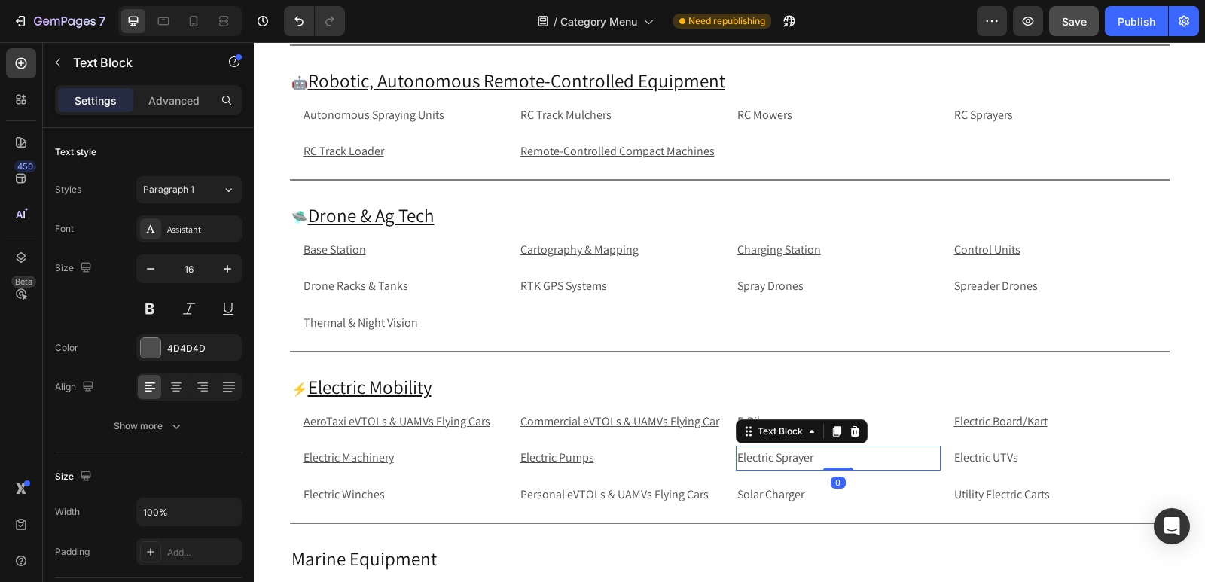
click at [783, 463] on p "Electric Sprayer" at bounding box center [839, 458] width 202 height 22
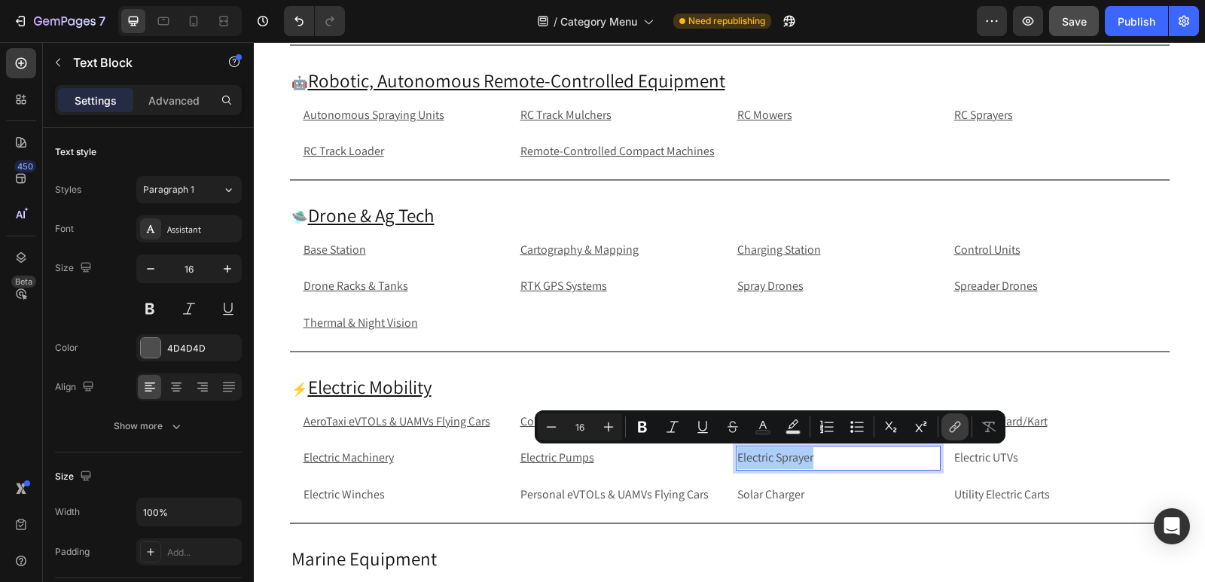
click at [952, 423] on icon "Editor contextual toolbar" at bounding box center [955, 427] width 15 height 15
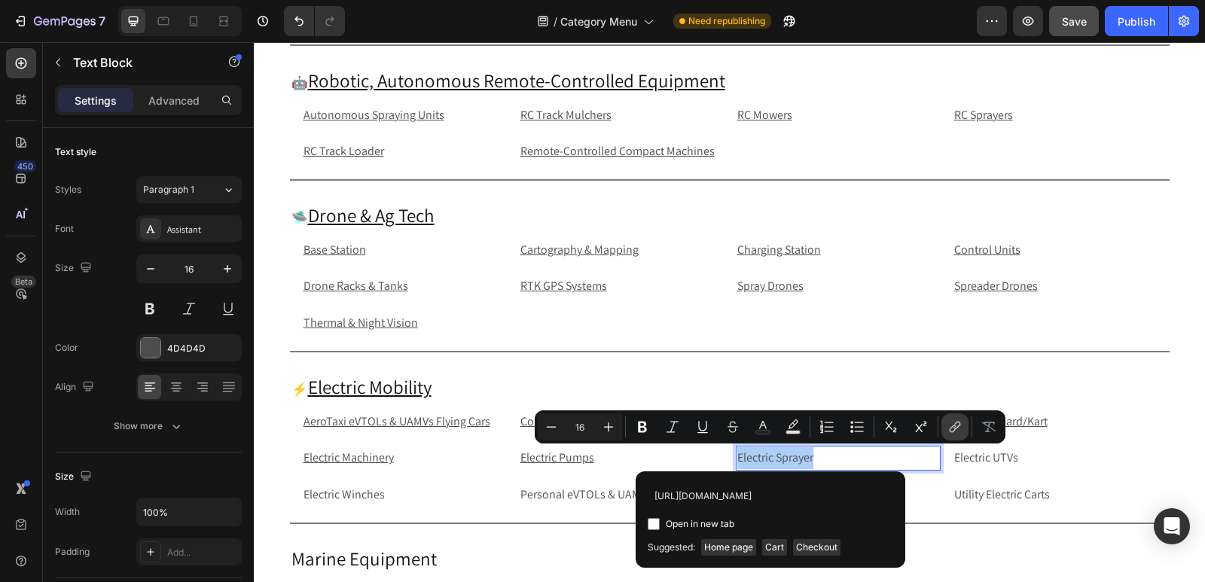
scroll to position [0, 77]
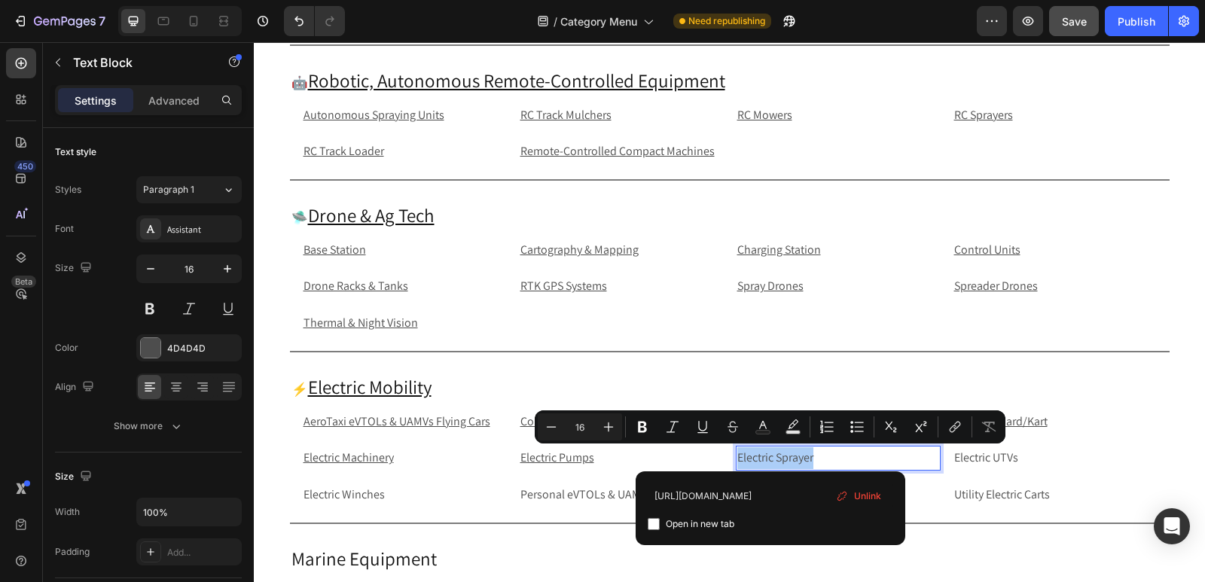
type input "[URL][DOMAIN_NAME]"
click at [655, 525] on input "Editor contextual toolbar" at bounding box center [654, 524] width 12 height 12
checkbox input "true"
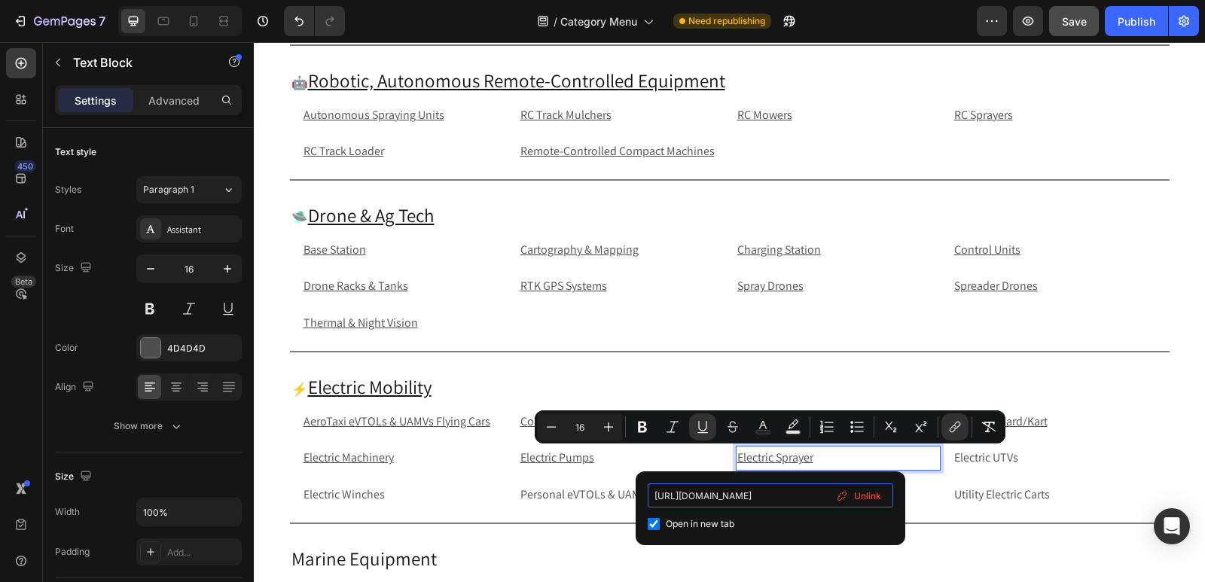
scroll to position [0, 77]
drag, startPoint x: 764, startPoint y: 496, endPoint x: 825, endPoint y: 499, distance: 61.1
click at [825, 499] on input "[URL][DOMAIN_NAME]" at bounding box center [771, 496] width 246 height 24
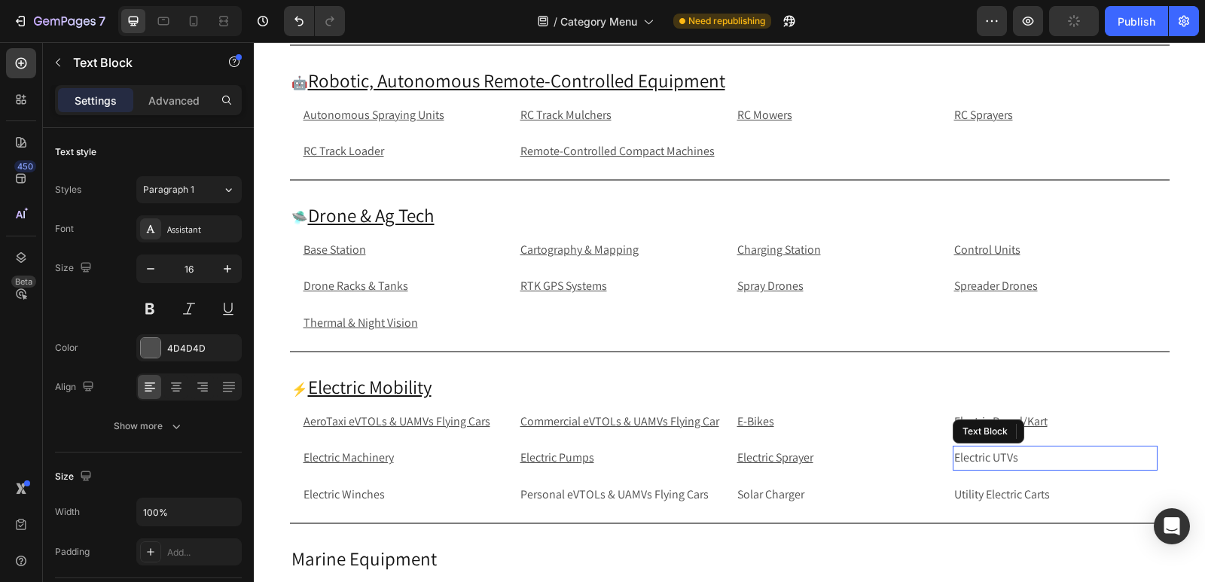
drag, startPoint x: 1025, startPoint y: 457, endPoint x: 841, endPoint y: 53, distance: 443.7
click at [1025, 457] on p "Electric UTVs" at bounding box center [1055, 458] width 202 height 22
click at [1085, 457] on p "Electric UTVs" at bounding box center [1055, 458] width 202 height 22
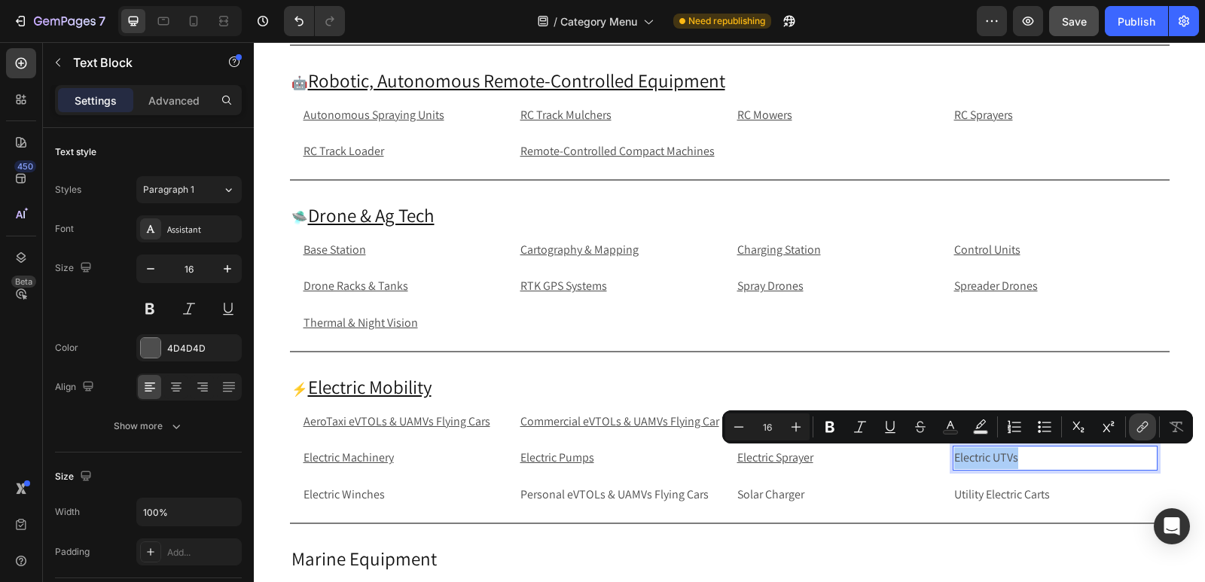
click at [1155, 427] on button "link" at bounding box center [1142, 427] width 27 height 27
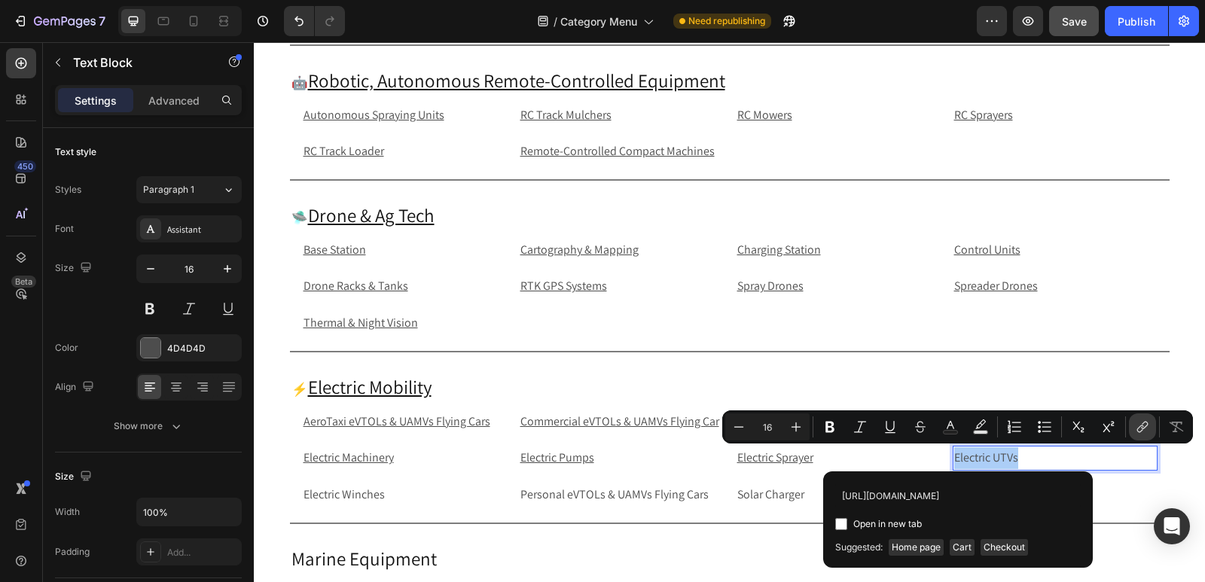
scroll to position [0, 63]
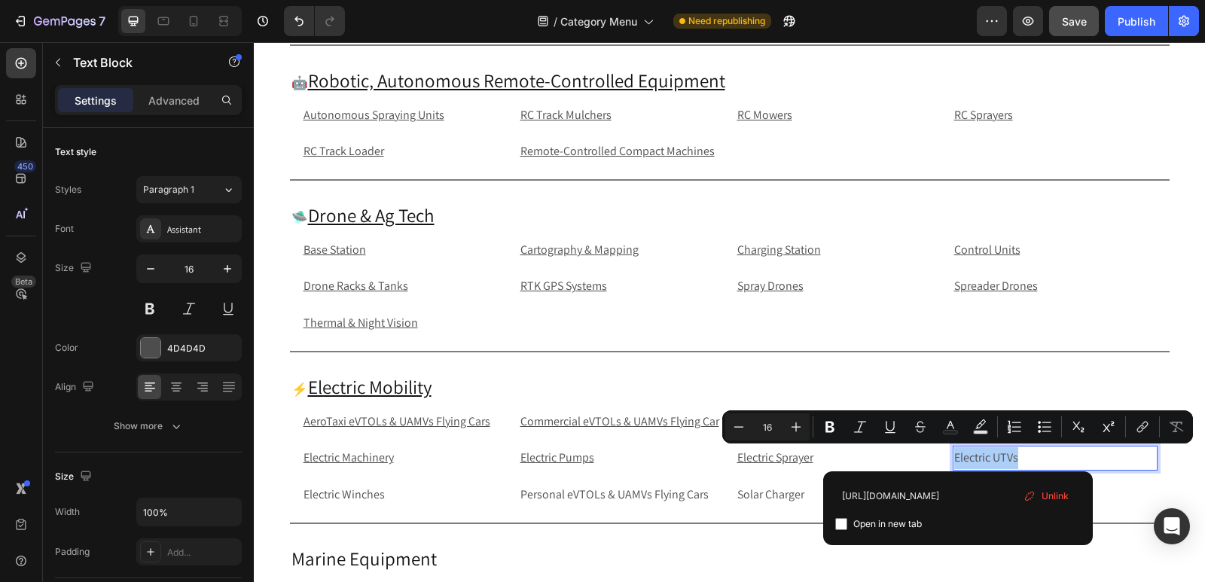
type input "[URL][DOMAIN_NAME]"
click at [841, 520] on input "Editor contextual toolbar" at bounding box center [841, 524] width 12 height 12
checkbox input "true"
click at [398, 491] on p "Electric Winches" at bounding box center [405, 495] width 202 height 22
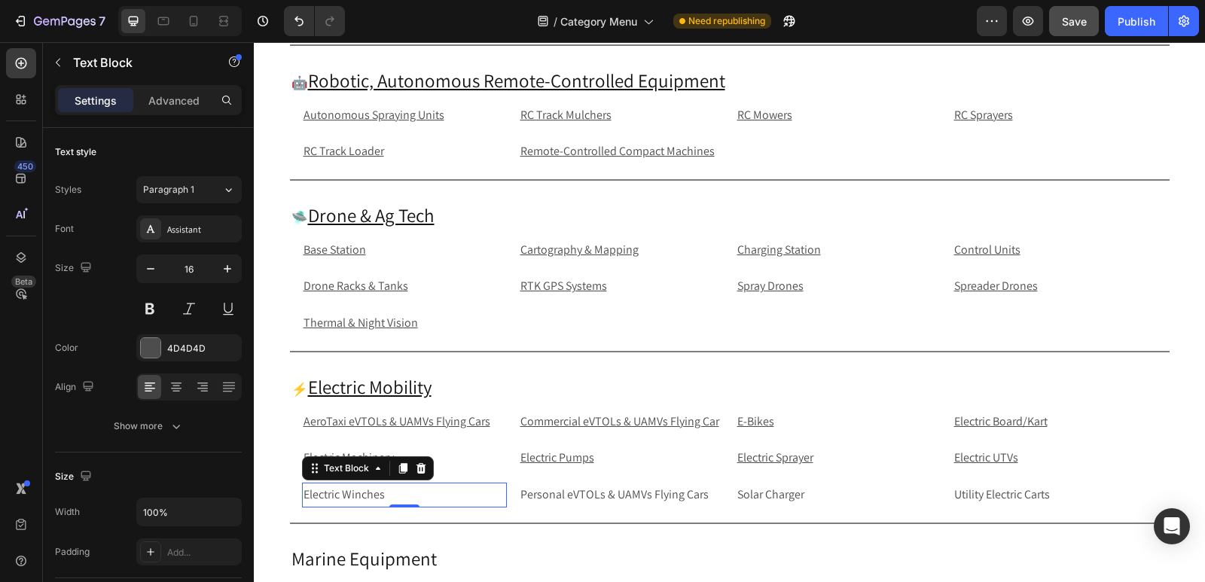
click at [441, 496] on p "Electric Winches" at bounding box center [405, 495] width 202 height 22
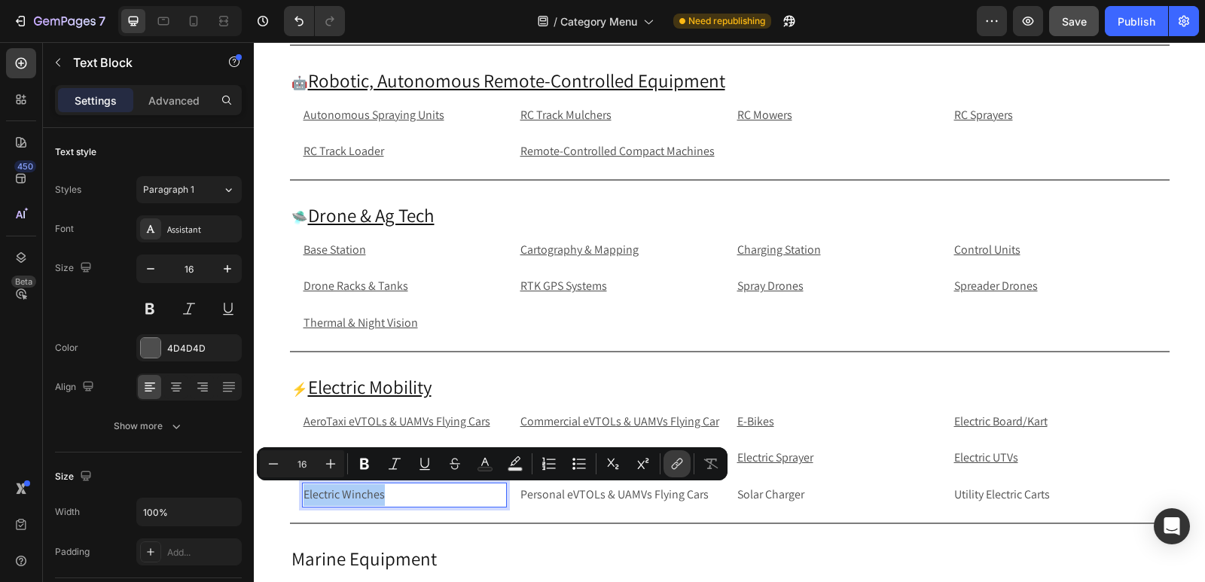
click at [682, 465] on icon "Editor contextual toolbar" at bounding box center [677, 464] width 15 height 15
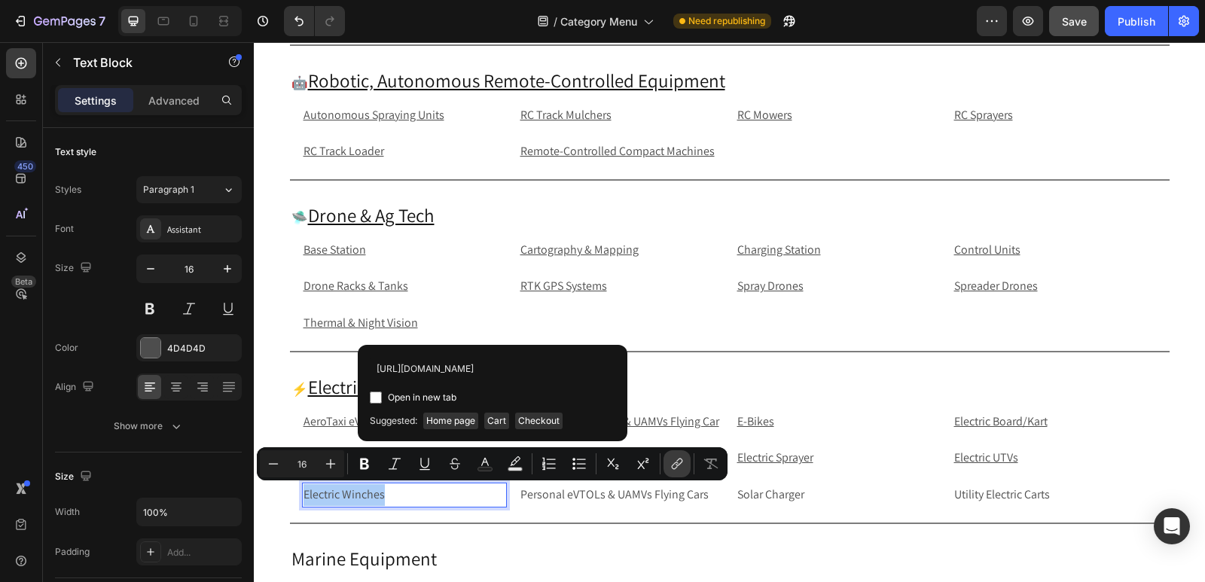
scroll to position [0, 80]
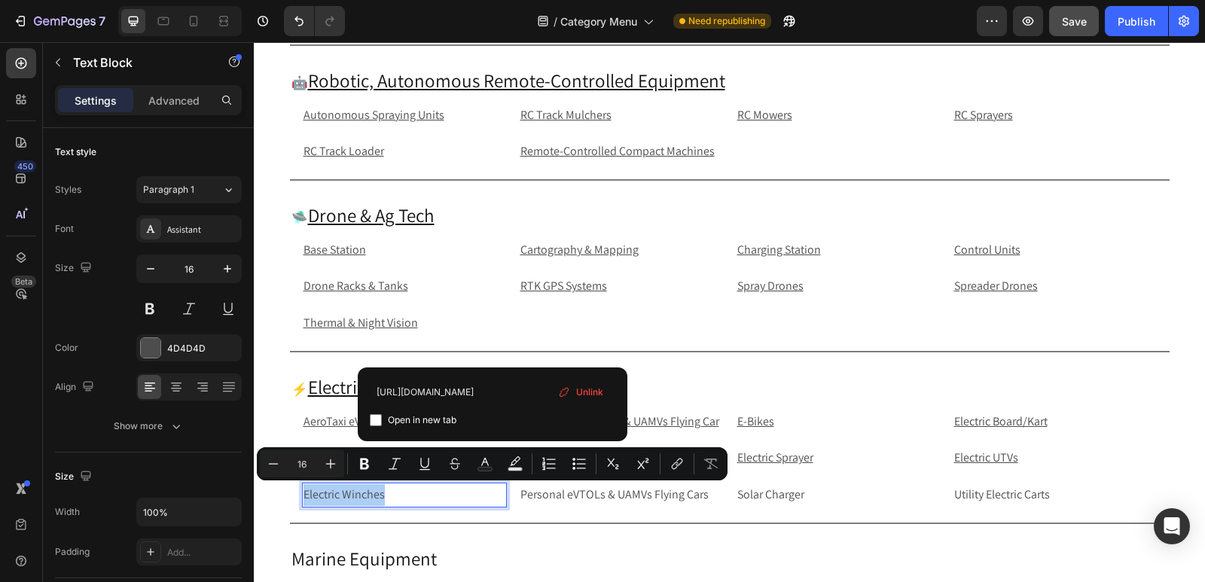
type input "[URL][DOMAIN_NAME]"
click at [374, 423] on input "Editor contextual toolbar" at bounding box center [376, 420] width 12 height 12
checkbox input "true"
click at [713, 494] on p "Personal eVTOLs & UAMVs Flying Cars" at bounding box center [622, 495] width 202 height 22
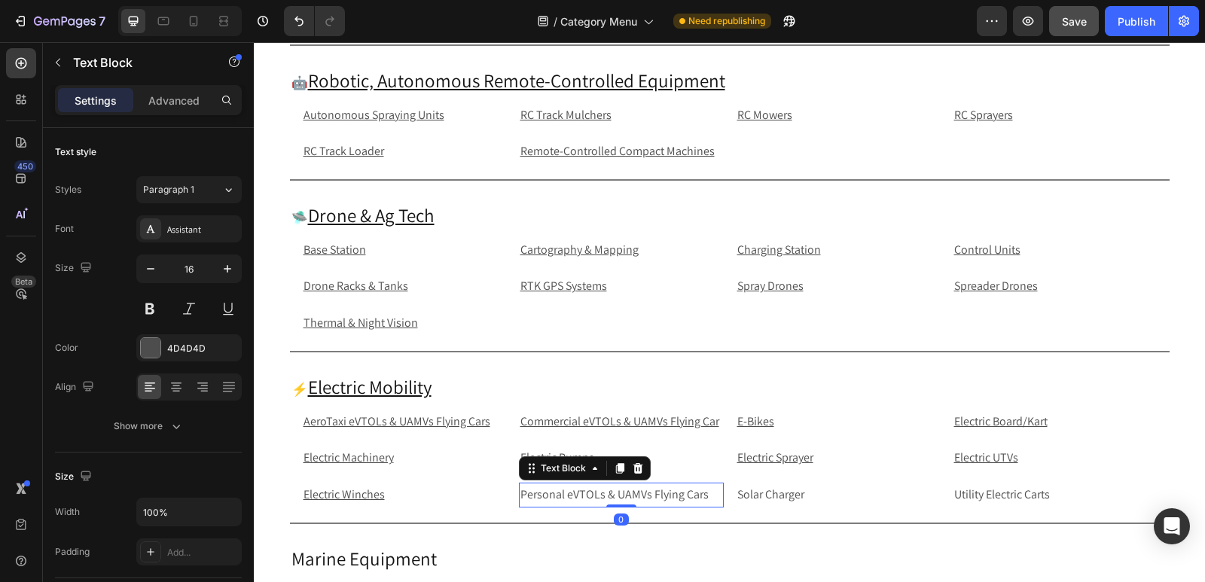
click at [713, 494] on p "Personal eVTOLs & UAMVs Flying Cars" at bounding box center [622, 495] width 202 height 22
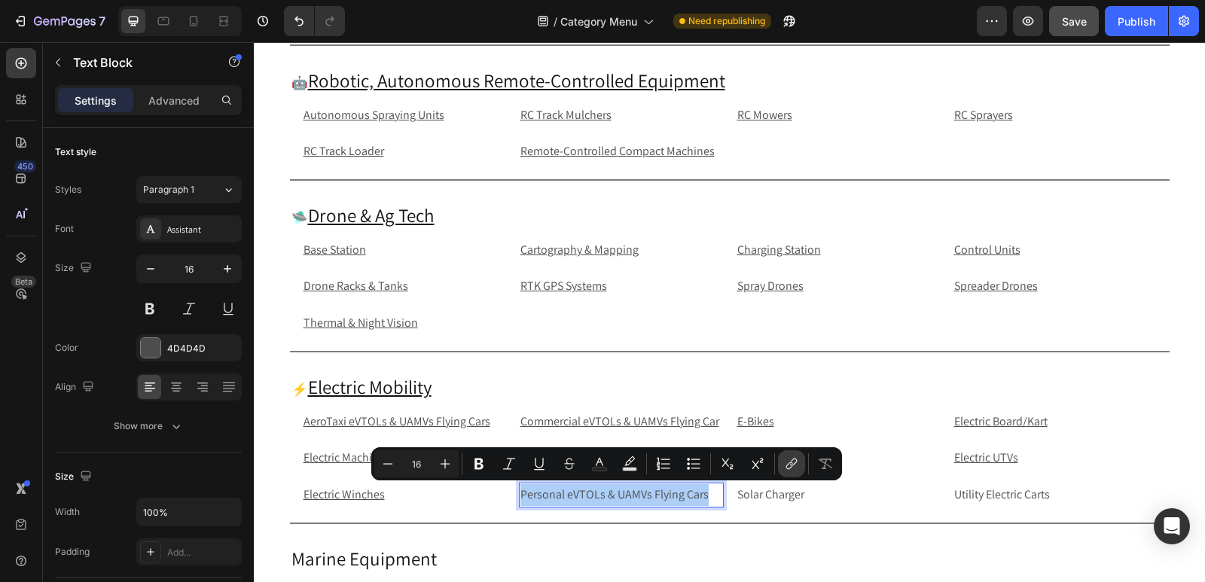
click at [793, 465] on icon "Editor contextual toolbar" at bounding box center [791, 464] width 15 height 15
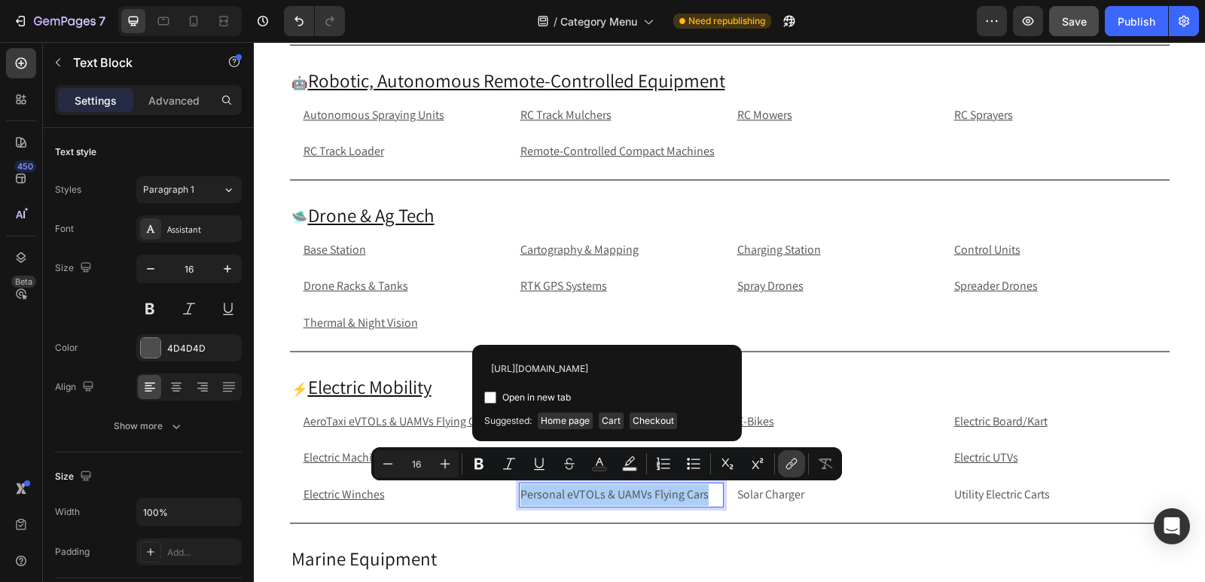
scroll to position [0, 158]
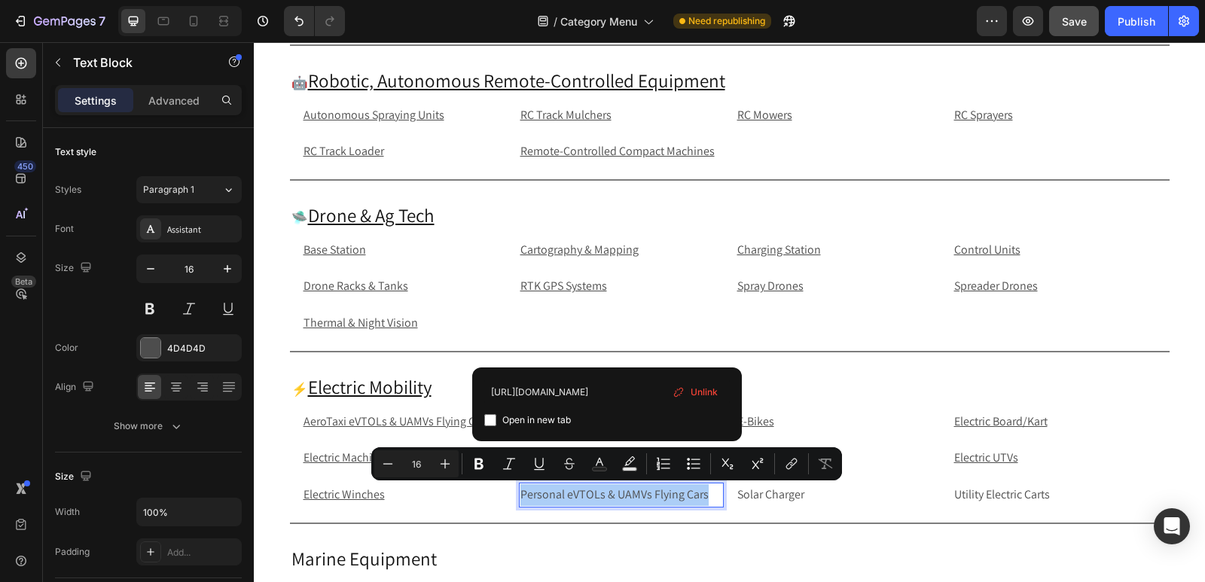
type input "[URL][DOMAIN_NAME]"
click at [489, 422] on input "Editor contextual toolbar" at bounding box center [490, 420] width 12 height 12
checkbox input "true"
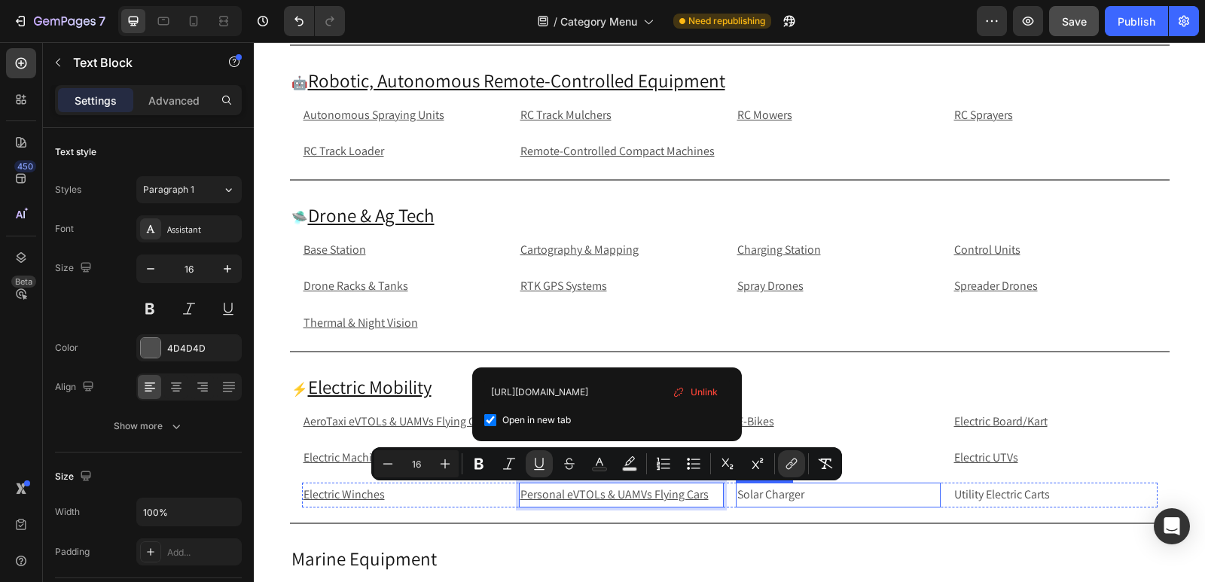
click at [847, 494] on p "Solar Charger" at bounding box center [839, 495] width 202 height 22
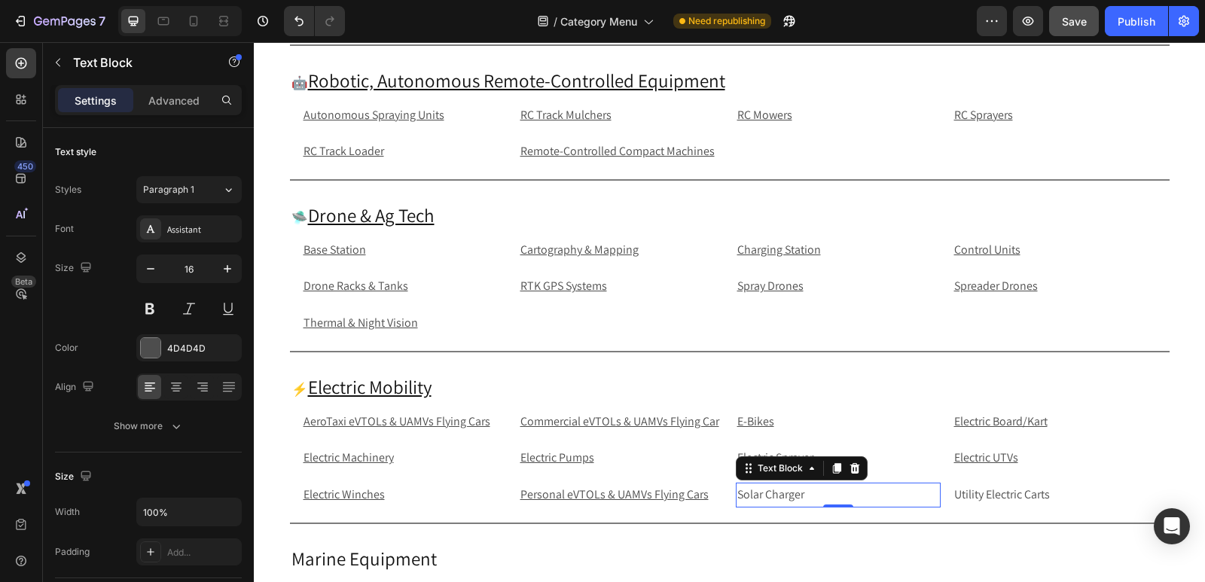
click at [891, 500] on p "Solar Charger" at bounding box center [839, 495] width 202 height 22
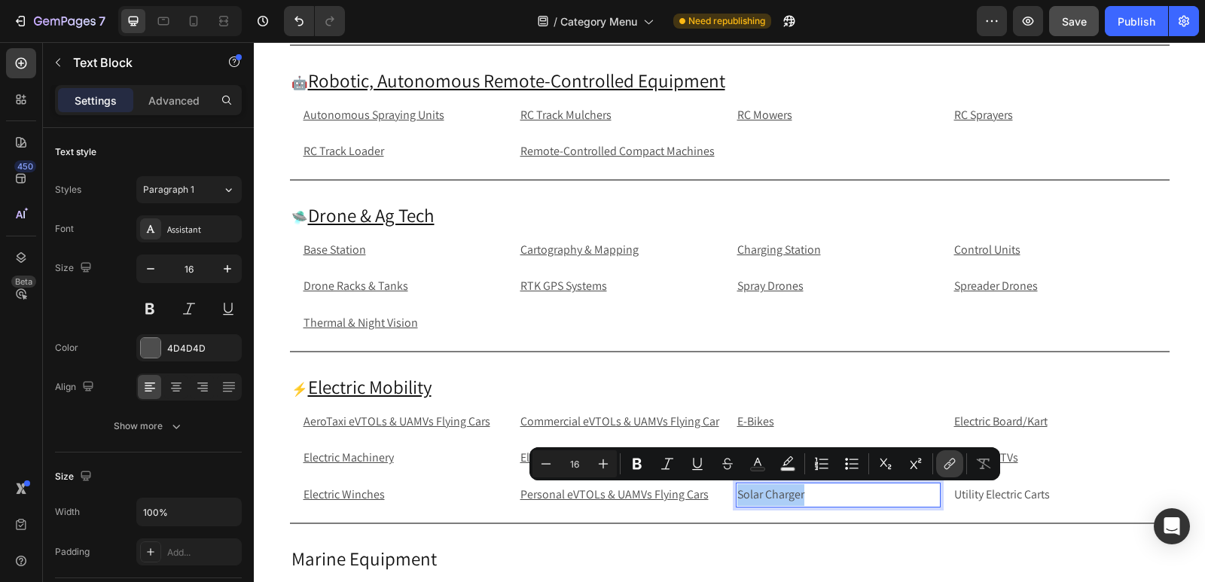
click at [949, 470] on icon "Editor contextual toolbar" at bounding box center [949, 464] width 15 height 15
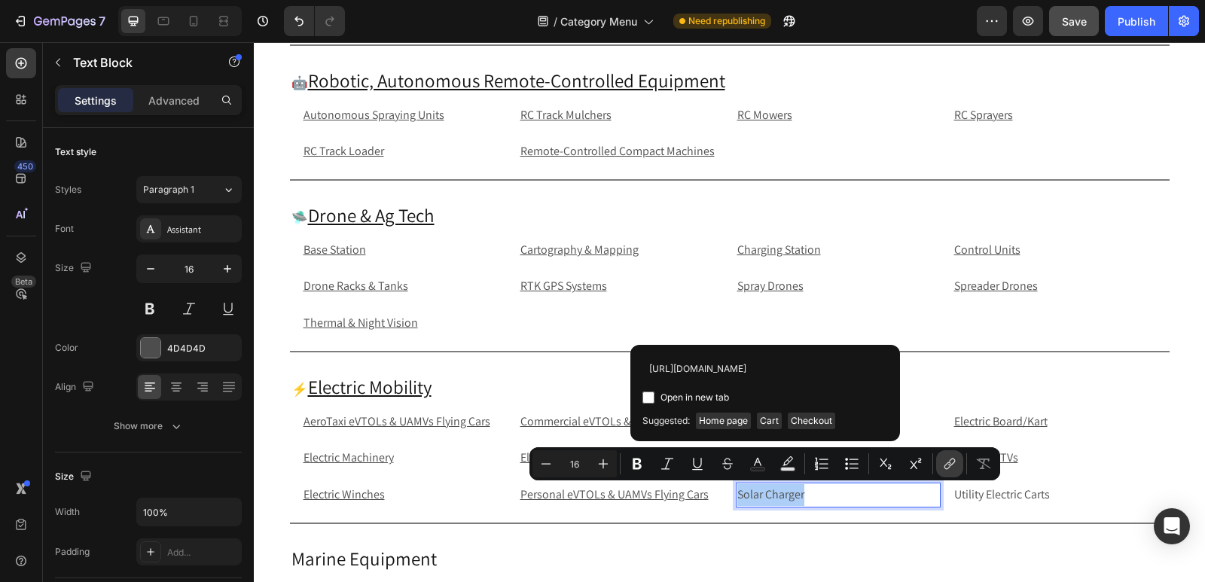
scroll to position [0, 66]
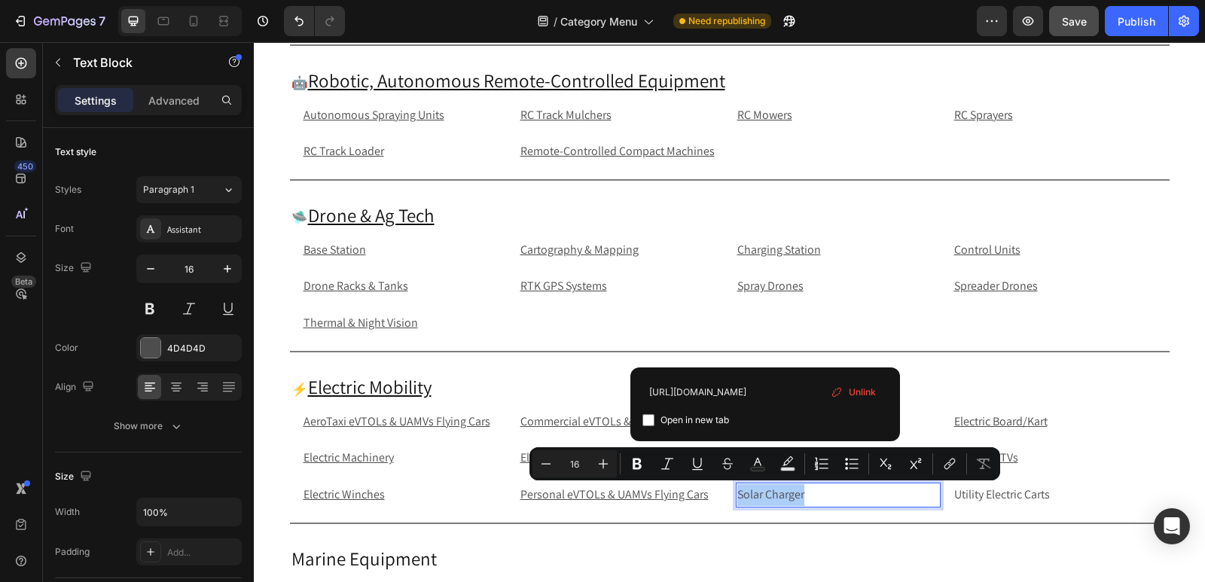
type input "[URL][DOMAIN_NAME]"
click at [646, 423] on input "Editor contextual toolbar" at bounding box center [649, 420] width 12 height 12
checkbox input "true"
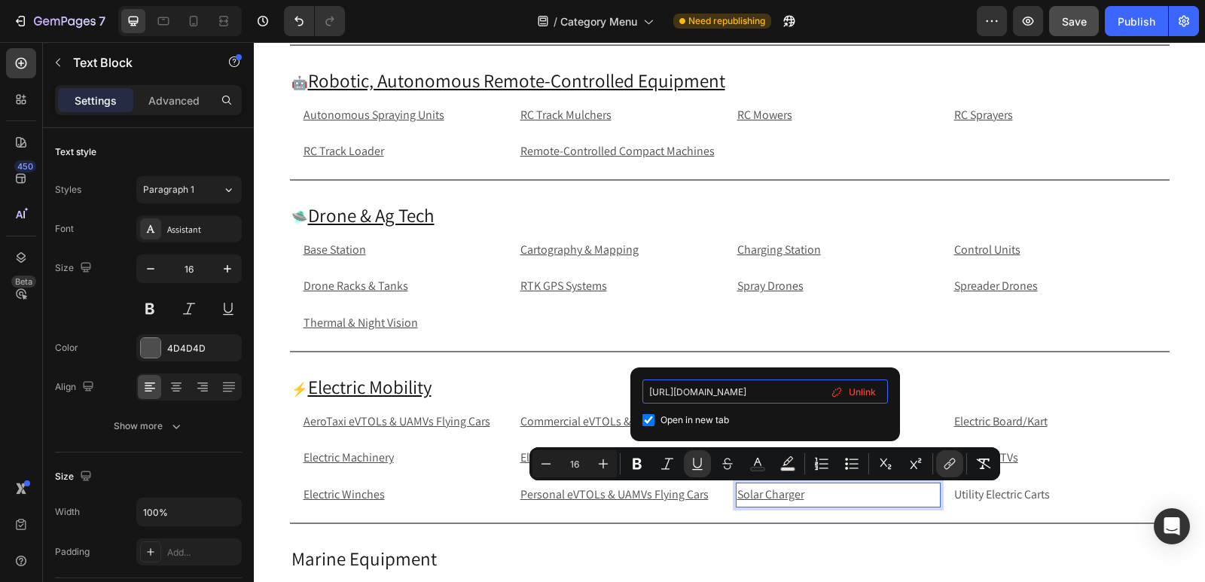
scroll to position [0, 66]
drag, startPoint x: 783, startPoint y: 391, endPoint x: 814, endPoint y: 392, distance: 30.2
click at [814, 392] on input "[URL][DOMAIN_NAME]" at bounding box center [766, 392] width 246 height 24
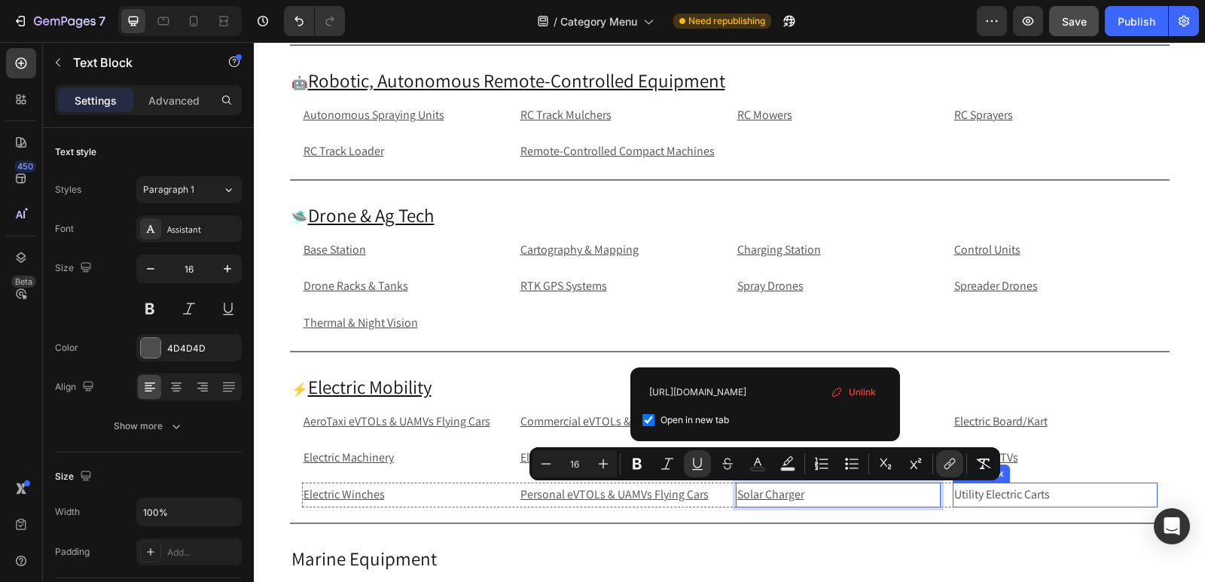
click at [1070, 498] on p "Utility Electric Carts" at bounding box center [1055, 495] width 202 height 22
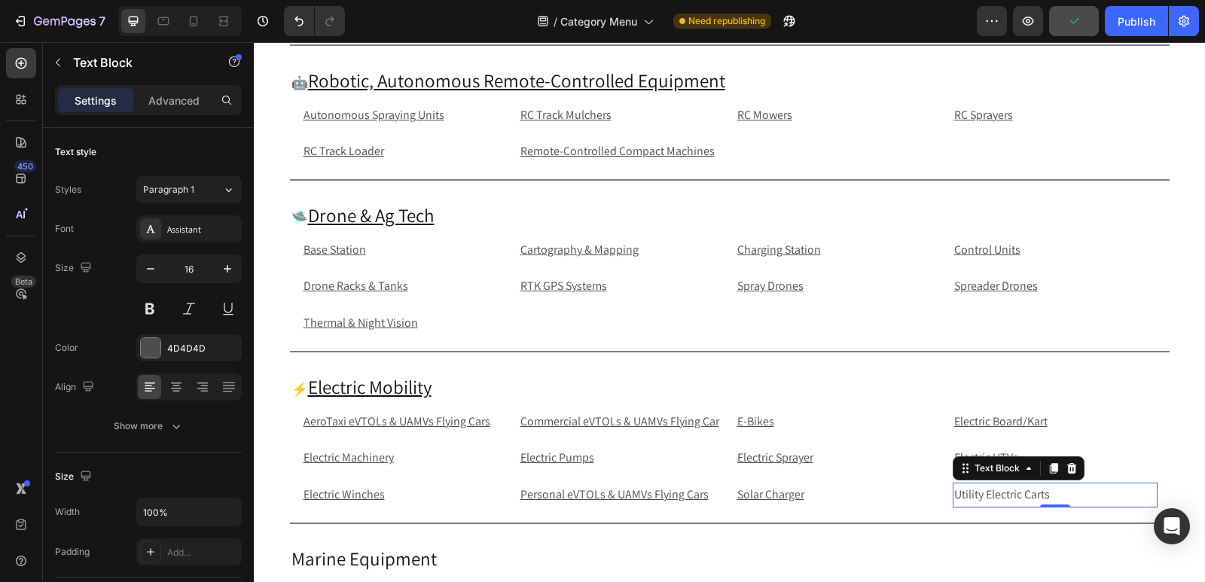
click at [1070, 498] on p "Utility Electric Carts" at bounding box center [1055, 495] width 202 height 22
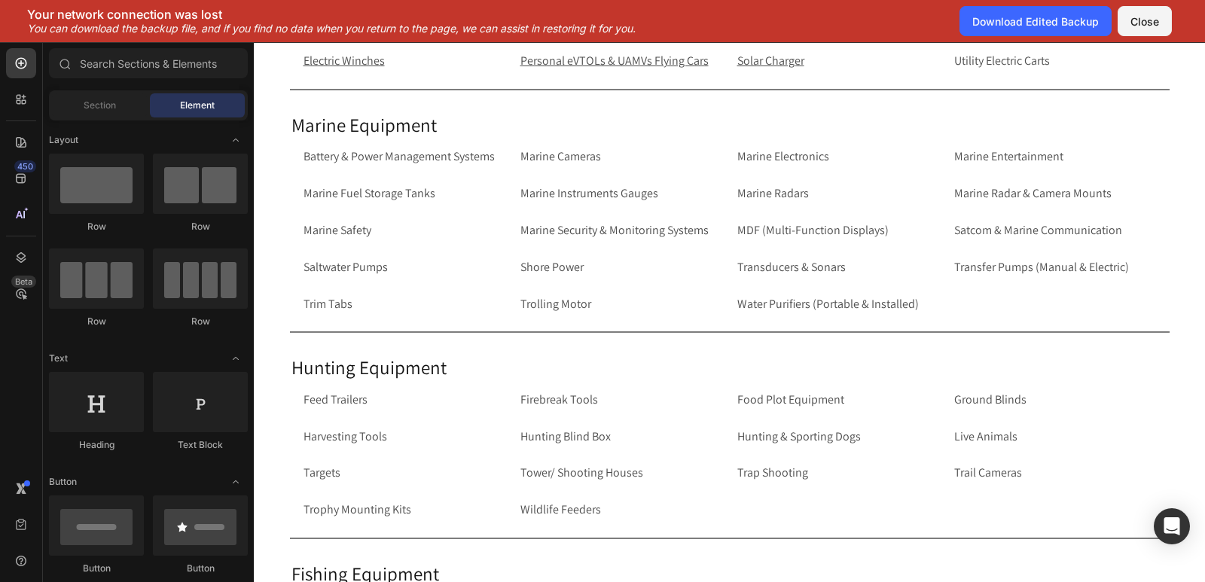
scroll to position [3563, 0]
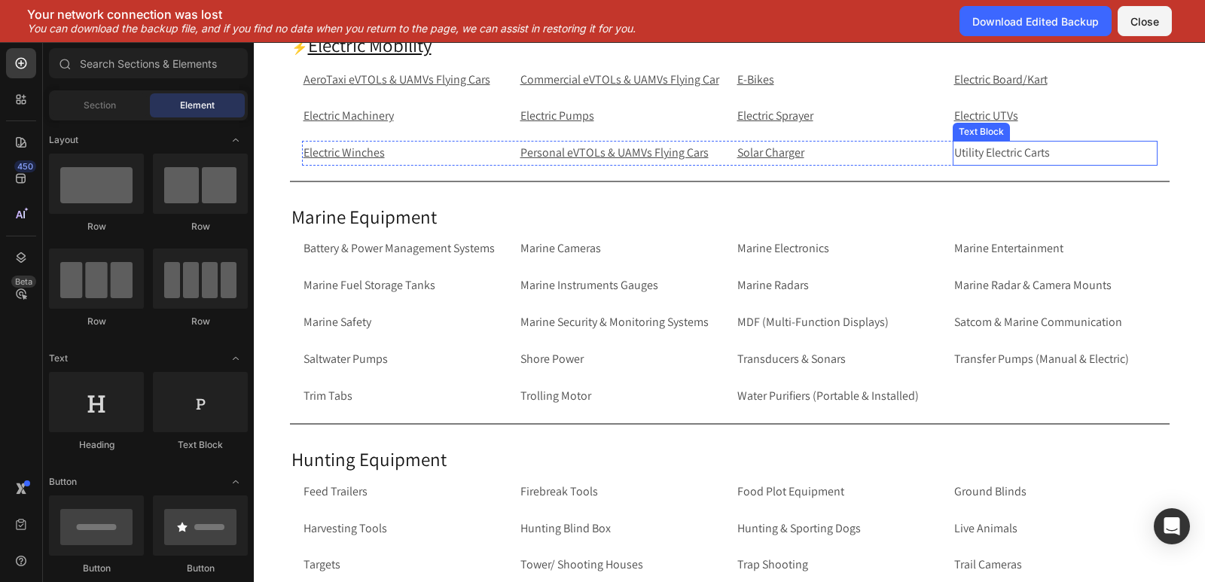
click at [1098, 142] on div "Utility Electric Carts" at bounding box center [1055, 153] width 205 height 25
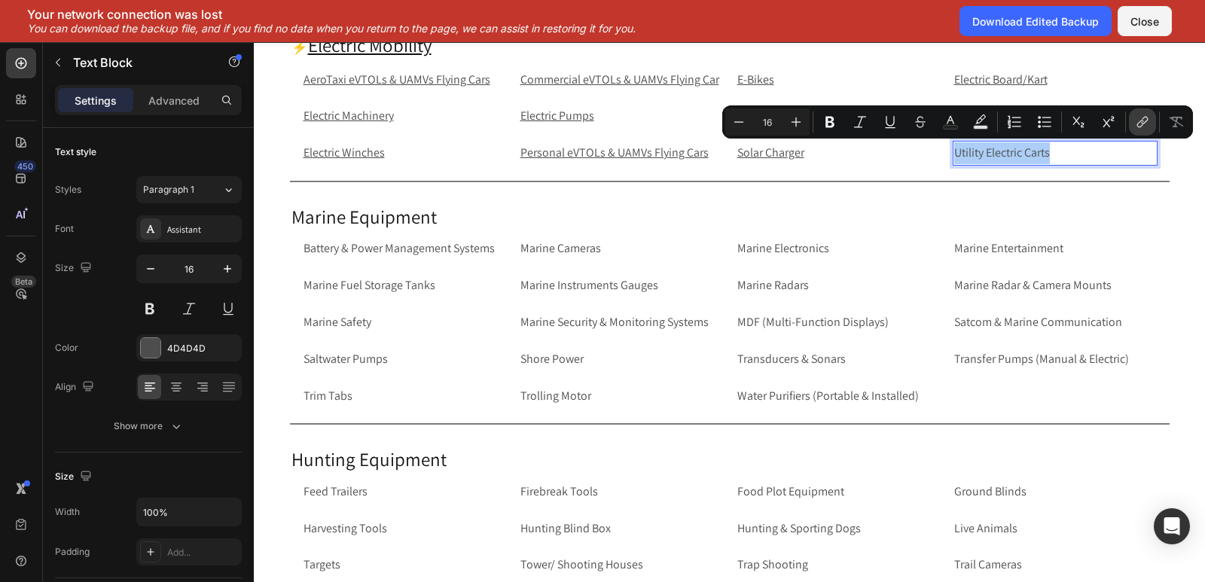
click at [1147, 128] on icon "Editor contextual toolbar" at bounding box center [1142, 122] width 15 height 15
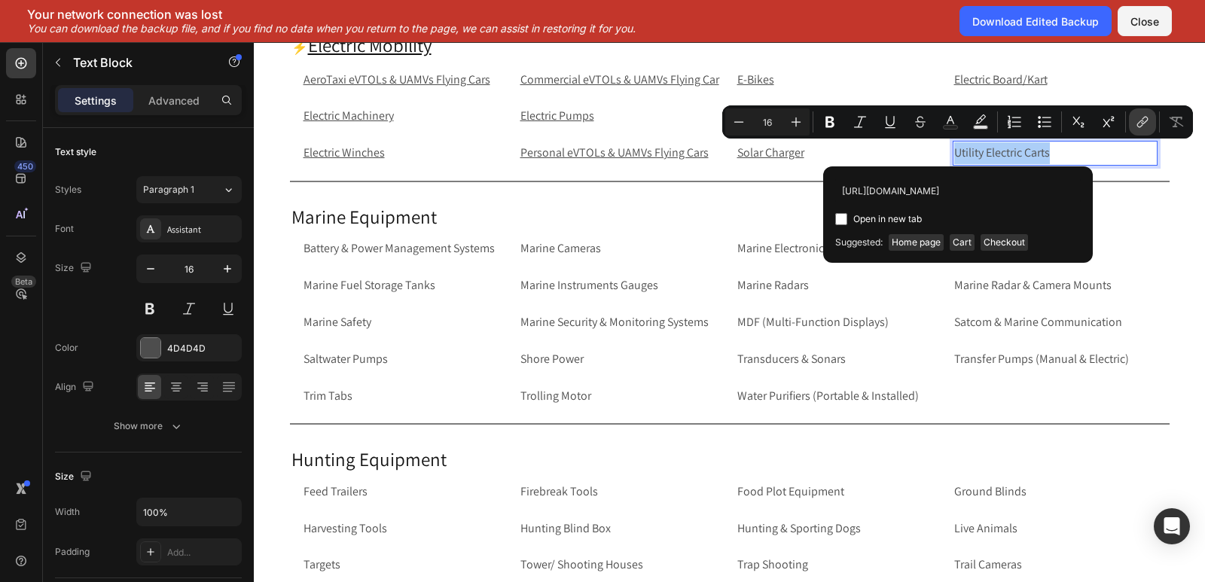
scroll to position [0, 93]
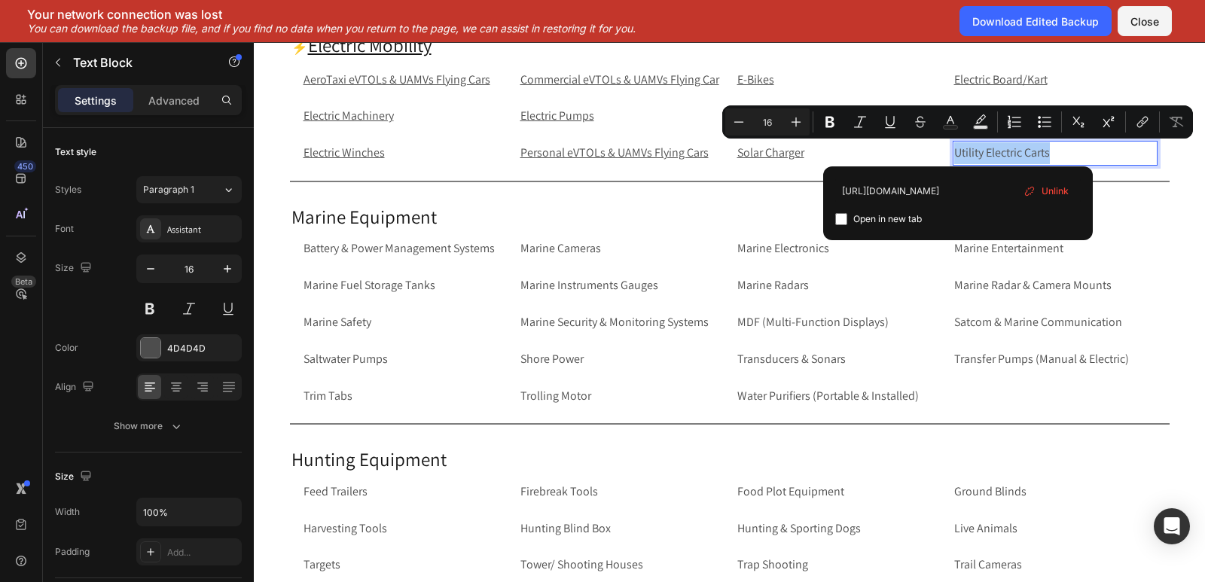
type input "[URL][DOMAIN_NAME]"
click at [842, 221] on input "Editor contextual toolbar" at bounding box center [841, 219] width 12 height 12
checkbox input "true"
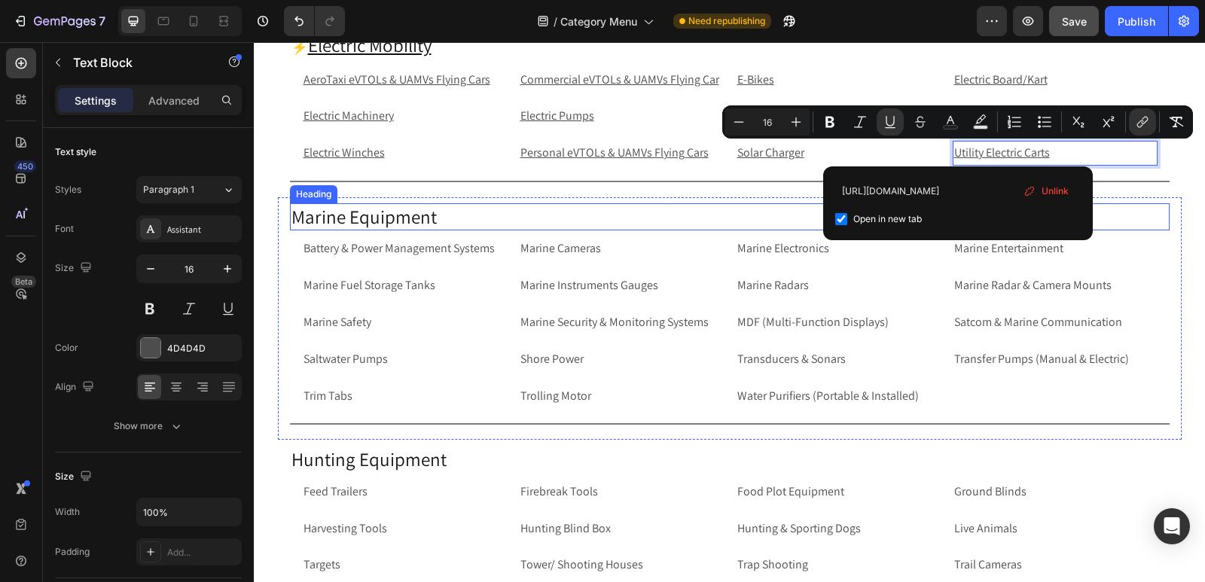
click at [335, 213] on h2 "Marine Equipment" at bounding box center [730, 217] width 880 height 28
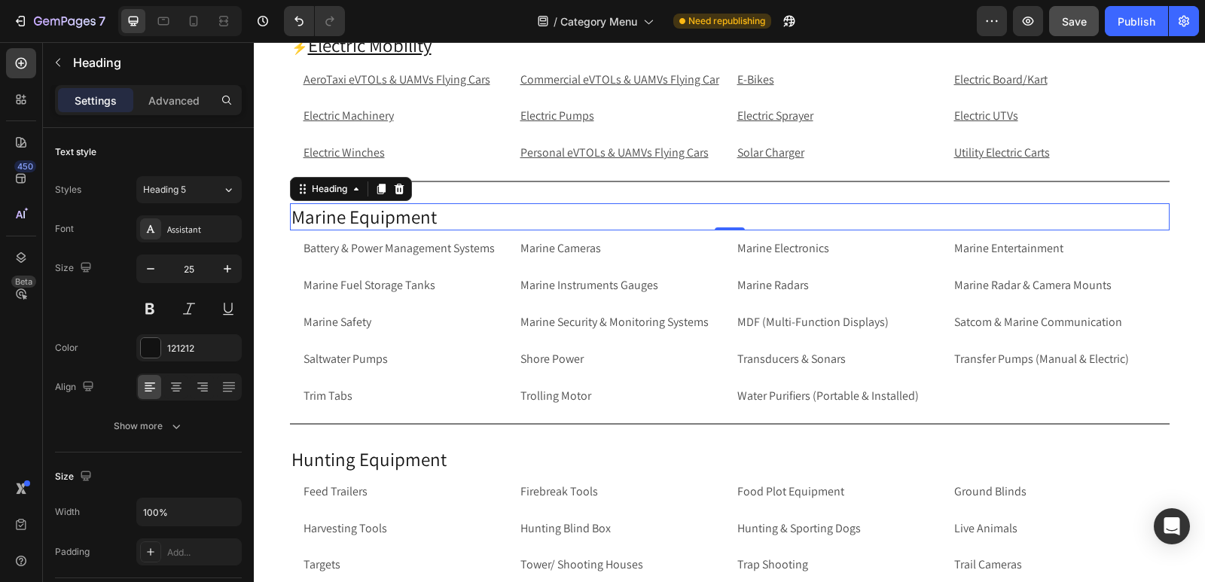
click at [292, 212] on h2 "Marine Equipment" at bounding box center [730, 217] width 880 height 28
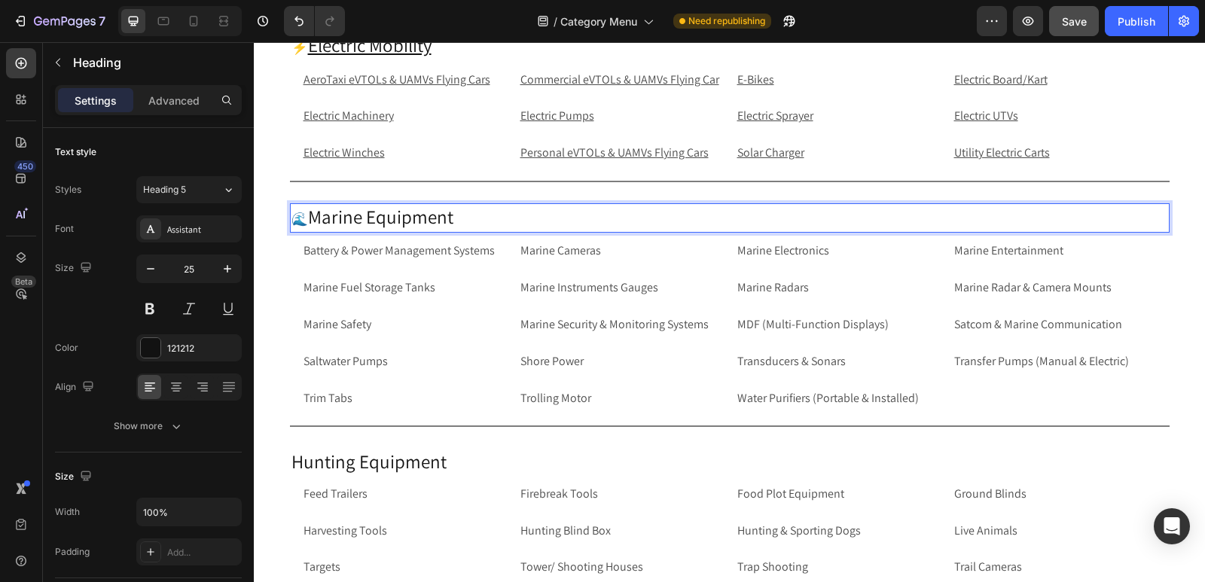
click at [454, 215] on p "🌊 Marine Equipment" at bounding box center [730, 218] width 877 height 27
drag, startPoint x: 454, startPoint y: 215, endPoint x: 307, endPoint y: 222, distance: 147.1
click at [307, 222] on p "🌊 Marine Equipment" at bounding box center [730, 218] width 877 height 27
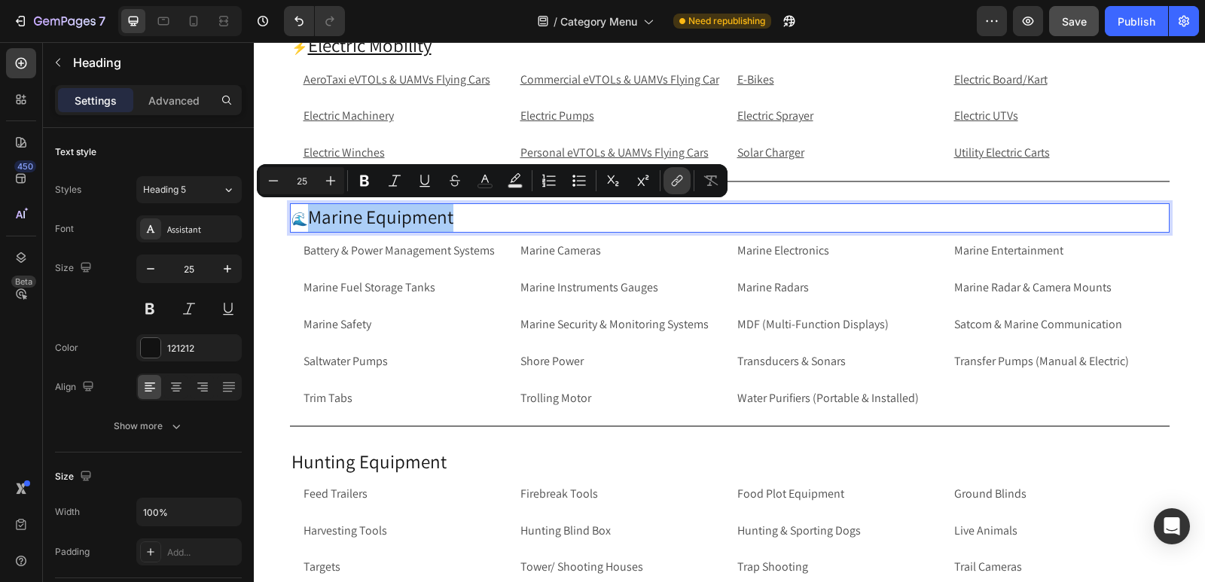
click at [683, 188] on icon "Editor contextual toolbar" at bounding box center [677, 180] width 15 height 15
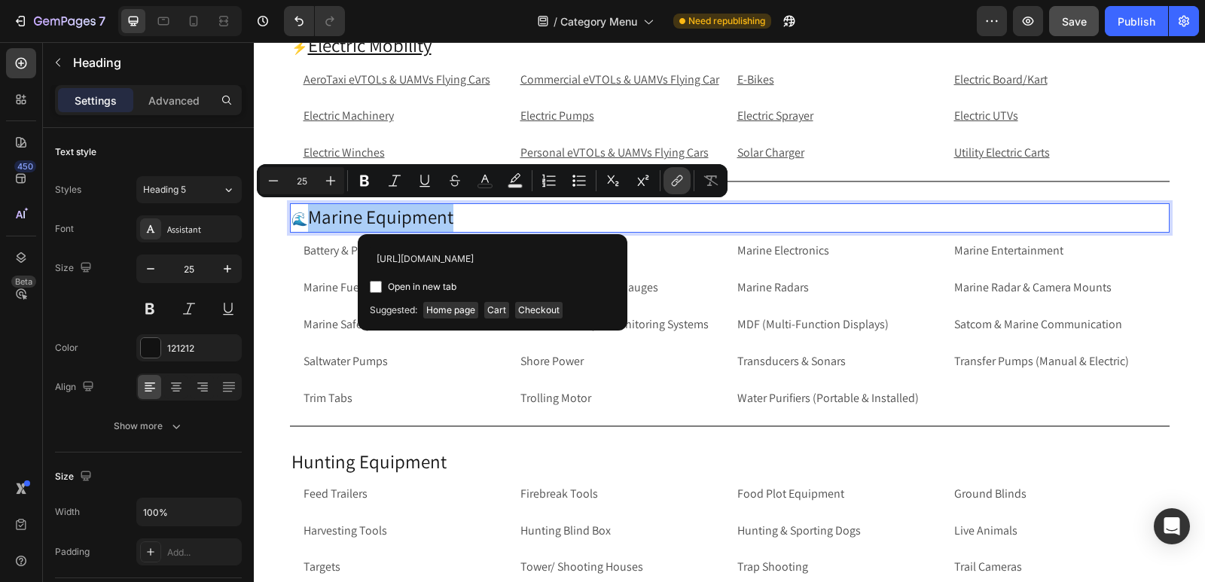
scroll to position [0, 87]
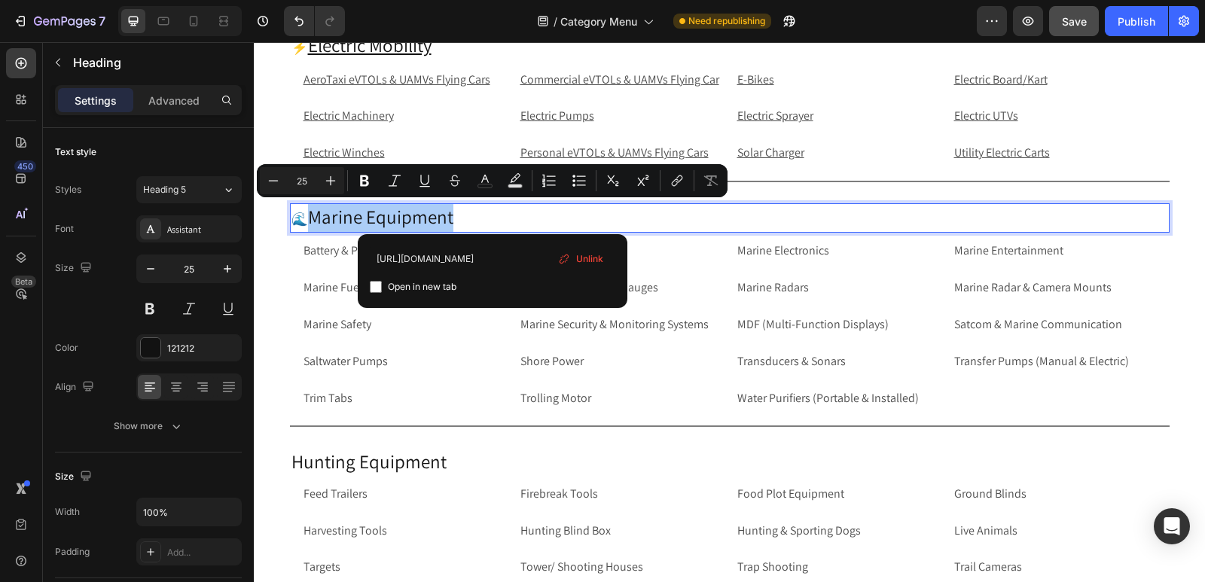
type input "[URL][DOMAIN_NAME]"
click at [370, 286] on input "Editor contextual toolbar" at bounding box center [376, 287] width 12 height 12
checkbox input "true"
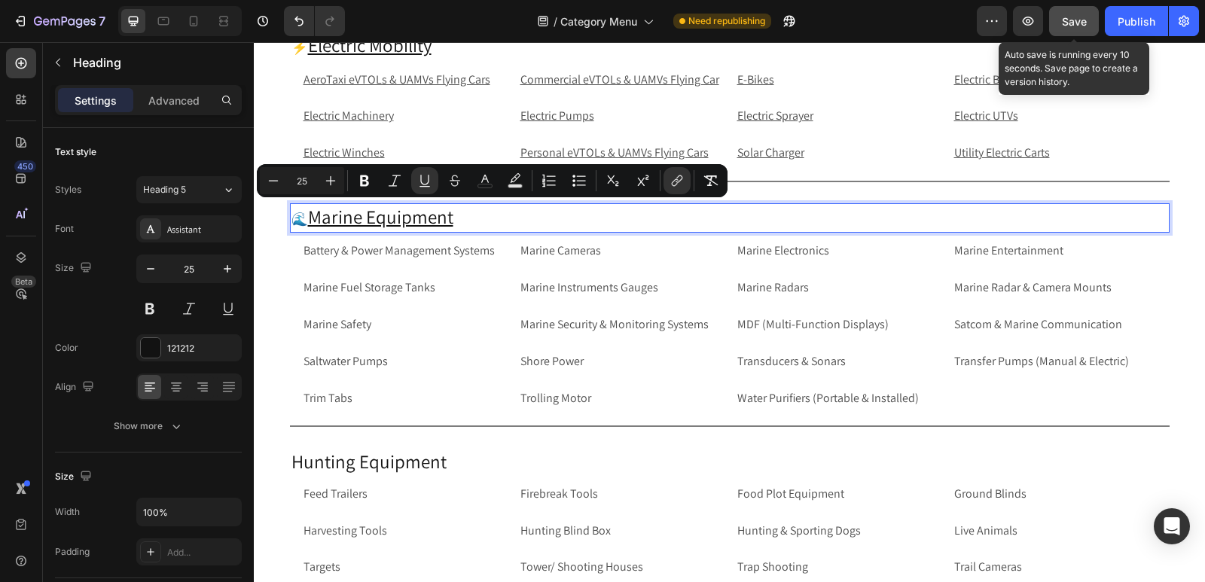
click at [1070, 17] on span "Save" at bounding box center [1074, 21] width 25 height 13
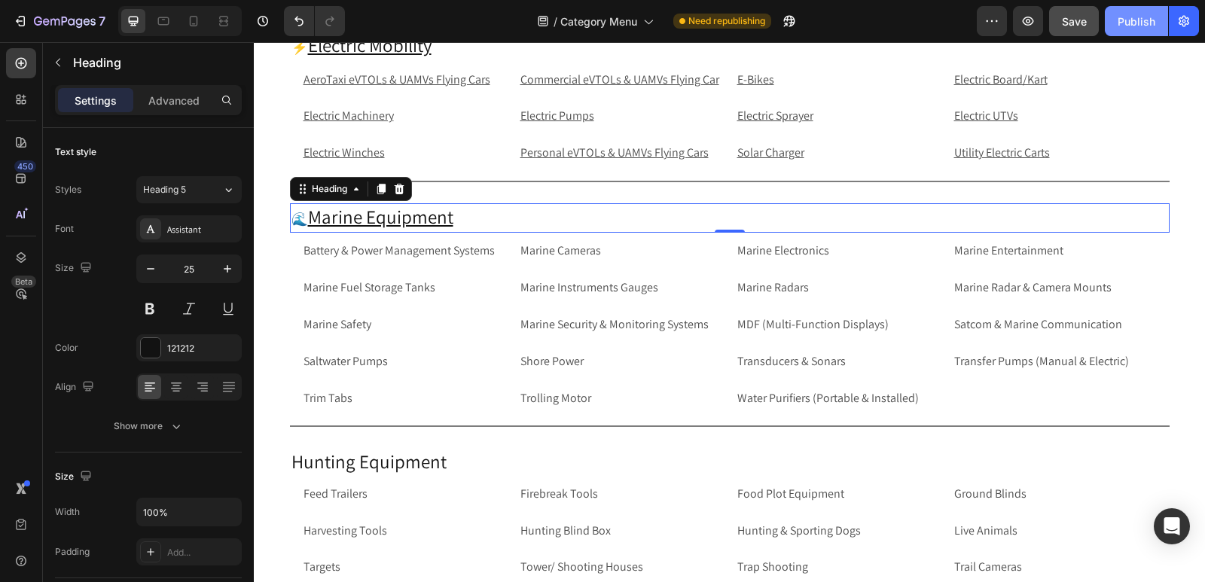
click at [1125, 16] on div "Publish" at bounding box center [1137, 22] width 38 height 16
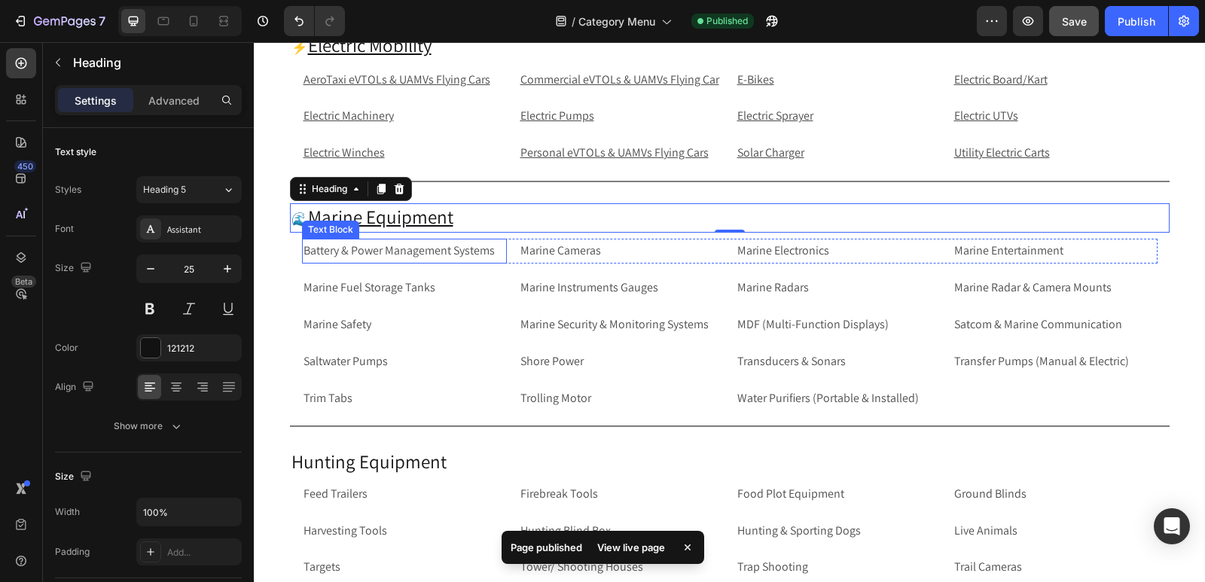
click at [369, 262] on p "Battery & Power Management Systems" at bounding box center [405, 251] width 202 height 22
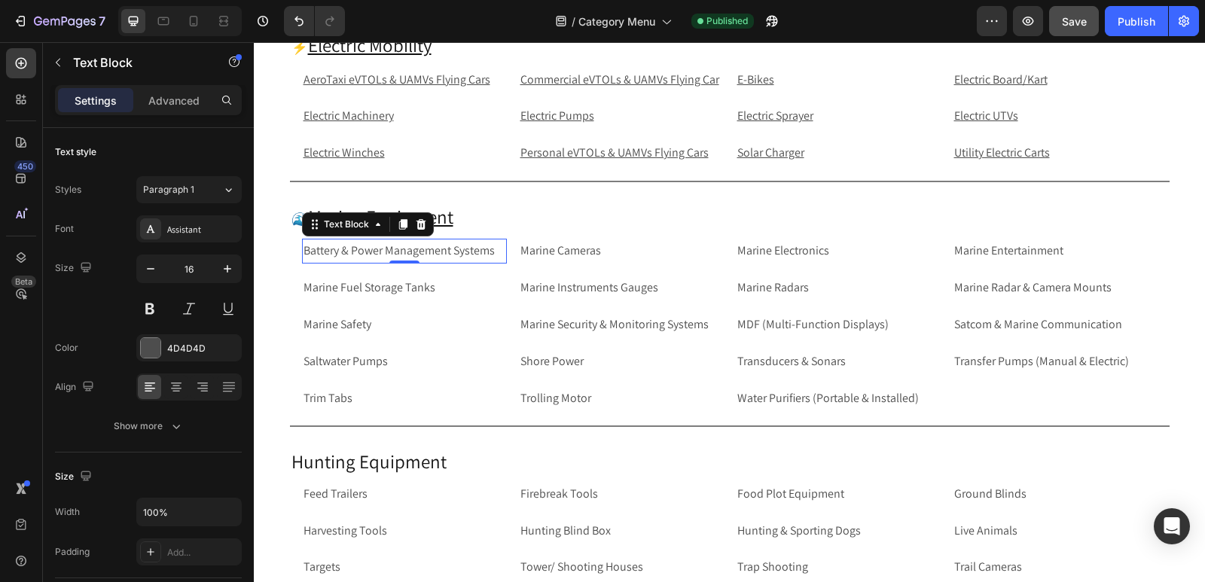
click at [332, 258] on p "Battery & Power Management Systems" at bounding box center [405, 251] width 202 height 22
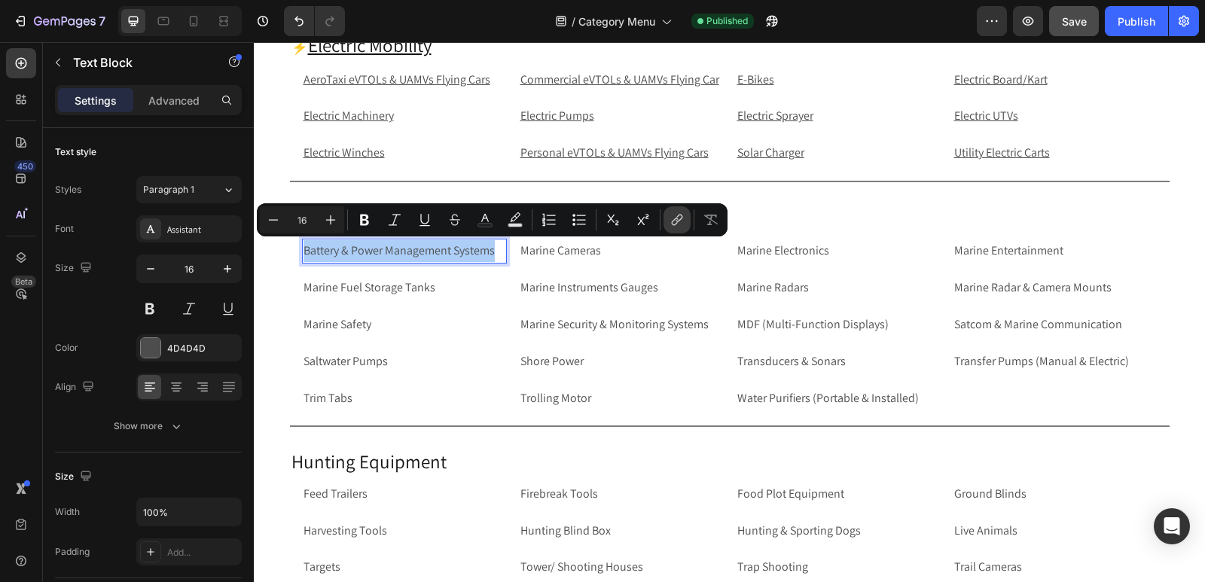
click at [680, 212] on button "link" at bounding box center [677, 219] width 27 height 27
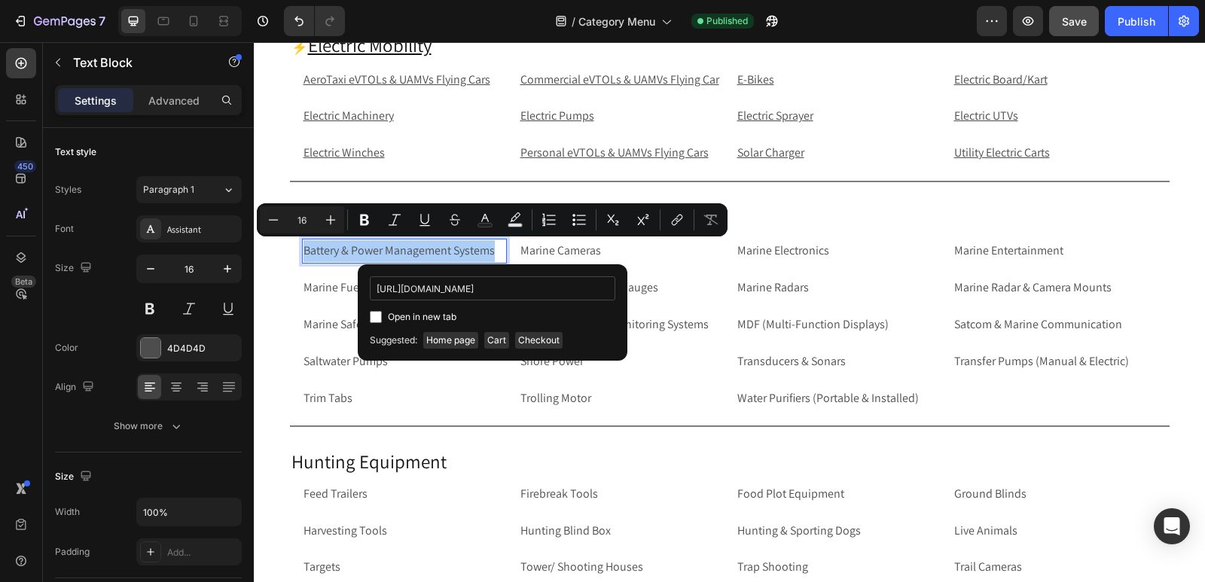
scroll to position [0, 169]
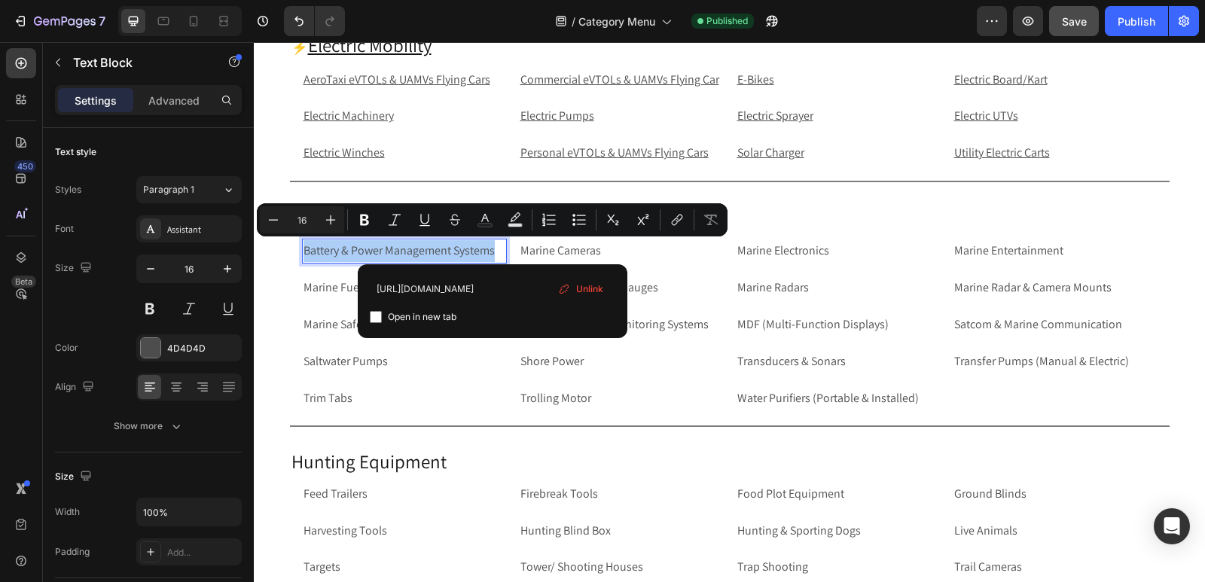
type input "[URL][DOMAIN_NAME]"
click at [372, 317] on input "Editor contextual toolbar" at bounding box center [376, 317] width 12 height 12
checkbox input "true"
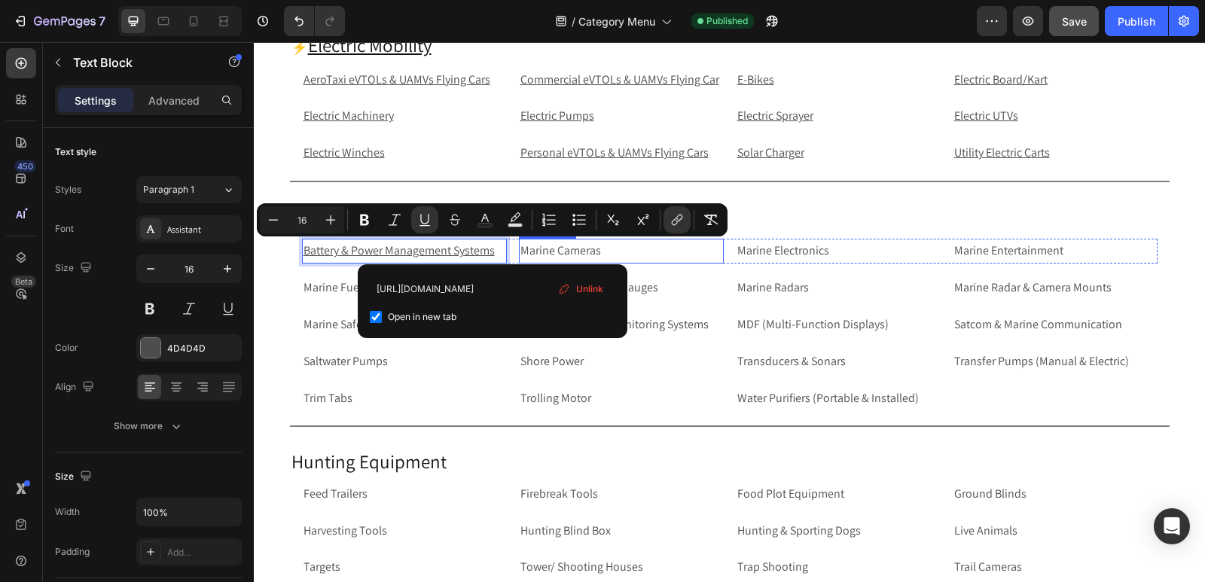
click at [637, 243] on p "Marine Cameras" at bounding box center [622, 251] width 202 height 22
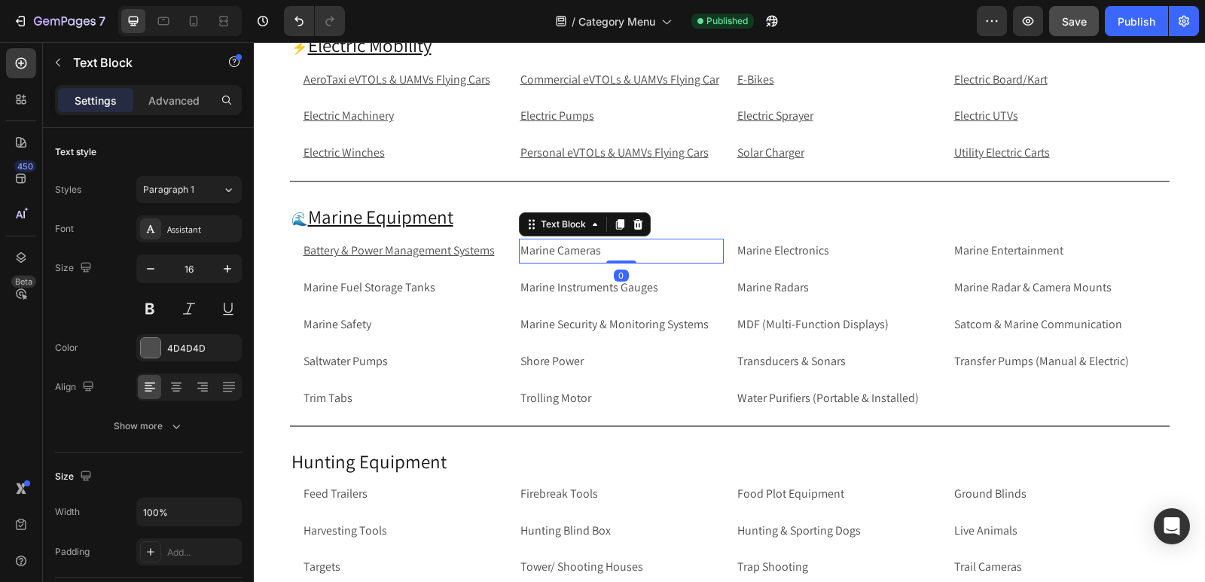
click at [627, 252] on p "Marine Cameras" at bounding box center [622, 251] width 202 height 22
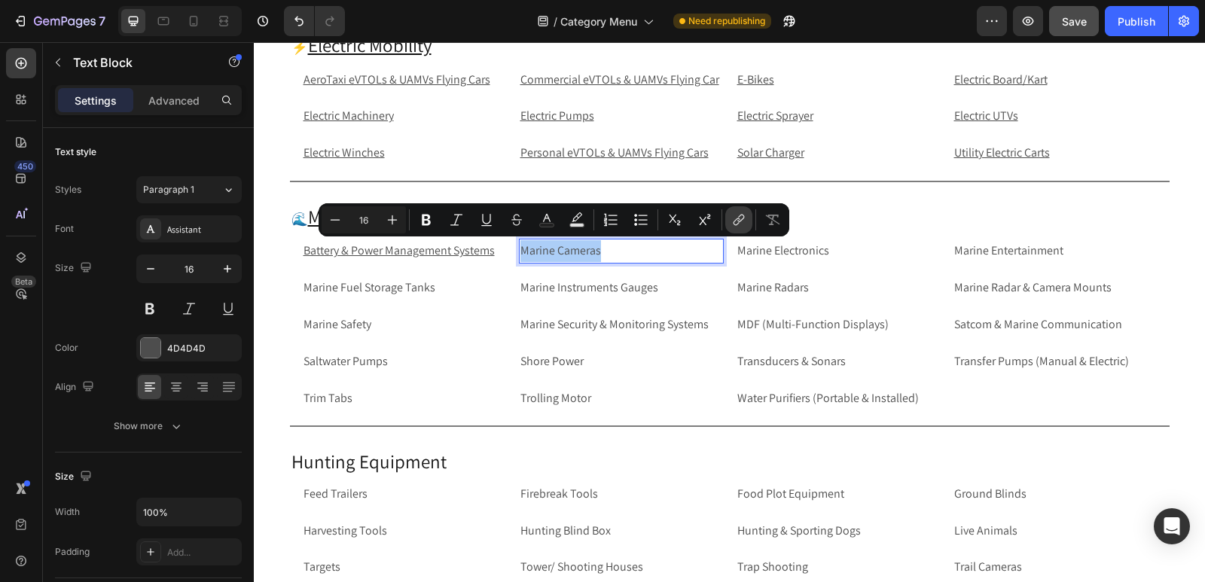
click at [746, 221] on icon "Editor contextual toolbar" at bounding box center [739, 219] width 15 height 15
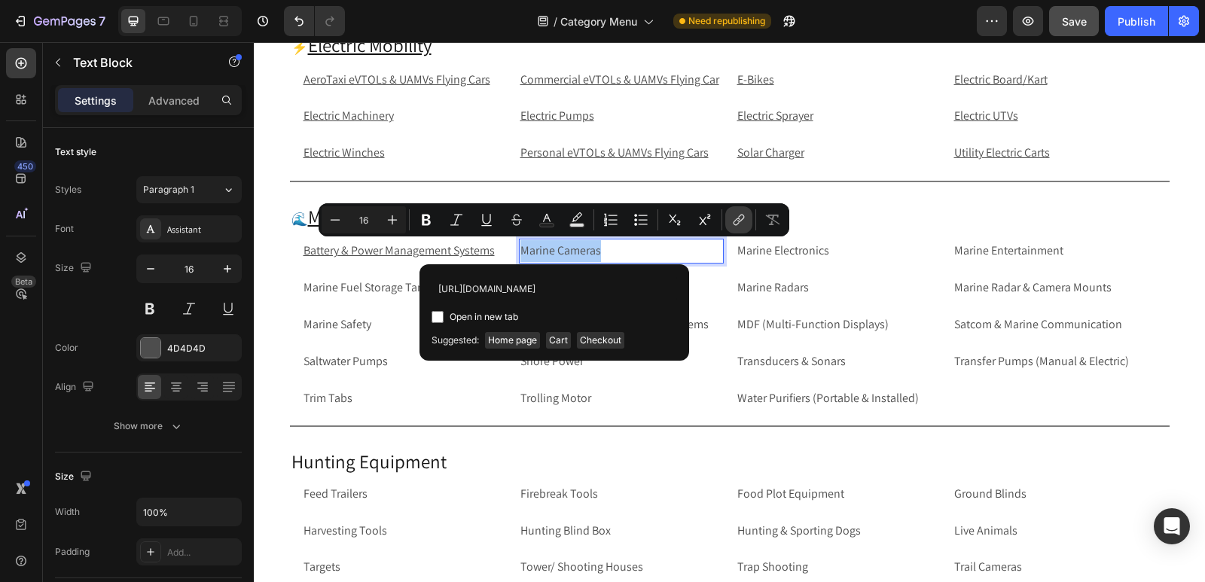
scroll to position [0, 79]
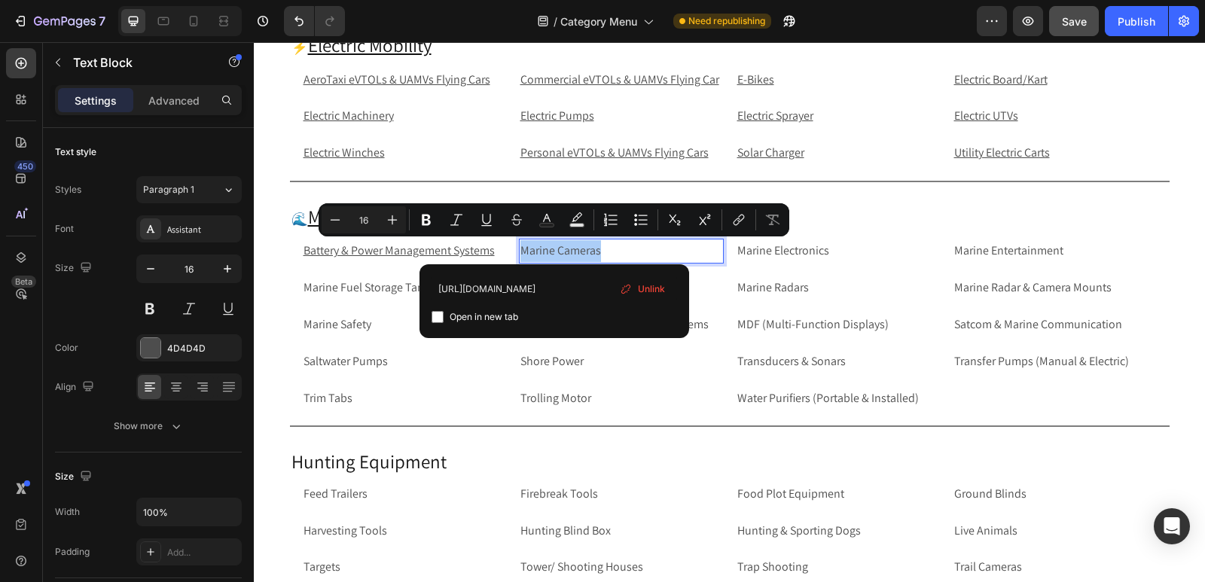
type input "[URL][DOMAIN_NAME]"
click at [436, 316] on input "Editor contextual toolbar" at bounding box center [438, 317] width 12 height 12
checkbox input "true"
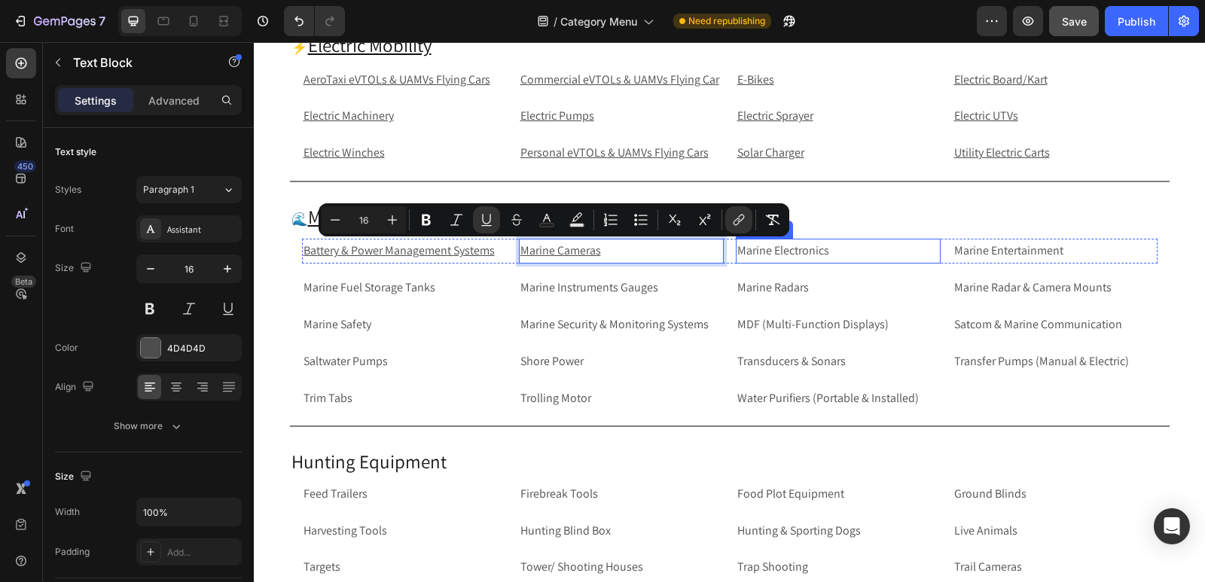
click at [835, 246] on p "Marine Electronics" at bounding box center [839, 251] width 202 height 22
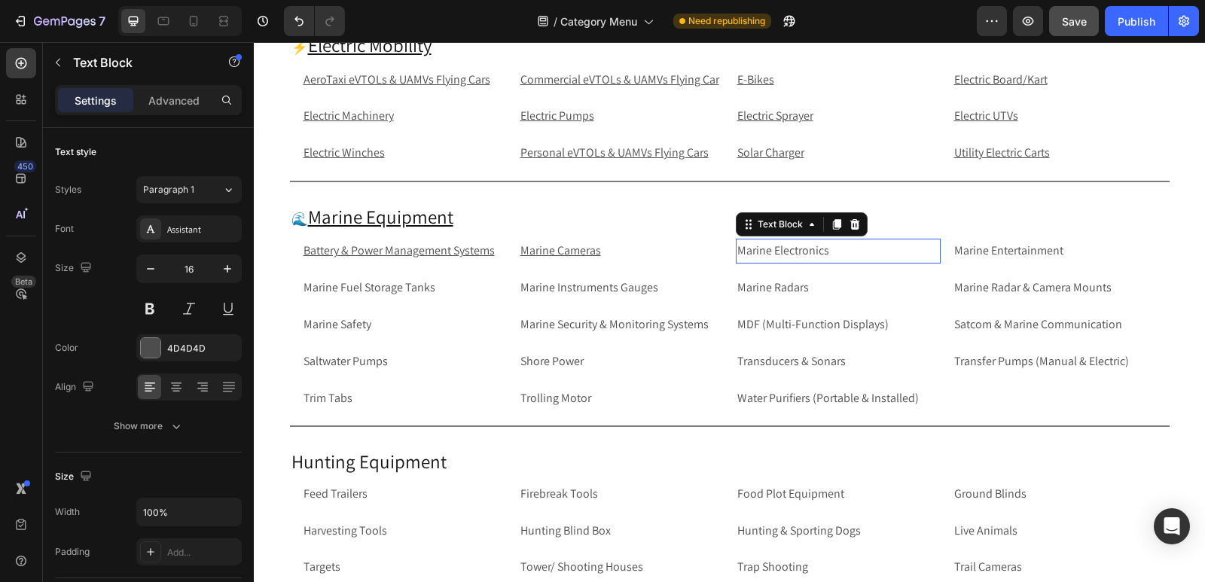
click at [835, 246] on p "Marine Electronics" at bounding box center [839, 251] width 202 height 22
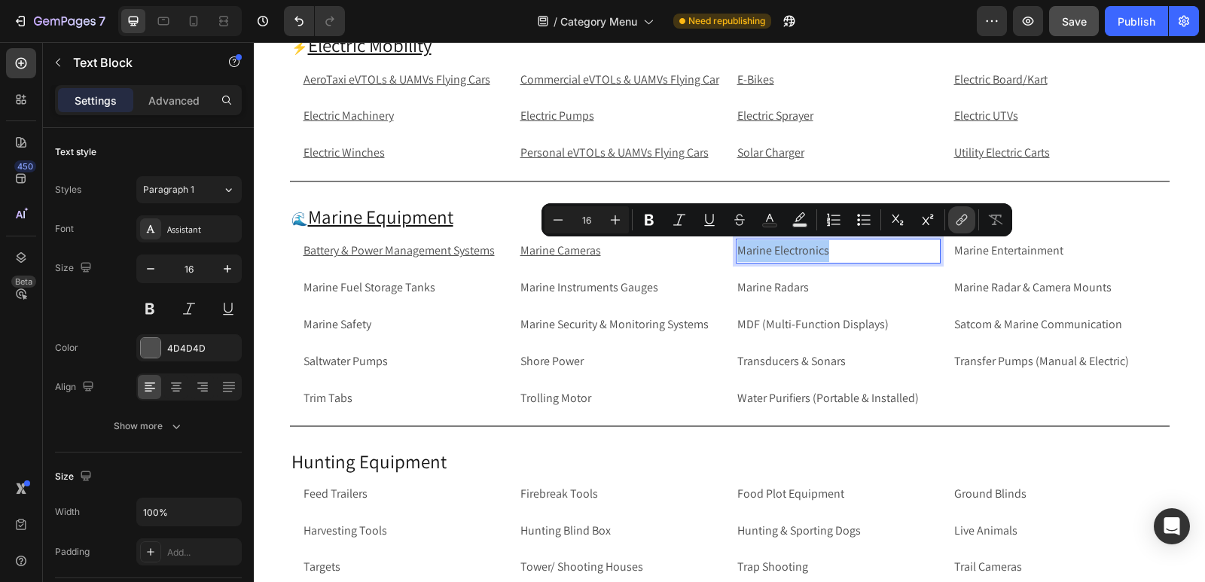
click at [960, 214] on icon "Editor contextual toolbar" at bounding box center [961, 219] width 15 height 15
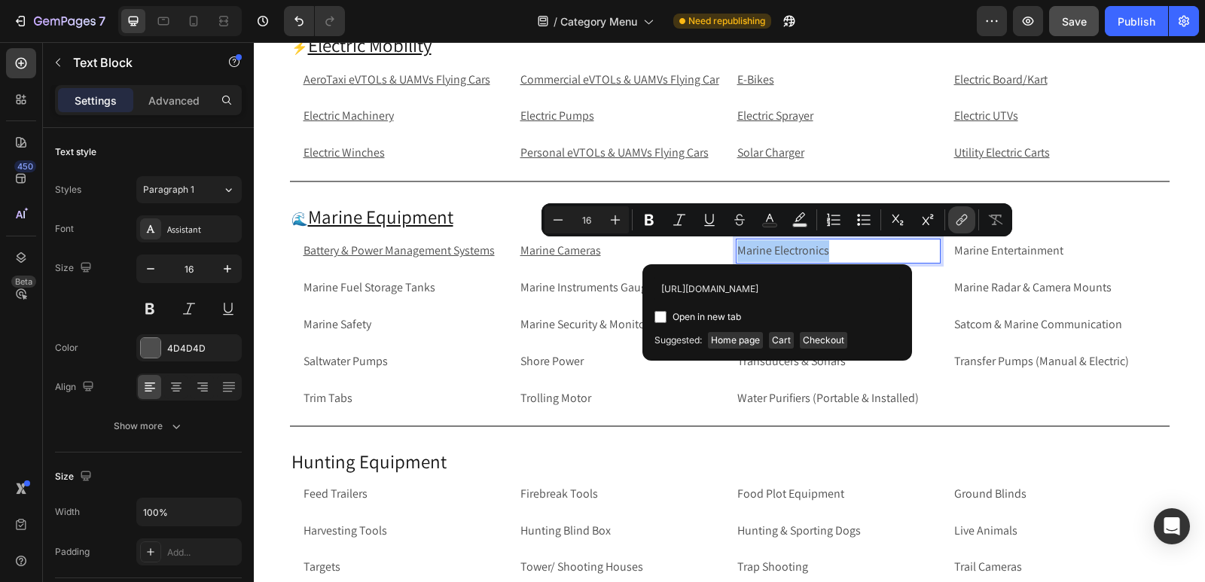
scroll to position [0, 86]
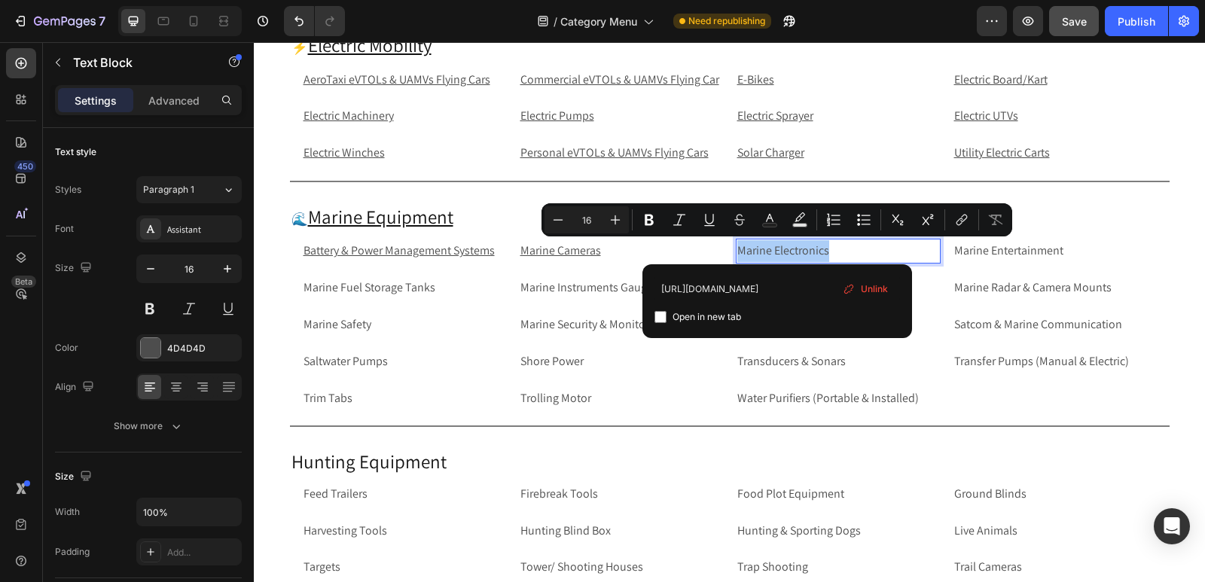
type input "[URL][DOMAIN_NAME]"
click at [662, 316] on input "Editor contextual toolbar" at bounding box center [661, 317] width 12 height 12
checkbox input "true"
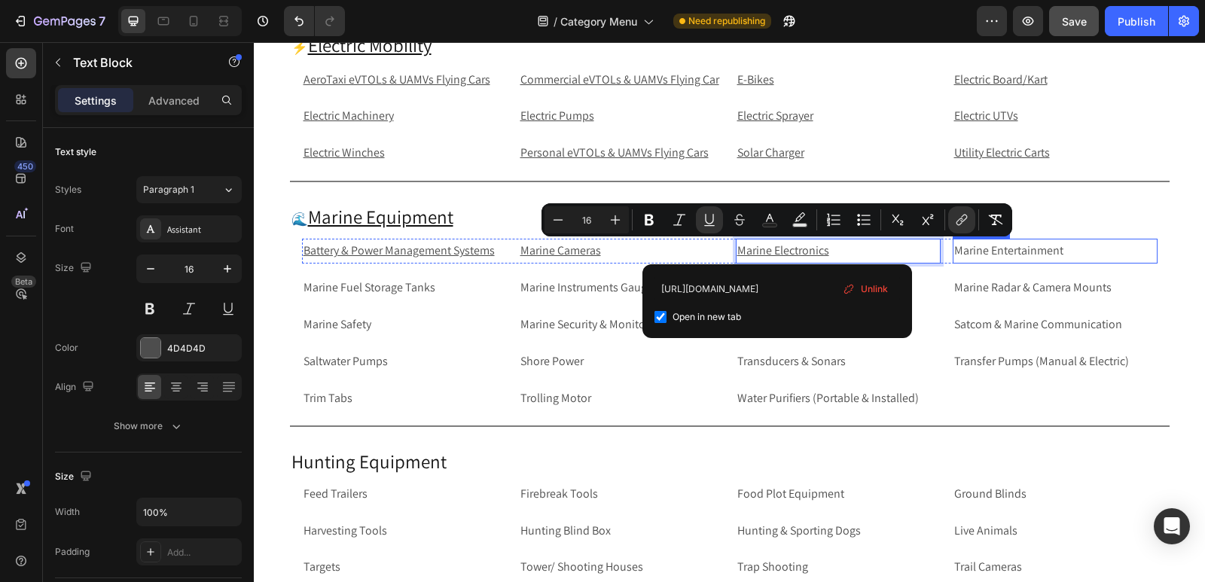
click at [1054, 250] on p "Marine Entertainment" at bounding box center [1055, 251] width 202 height 22
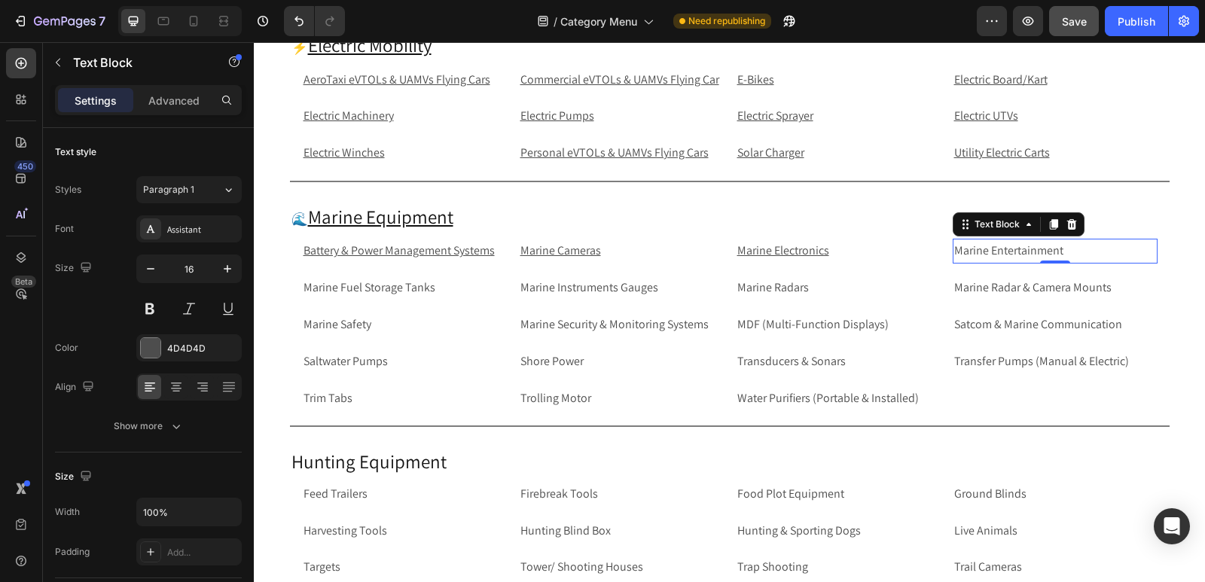
click at [1054, 250] on p "Marine Entertainment" at bounding box center [1055, 251] width 202 height 22
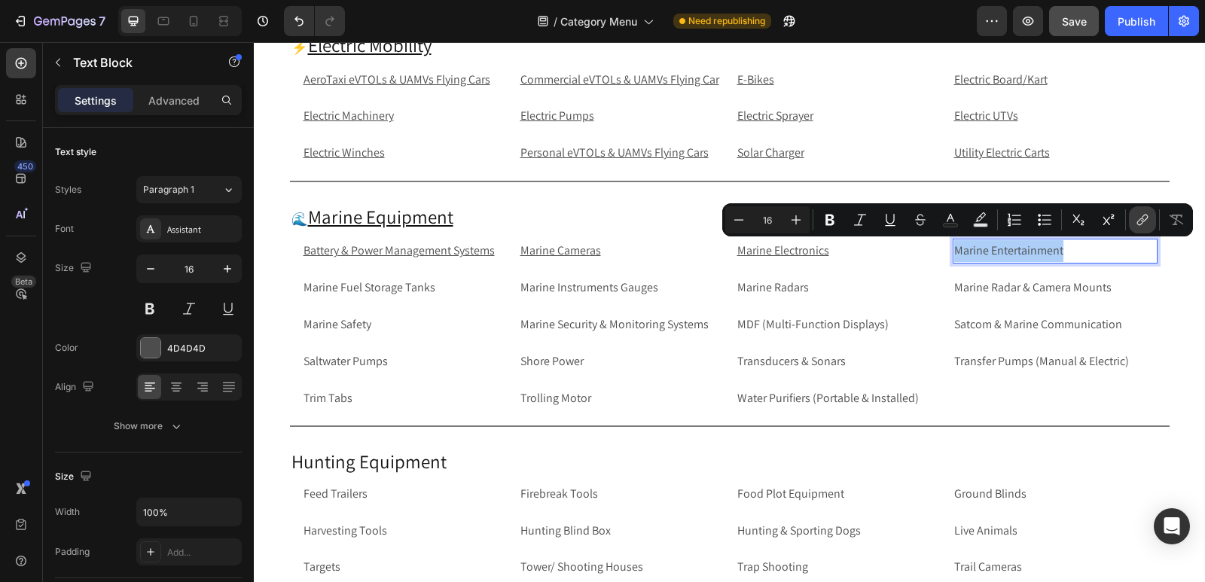
click at [1144, 221] on icon "Editor contextual toolbar" at bounding box center [1144, 219] width 7 height 8
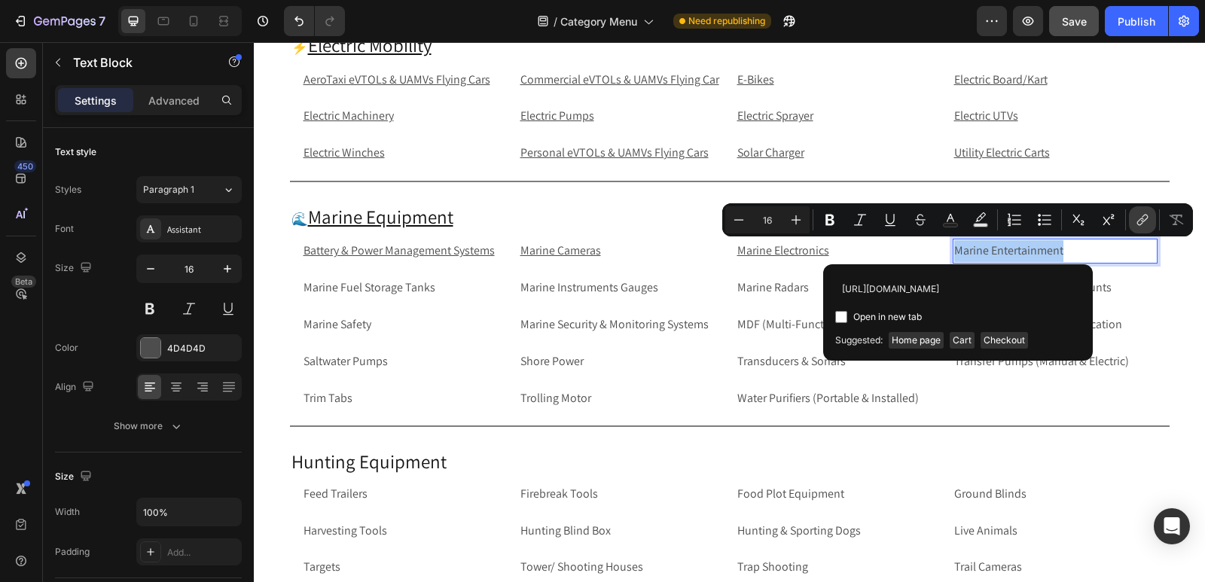
scroll to position [0, 102]
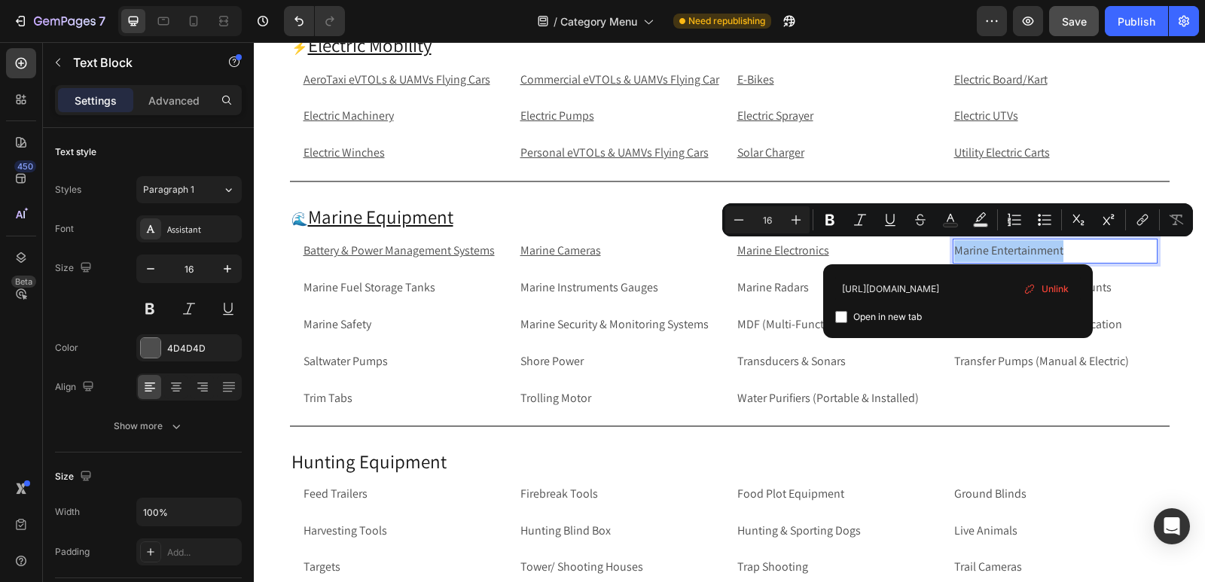
type input "[URL][DOMAIN_NAME]"
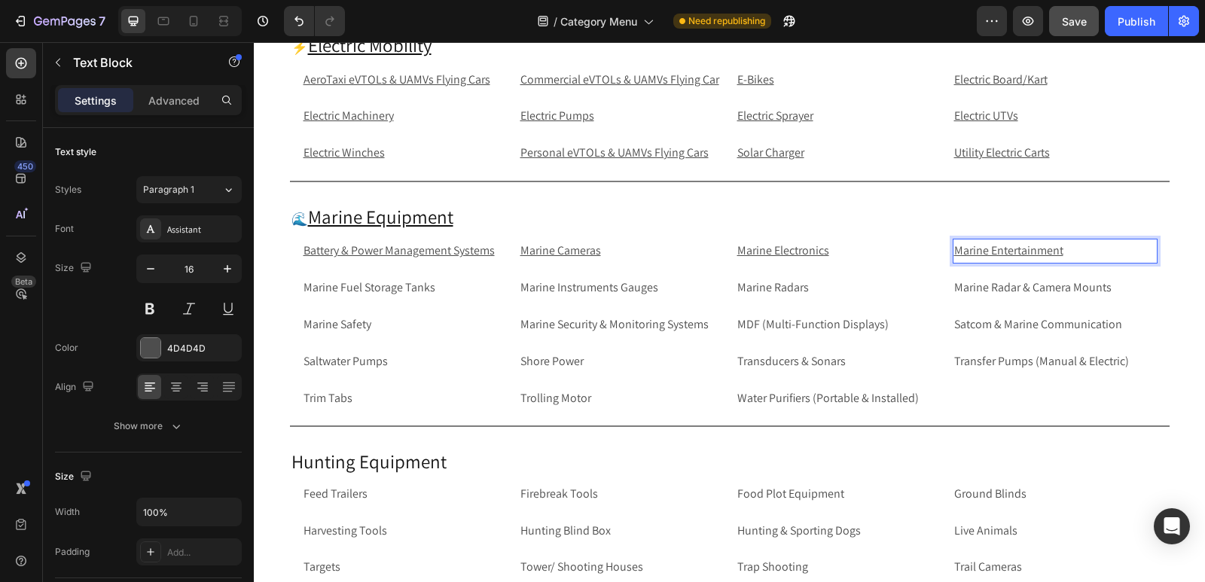
click at [1089, 251] on p "Marine Entertainment" at bounding box center [1055, 251] width 202 height 22
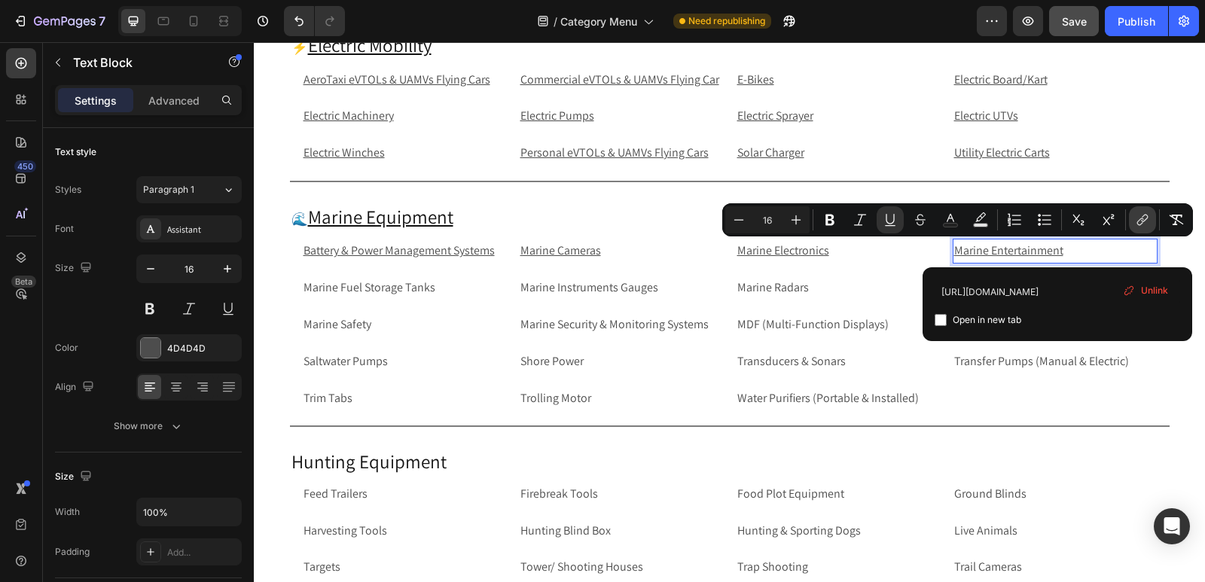
click at [1147, 225] on icon "Editor contextual toolbar" at bounding box center [1142, 219] width 15 height 15
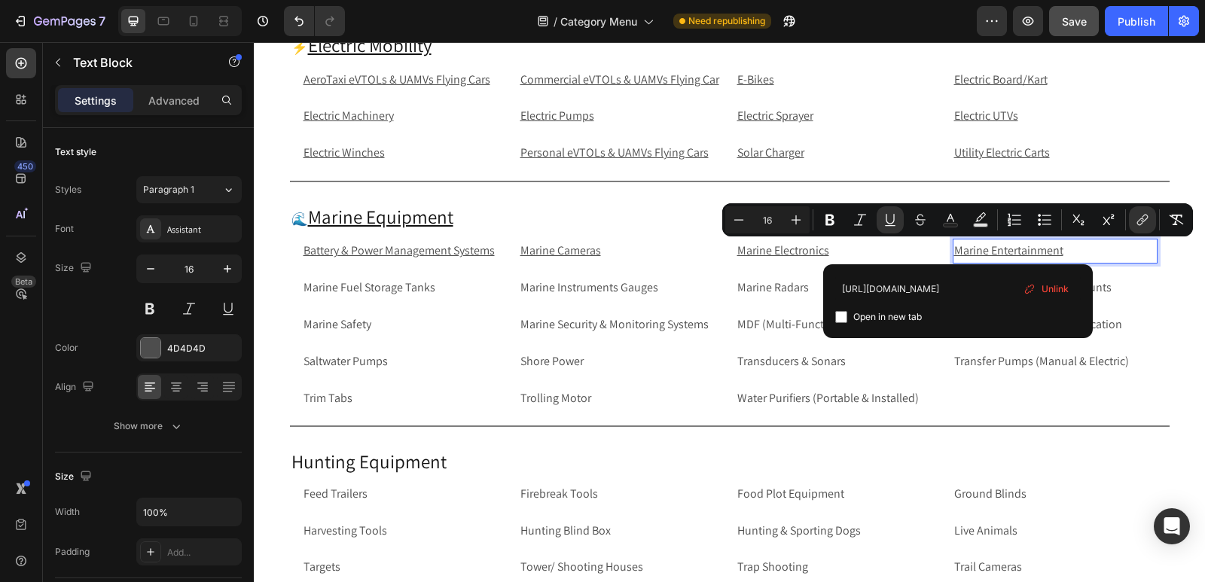
click at [839, 320] on input "Editor contextual toolbar" at bounding box center [841, 317] width 12 height 12
checkbox input "true"
click at [420, 286] on p "Marine Fuel Storage Tanks" at bounding box center [405, 288] width 202 height 22
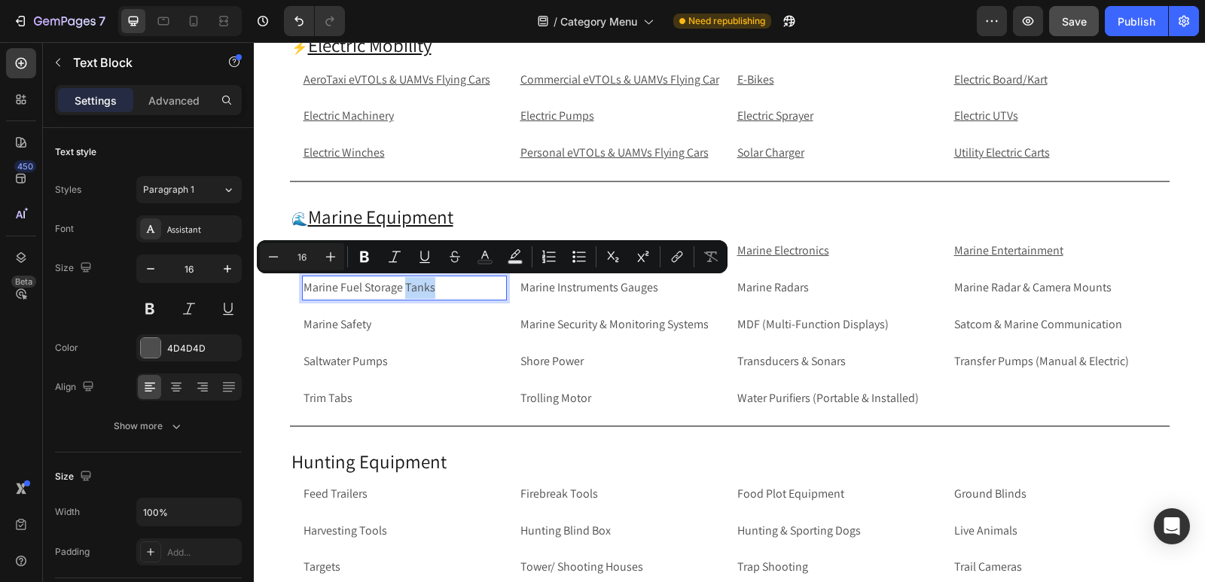
click at [482, 285] on p "Marine Fuel Storage Tanks" at bounding box center [405, 288] width 202 height 22
click at [673, 260] on icon "Editor contextual toolbar" at bounding box center [677, 256] width 15 height 15
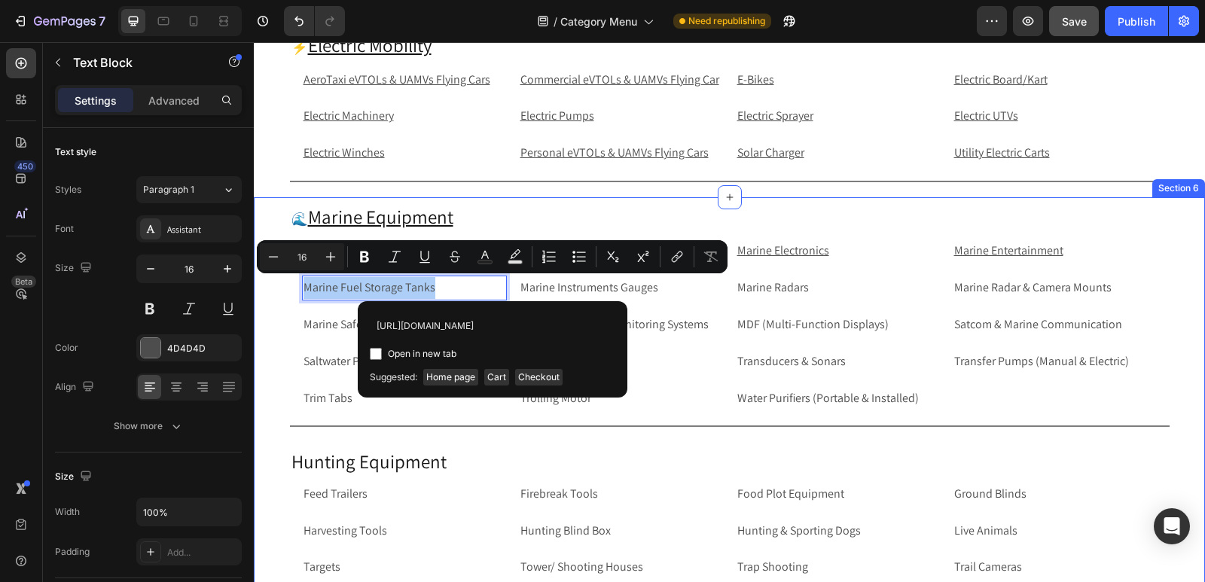
scroll to position [0, 122]
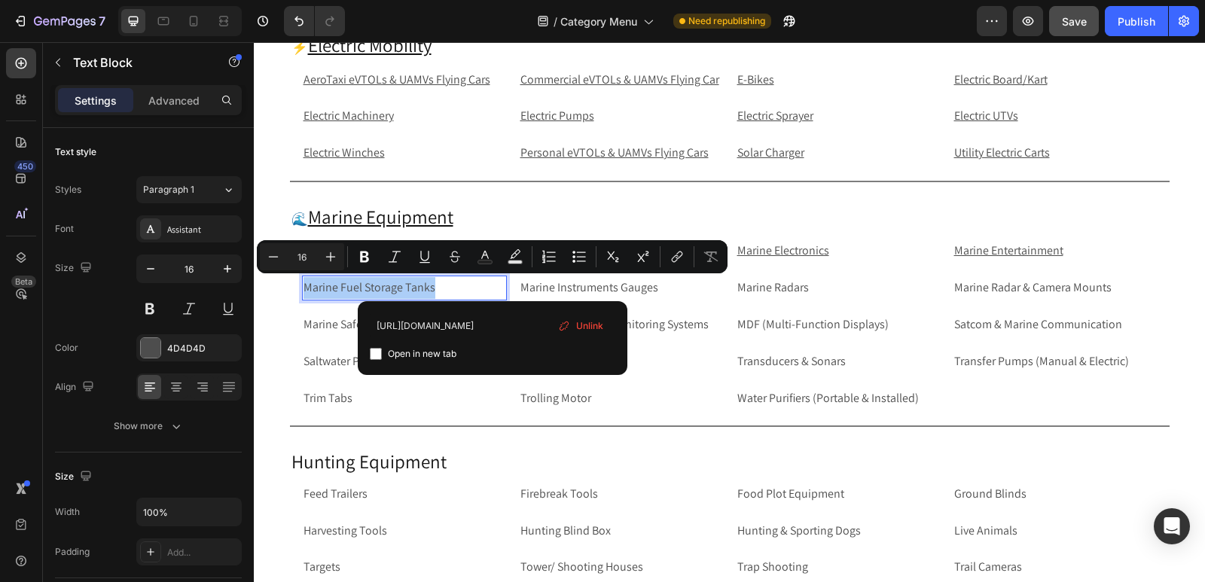
type input "[URL][DOMAIN_NAME]"
click at [370, 353] on input "Editor contextual toolbar" at bounding box center [376, 354] width 12 height 12
checkbox input "true"
